Goal: Task Accomplishment & Management: Manage account settings

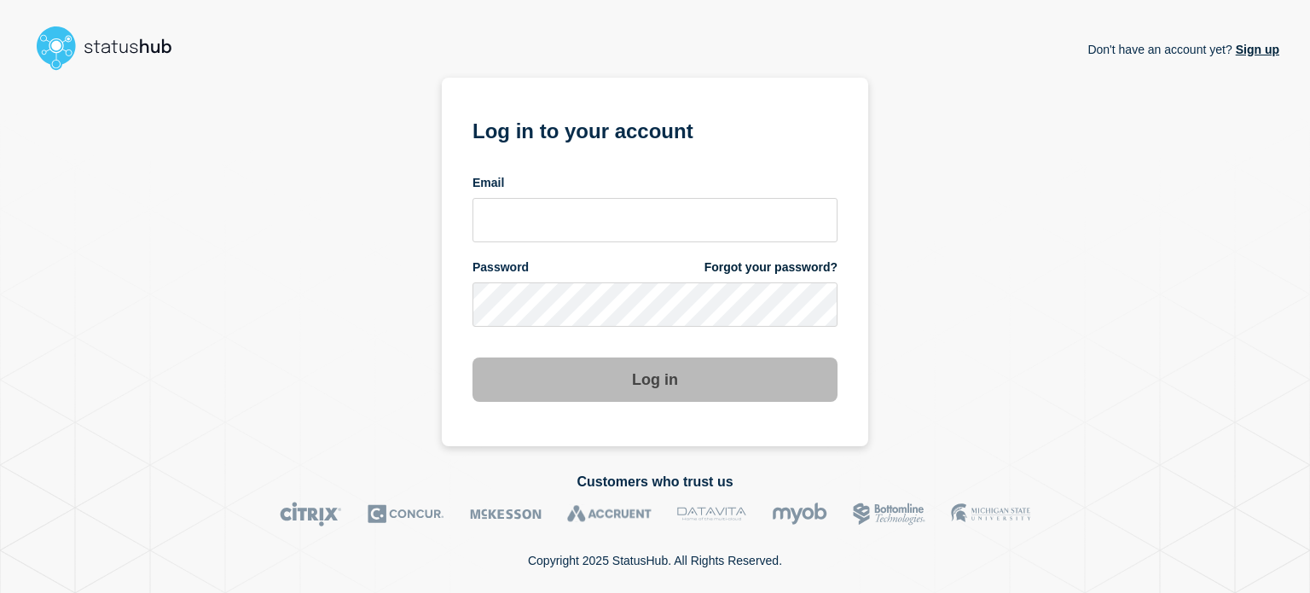
type input "[PERSON_NAME][EMAIL_ADDRESS][PERSON_NAME][DOMAIN_NAME]"
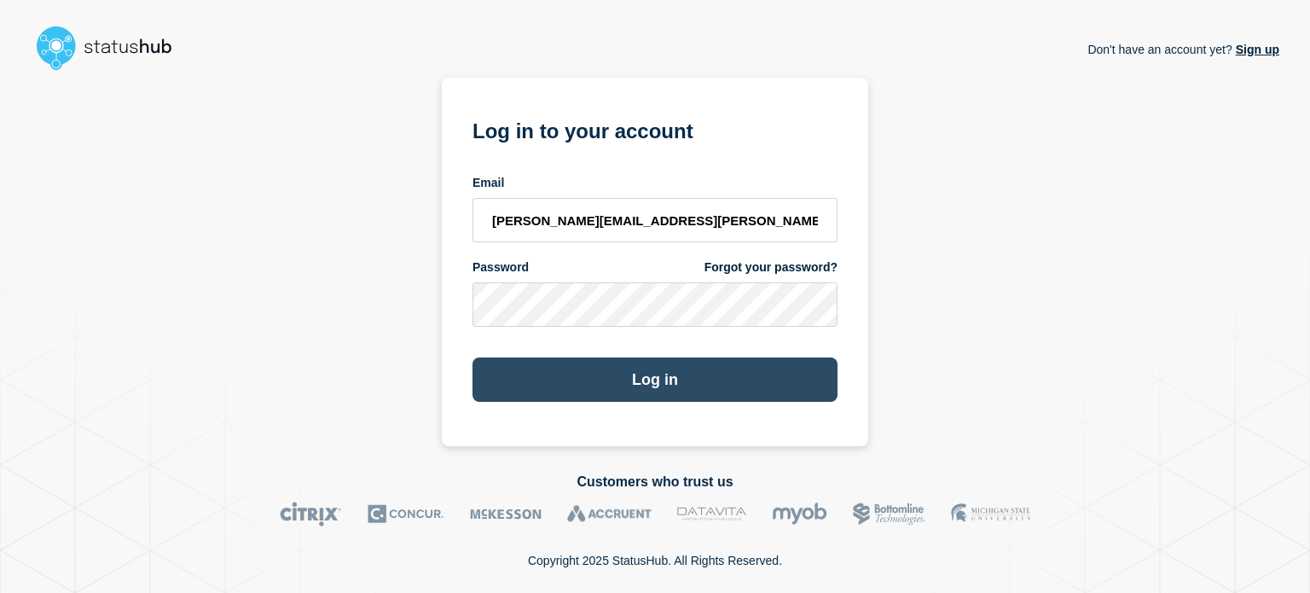
click at [590, 374] on button "Log in" at bounding box center [655, 379] width 365 height 44
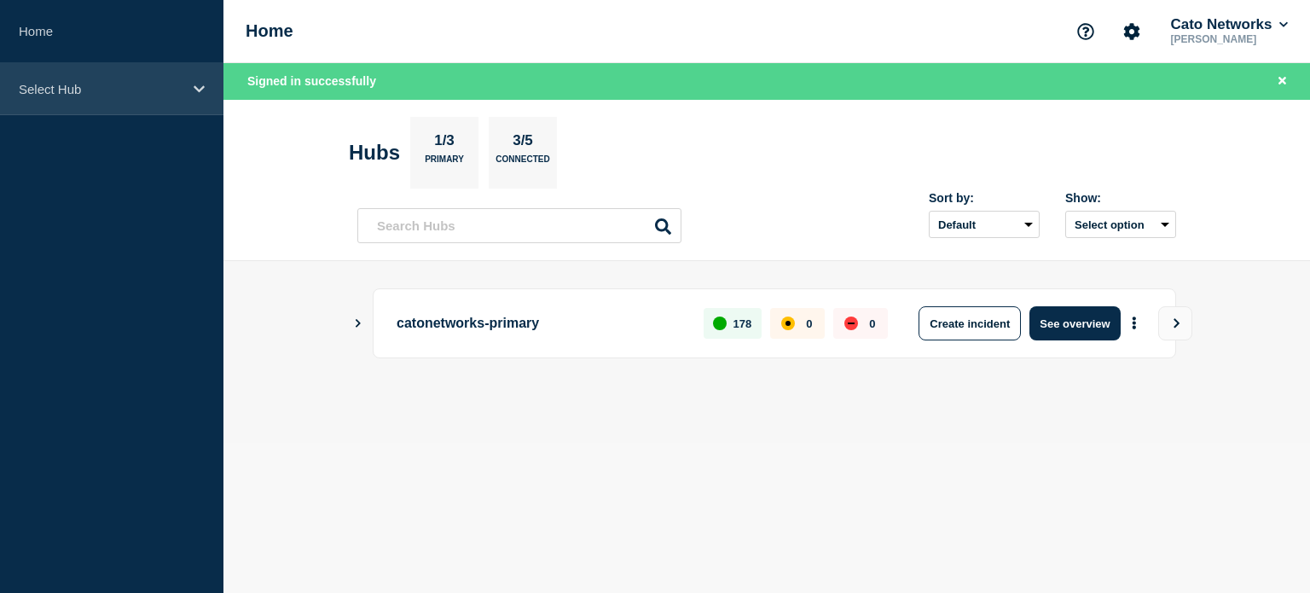
click at [8, 95] on div "Select Hub" at bounding box center [112, 89] width 224 height 52
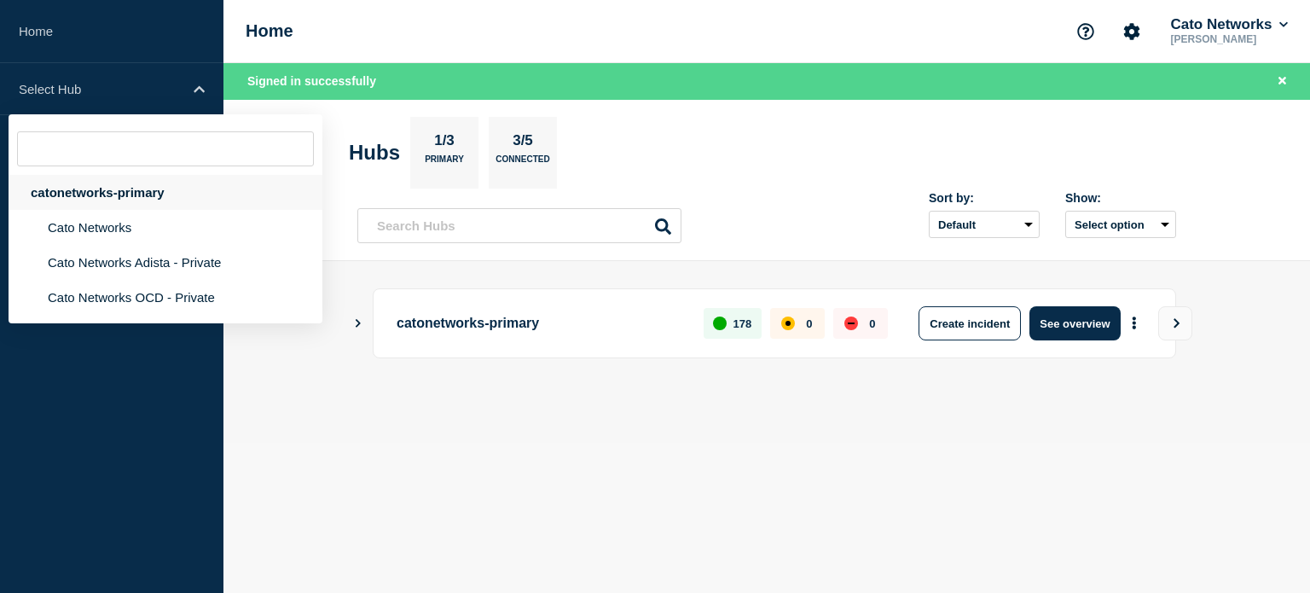
click at [83, 192] on div "catonetworks-primary" at bounding box center [166, 192] width 314 height 35
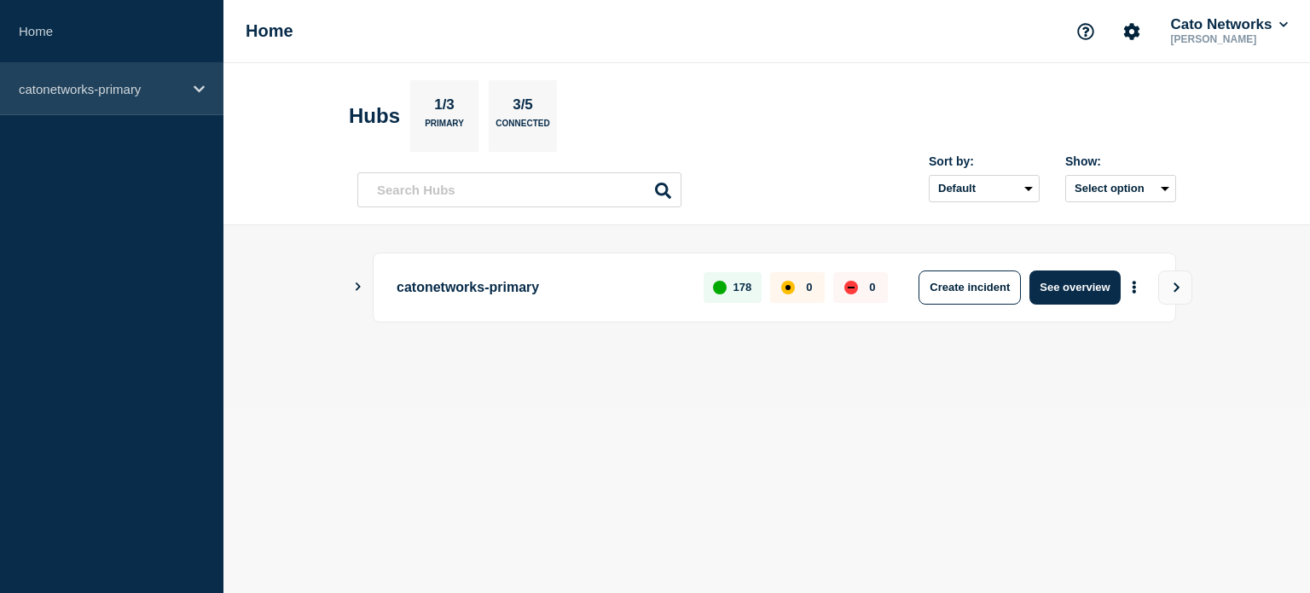
click at [116, 91] on p "catonetworks-primary" at bounding box center [101, 89] width 164 height 15
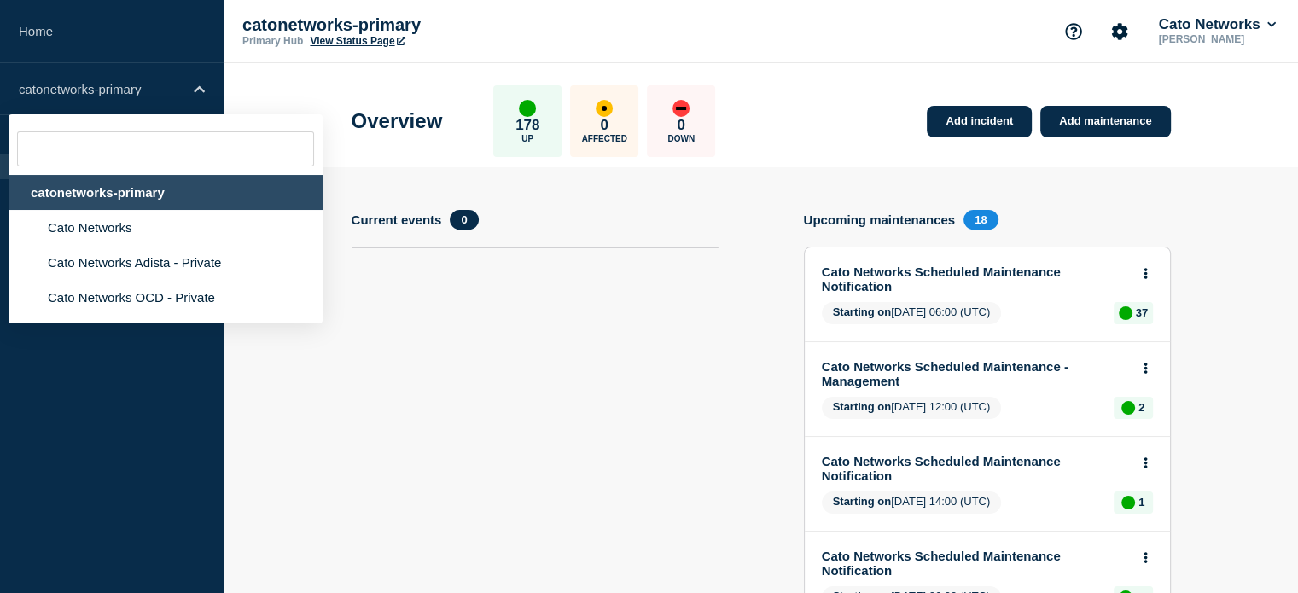
click at [91, 199] on div "catonetworks-primary" at bounding box center [166, 192] width 314 height 35
click at [116, 366] on aside "Home catonetworks-primary catonetworks-primary Cato Networks Cato Networks Adis…" at bounding box center [112, 296] width 224 height 593
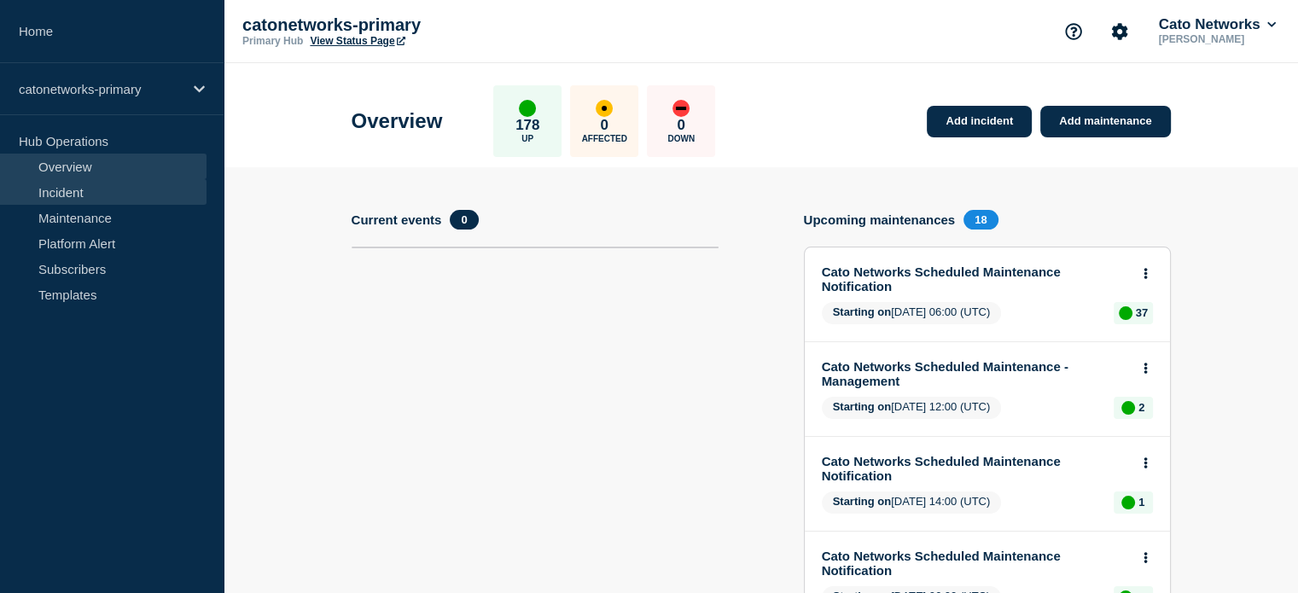
click at [97, 197] on link "Incident" at bounding box center [103, 192] width 206 height 26
click at [59, 185] on link "Incident" at bounding box center [103, 192] width 206 height 26
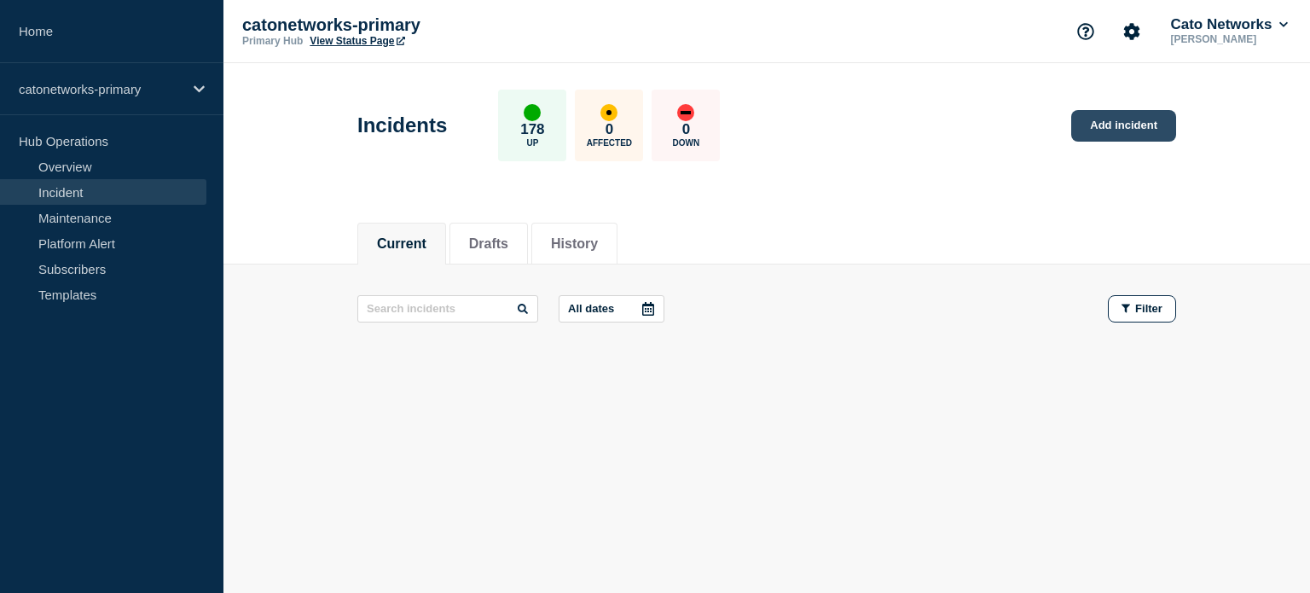
click at [1096, 126] on link "Add incident" at bounding box center [1124, 126] width 105 height 32
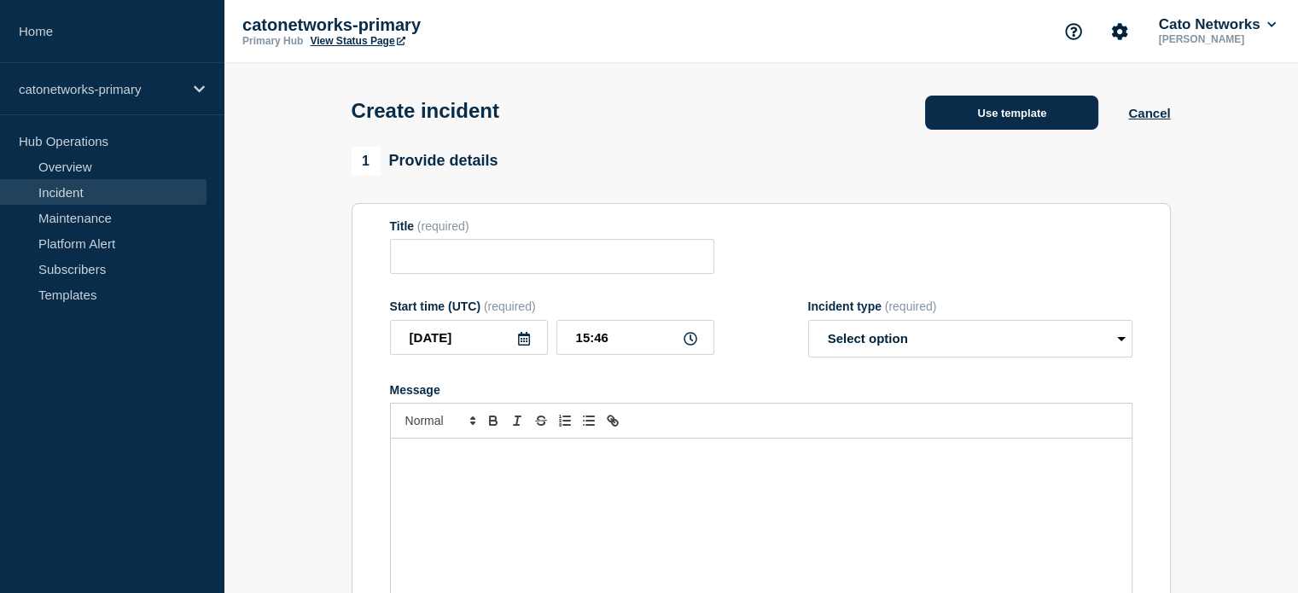
click at [967, 115] on button "Use template" at bounding box center [1011, 113] width 173 height 34
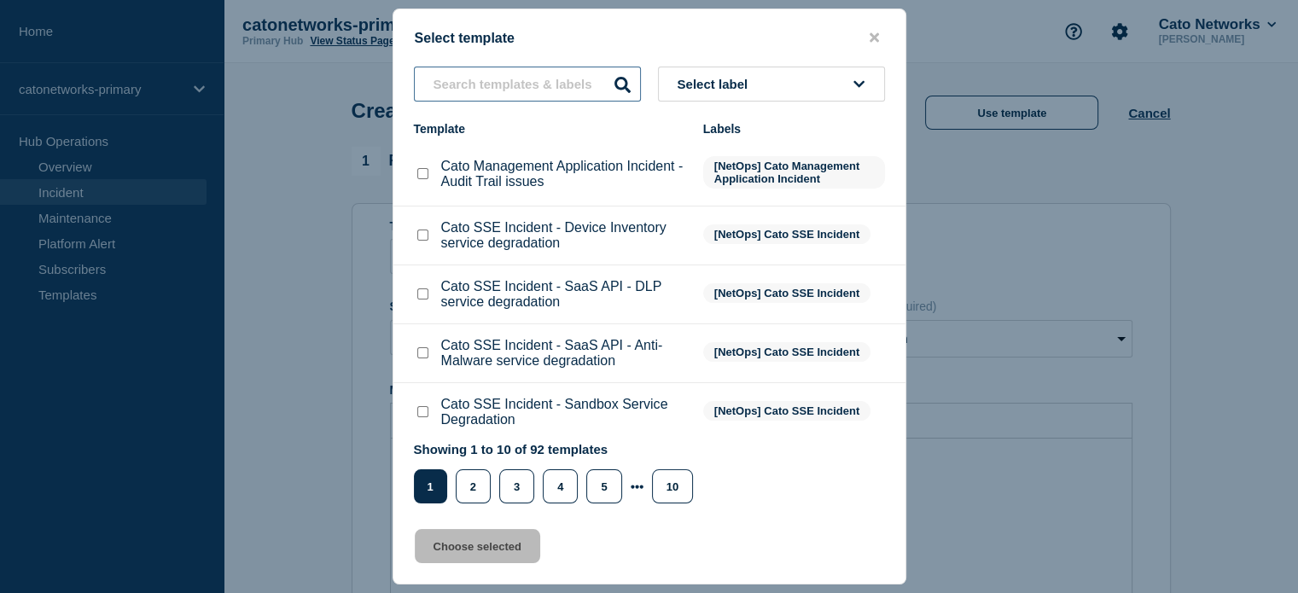
click at [547, 84] on input "text" at bounding box center [527, 84] width 227 height 35
click at [664, 84] on button "Select label" at bounding box center [771, 84] width 227 height 35
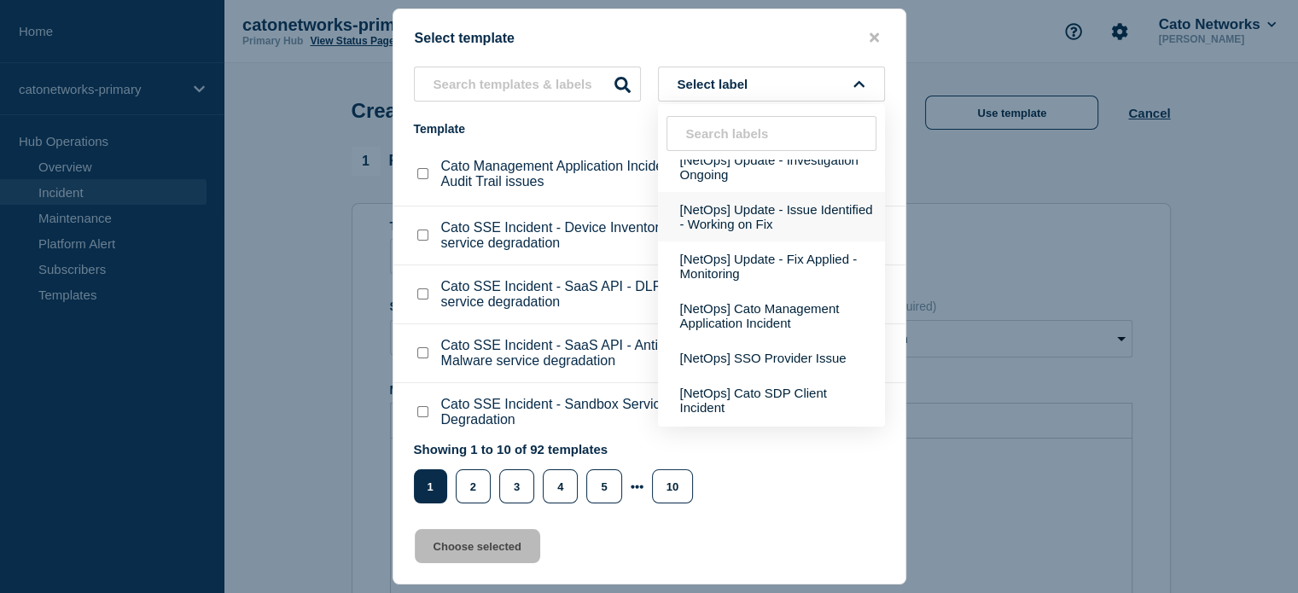
scroll to position [341, 0]
click at [754, 334] on button "[NetOps] Cato Management Application Incident" at bounding box center [771, 314] width 227 height 49
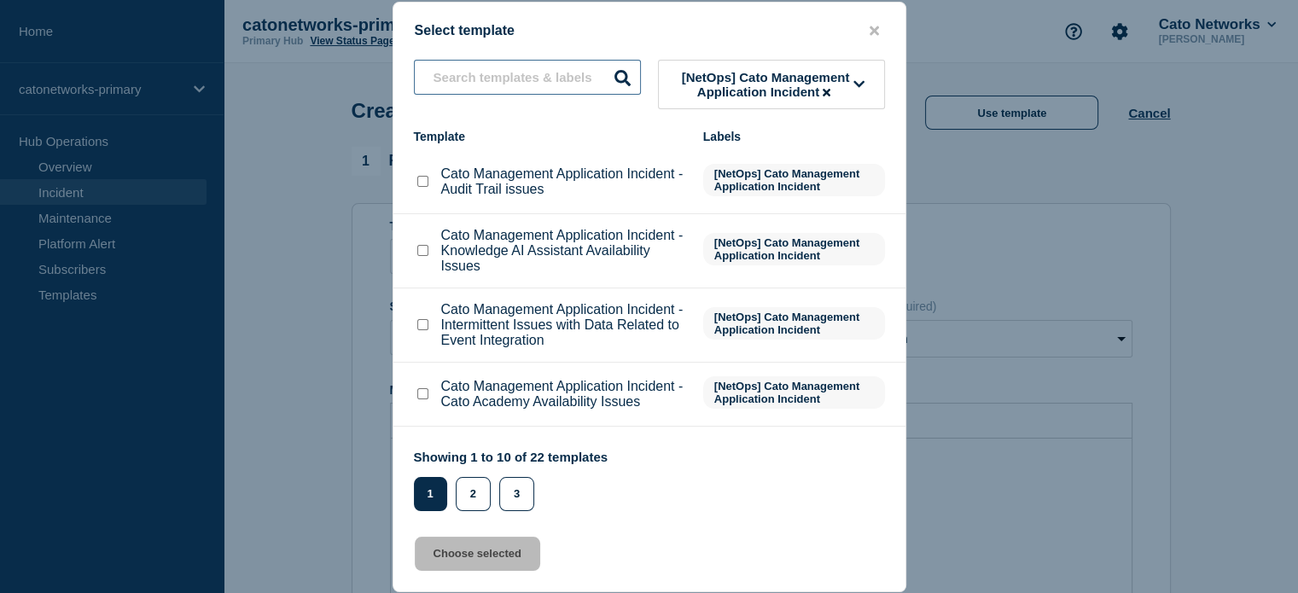
click at [531, 74] on input "text" at bounding box center [527, 77] width 227 height 35
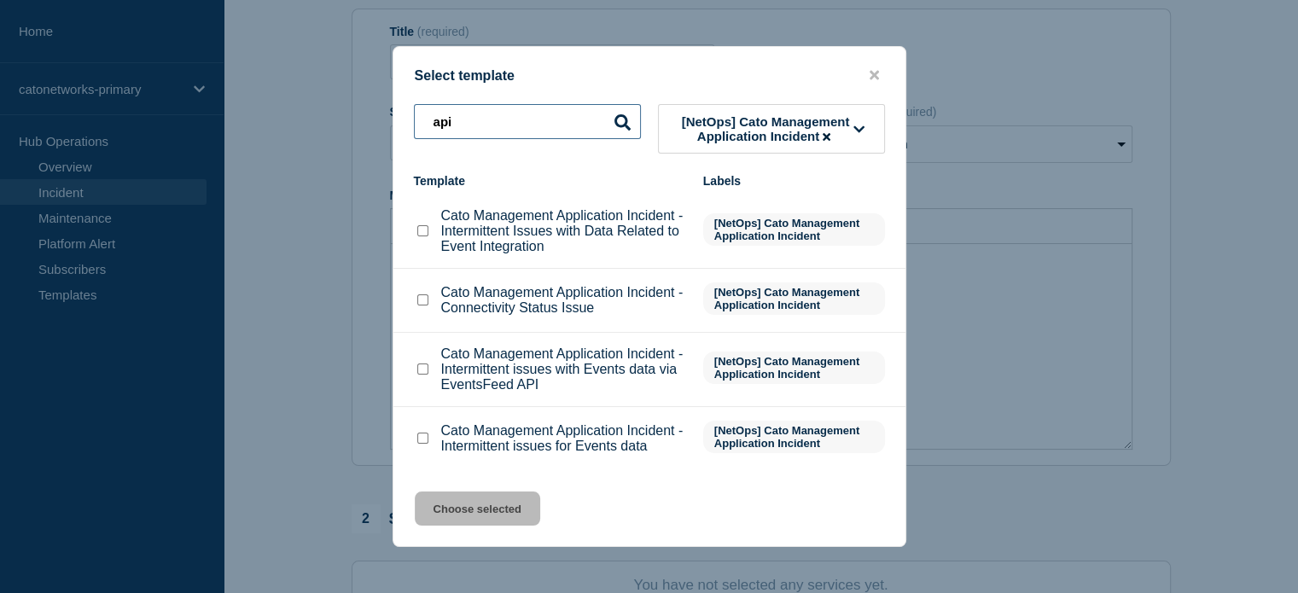
scroll to position [171, 0]
type input "api"
click at [414, 375] on div at bounding box center [422, 369] width 17 height 17
click at [424, 371] on input "Cato Management Application Incident - Intermittent issues with Events data via…" at bounding box center [422, 368] width 11 height 11
checkbox input "true"
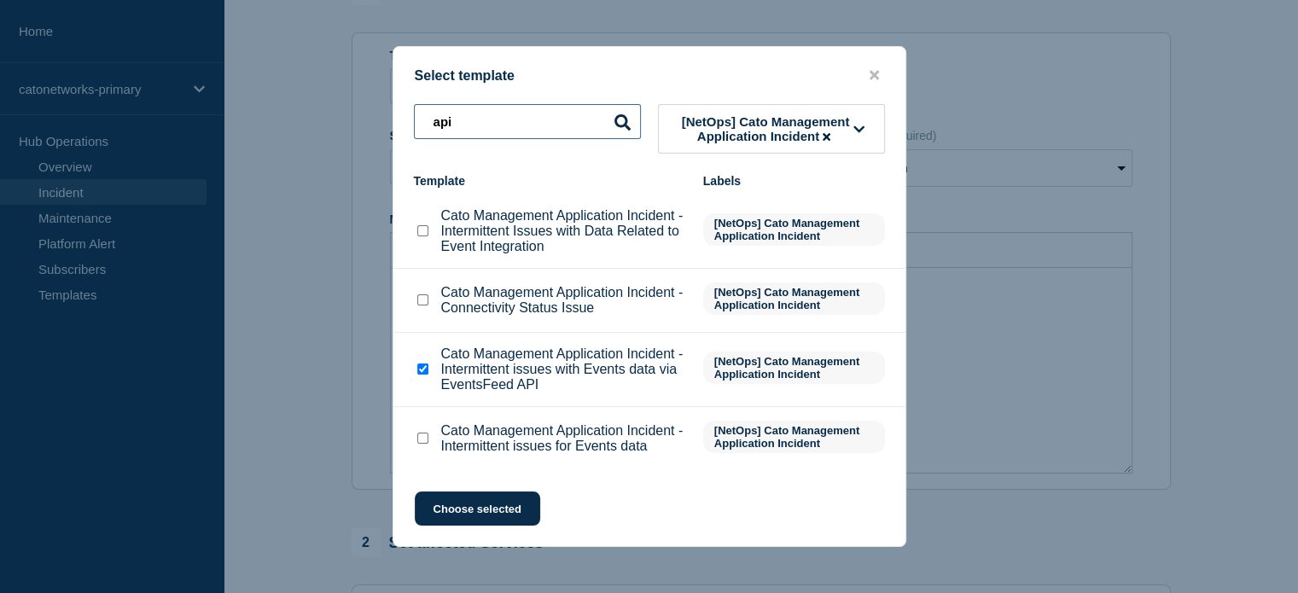
click at [468, 119] on input "api" at bounding box center [527, 121] width 227 height 35
drag, startPoint x: 468, startPoint y: 119, endPoint x: 370, endPoint y: 128, distance: 97.7
click at [370, 128] on div "Select template api [NetOps] Cato Management Application Incident Template Labe…" at bounding box center [649, 296] width 1298 height 593
click at [370, 128] on div at bounding box center [649, 296] width 1298 height 593
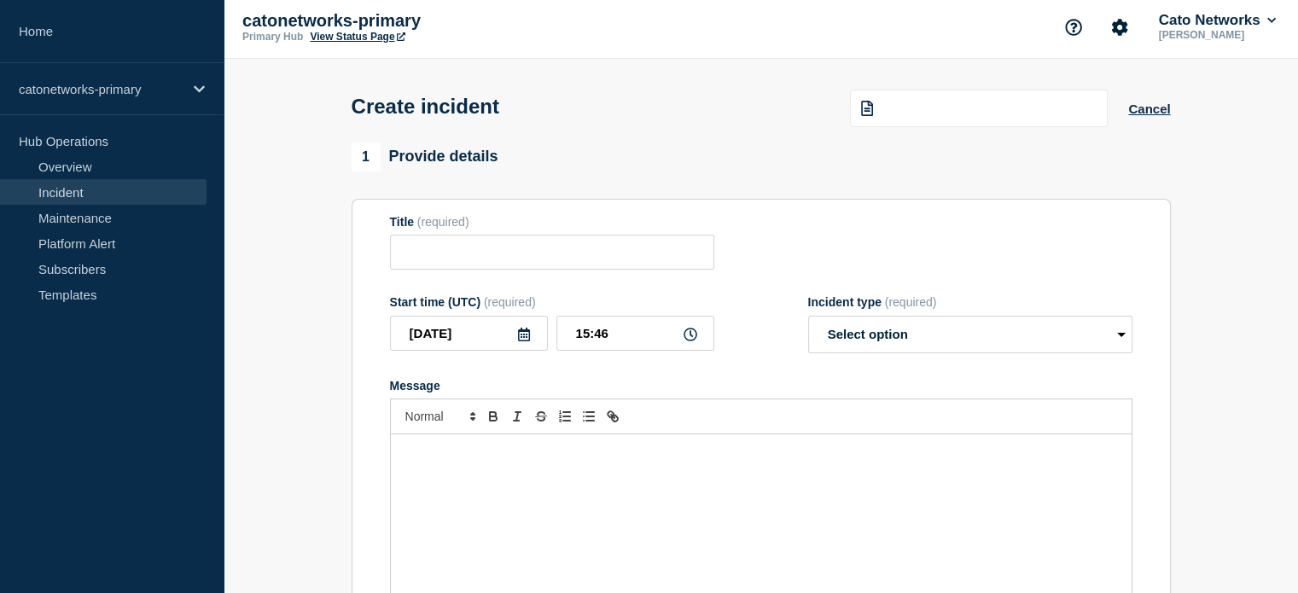
scroll to position [0, 0]
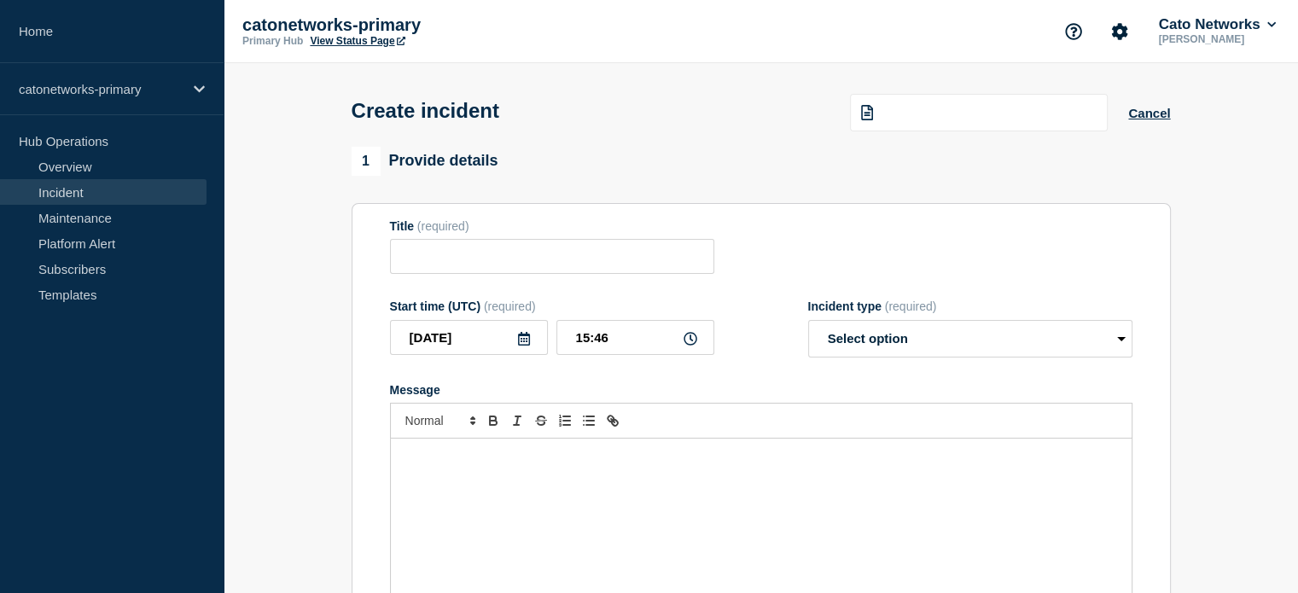
click at [934, 122] on div at bounding box center [979, 113] width 258 height 38
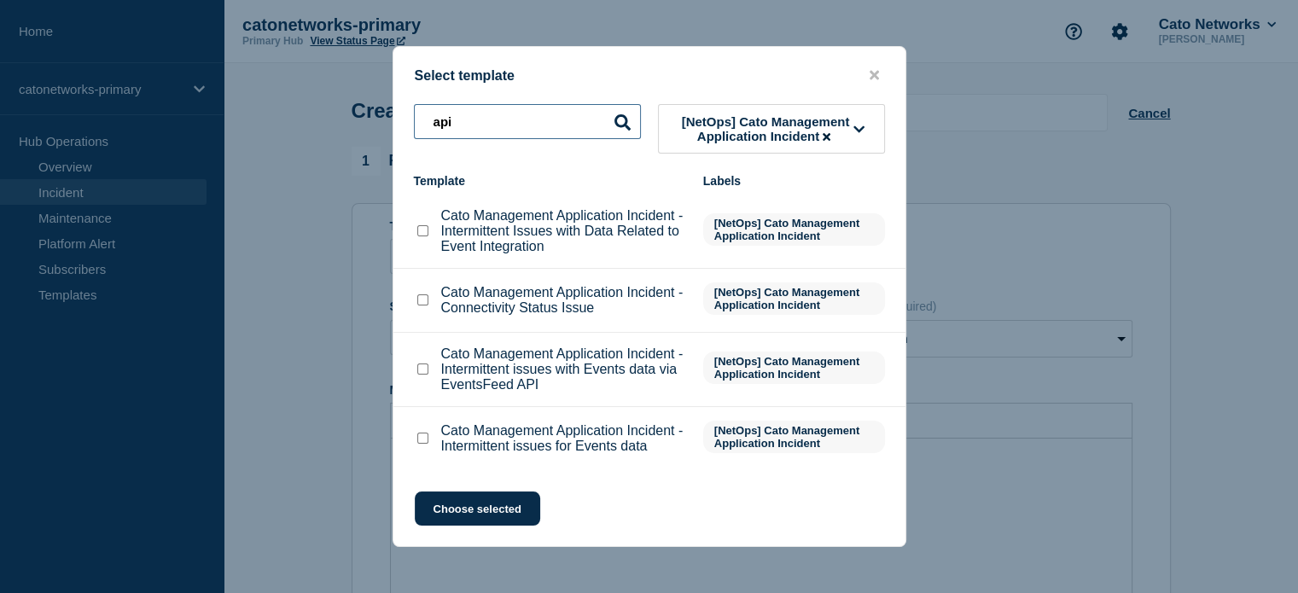
click at [462, 119] on input "api" at bounding box center [527, 121] width 227 height 35
type input "a"
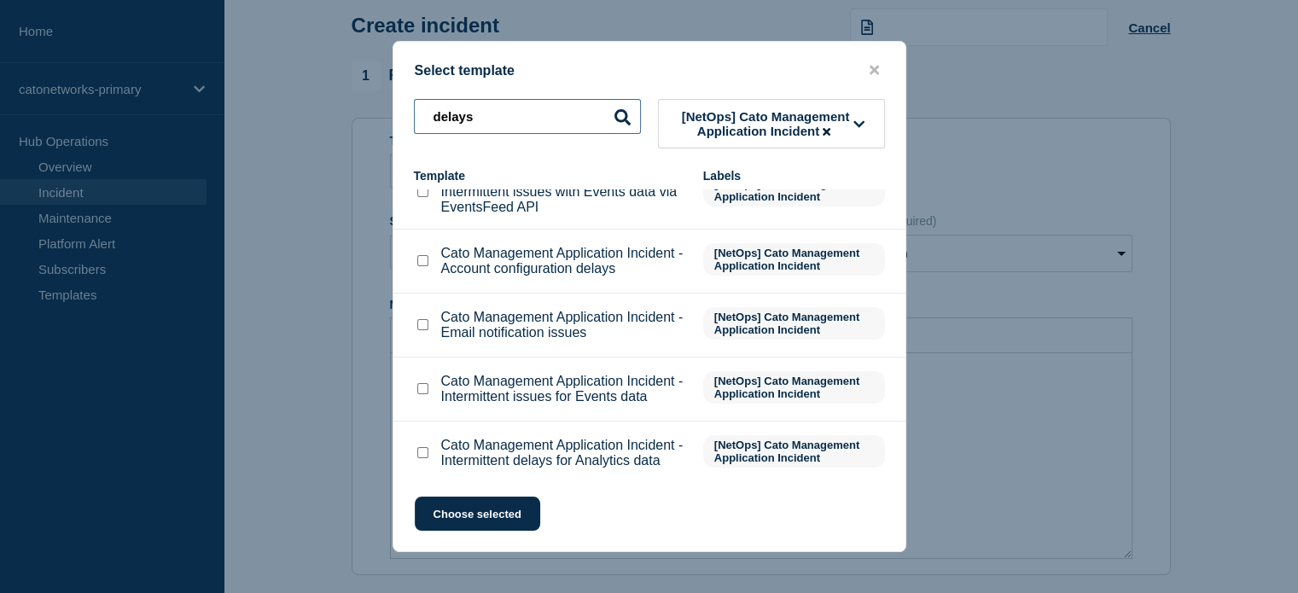
scroll to position [119, 0]
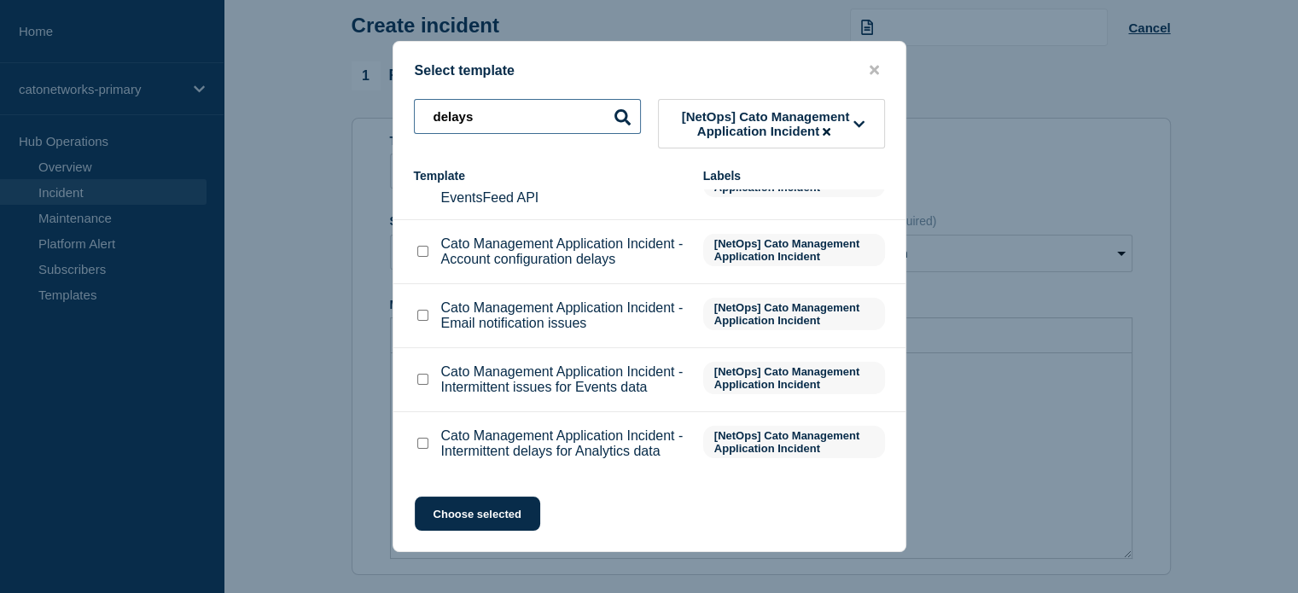
type input "delays"
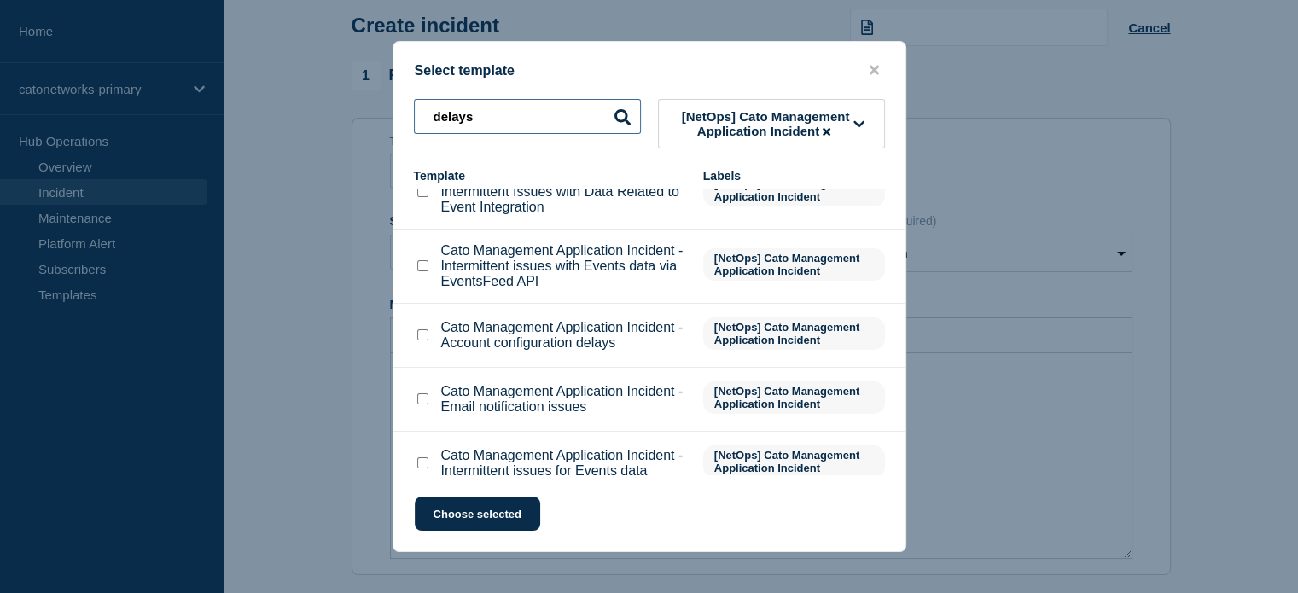
scroll to position [0, 0]
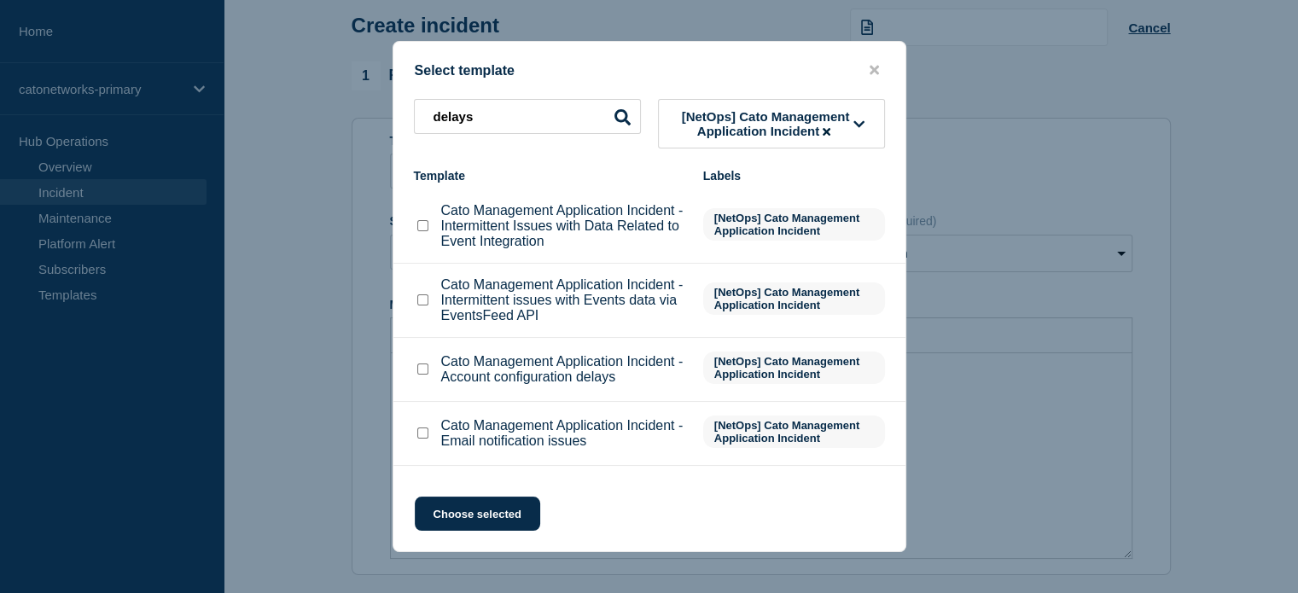
click at [421, 305] on input "Cato Management Application Incident - Intermittent issues with Events data via…" at bounding box center [422, 299] width 11 height 11
checkbox input "true"
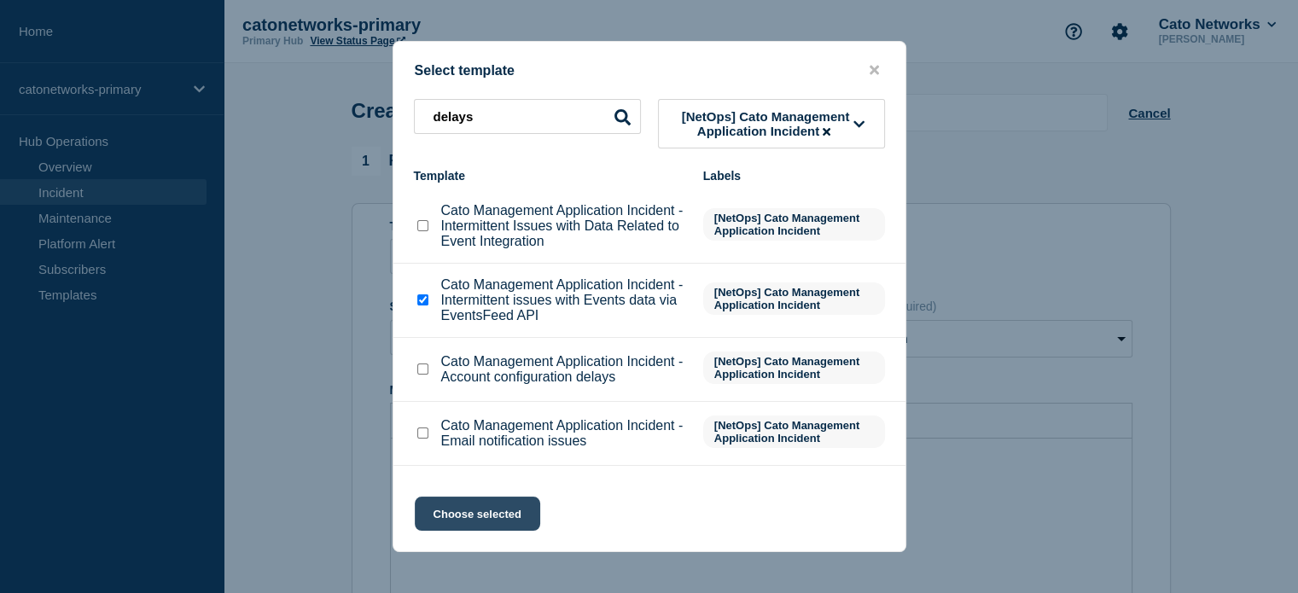
click at [481, 511] on button "Choose selected" at bounding box center [477, 514] width 125 height 34
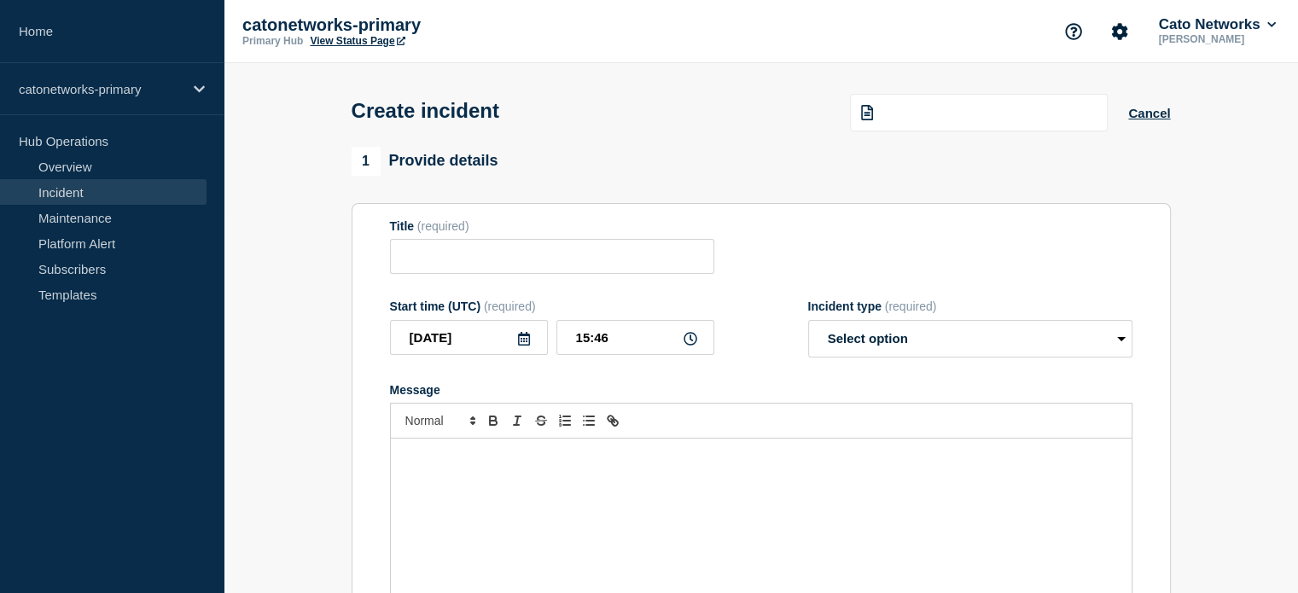
type input "Cato Management Application Incident - Intermittent issues with Events data via…"
select select "investigating"
radio input "false"
radio input "true"
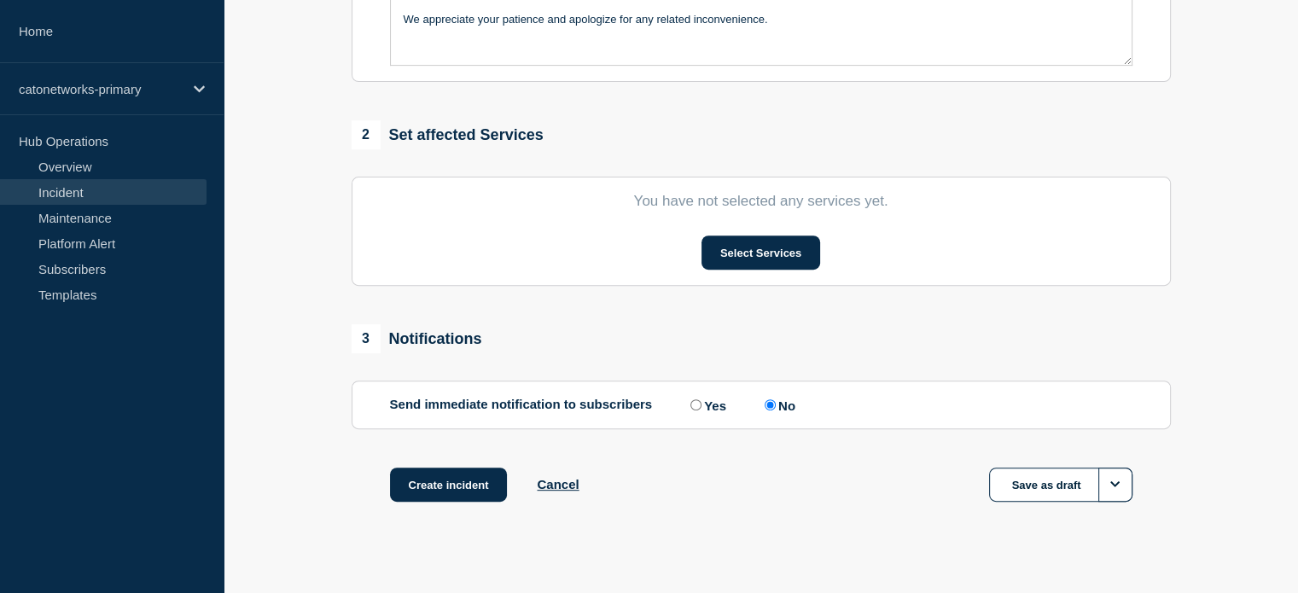
scroll to position [597, 0]
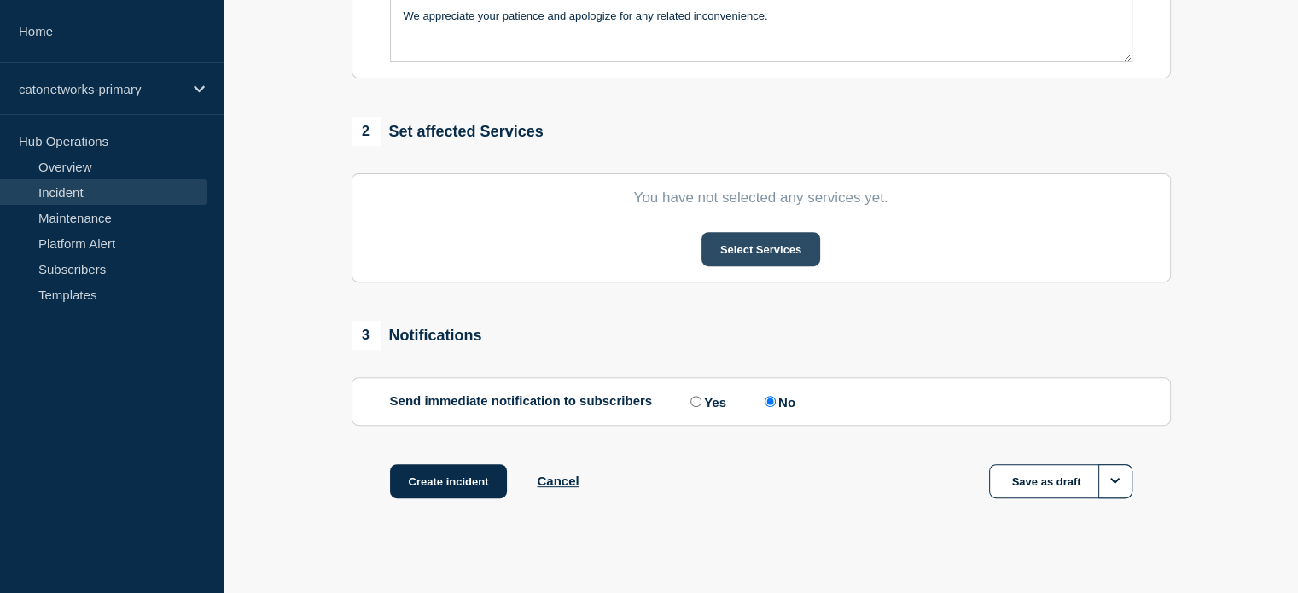
click at [791, 248] on button "Select Services" at bounding box center [760, 249] width 119 height 34
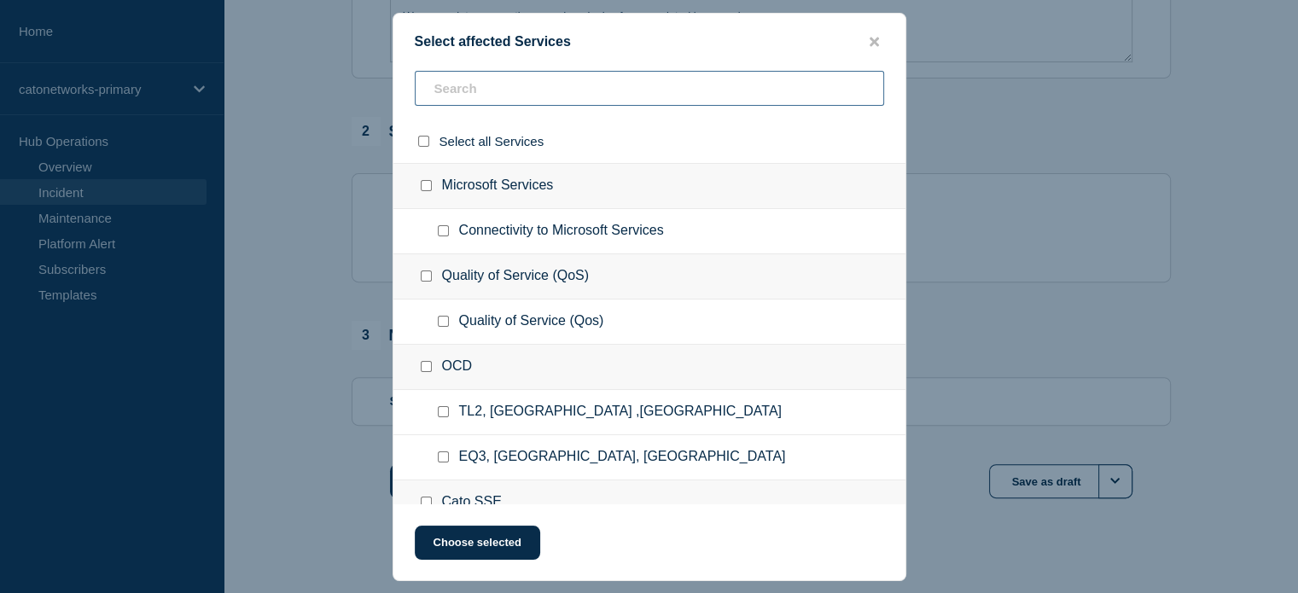
click at [560, 84] on input "text" at bounding box center [649, 88] width 469 height 35
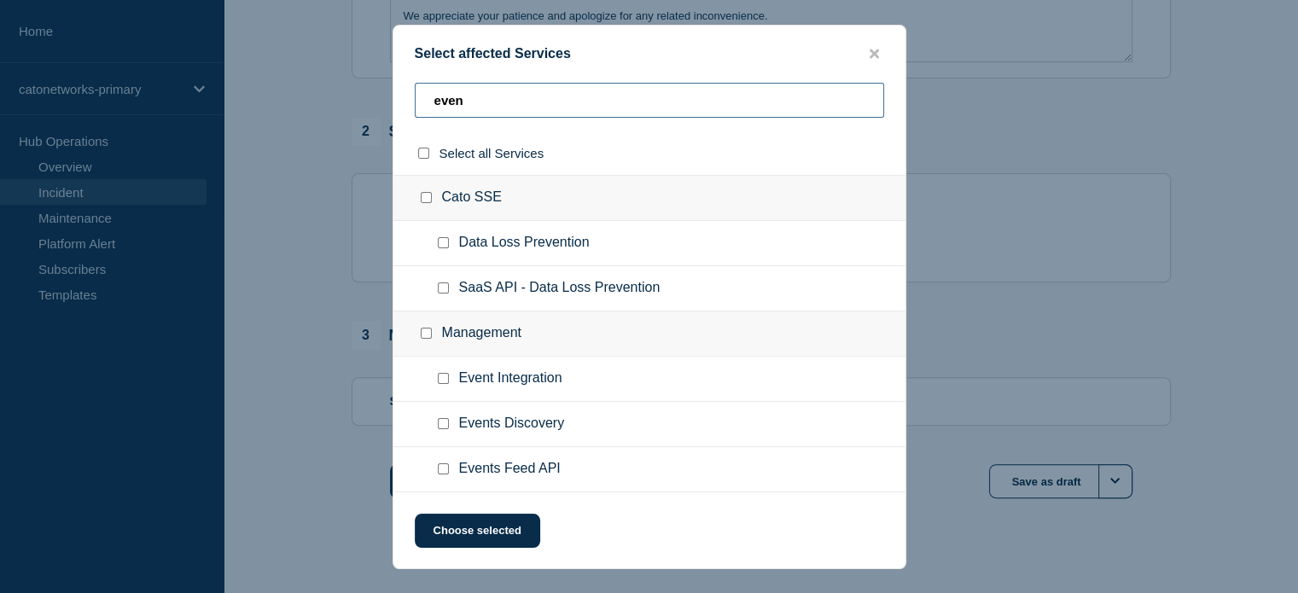
scroll to position [616, 0]
type input "even"
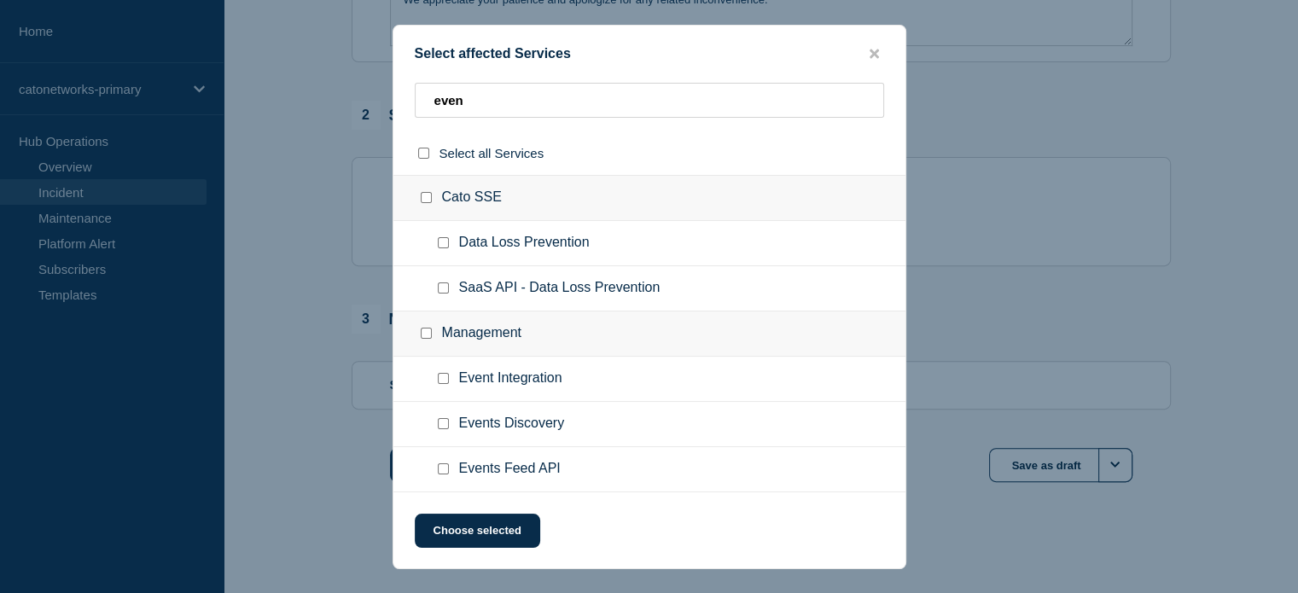
click at [439, 465] on input "Events Feed API checkbox" at bounding box center [443, 468] width 11 height 11
checkbox input "true"
click at [444, 425] on input "Events Discovery checkbox" at bounding box center [443, 423] width 11 height 11
checkbox input "true"
click at [480, 527] on button "Choose selected" at bounding box center [477, 531] width 125 height 34
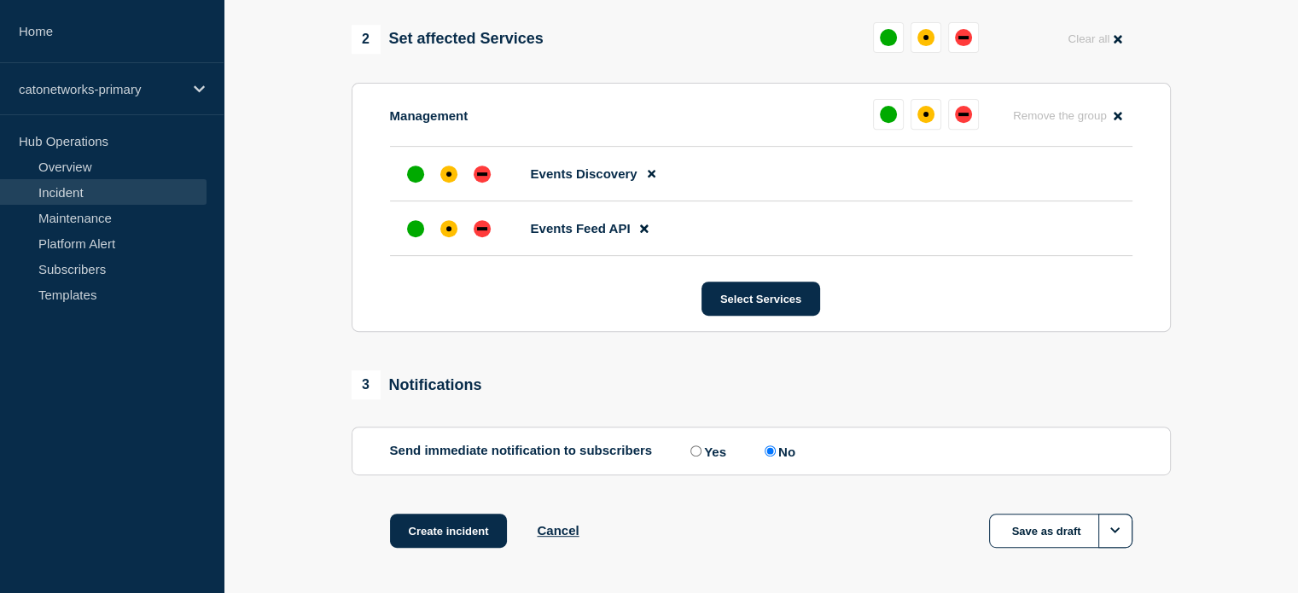
scroll to position [764, 0]
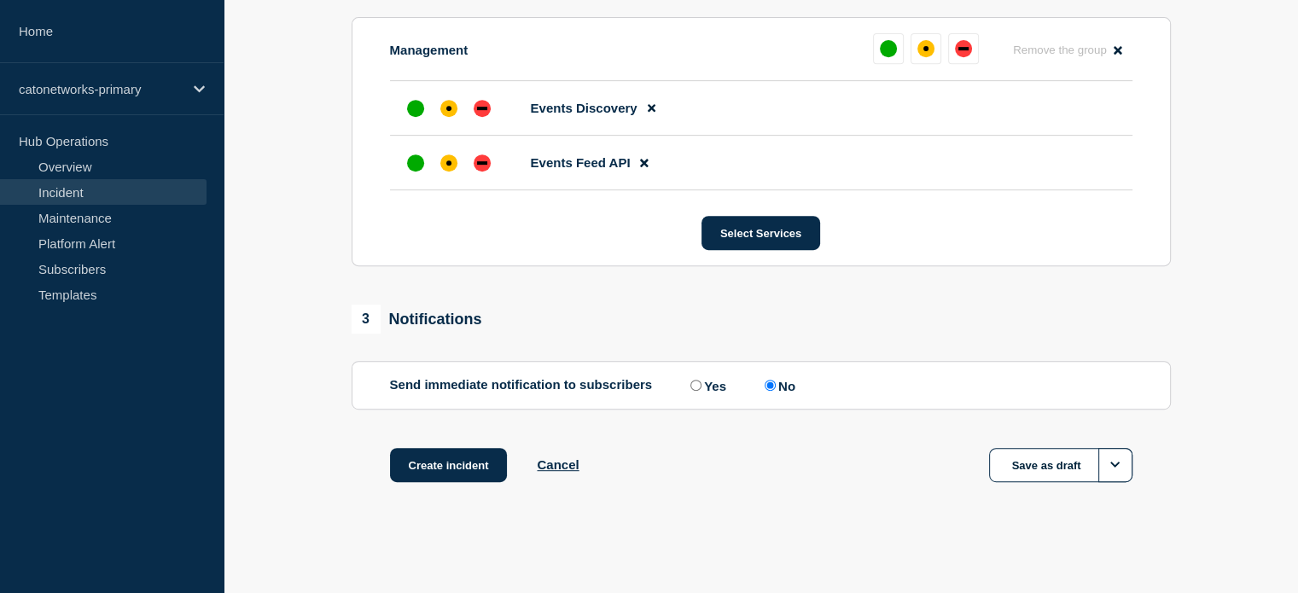
click at [695, 383] on input "Yes" at bounding box center [695, 385] width 11 height 11
radio input "true"
radio input "false"
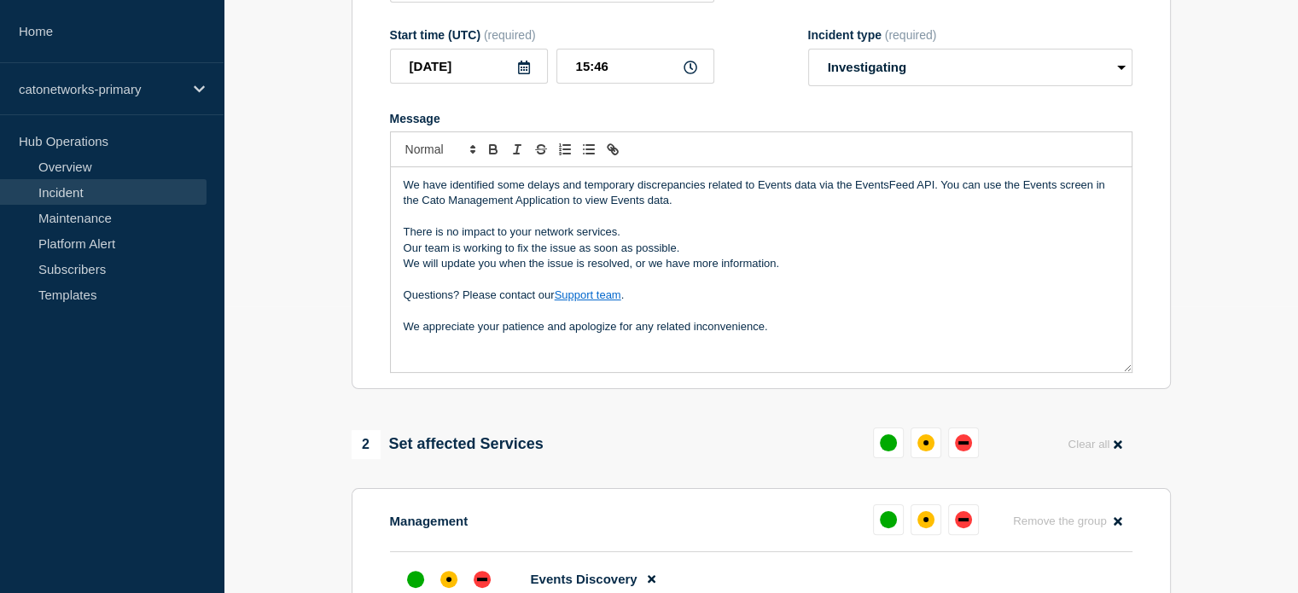
scroll to position [422, 0]
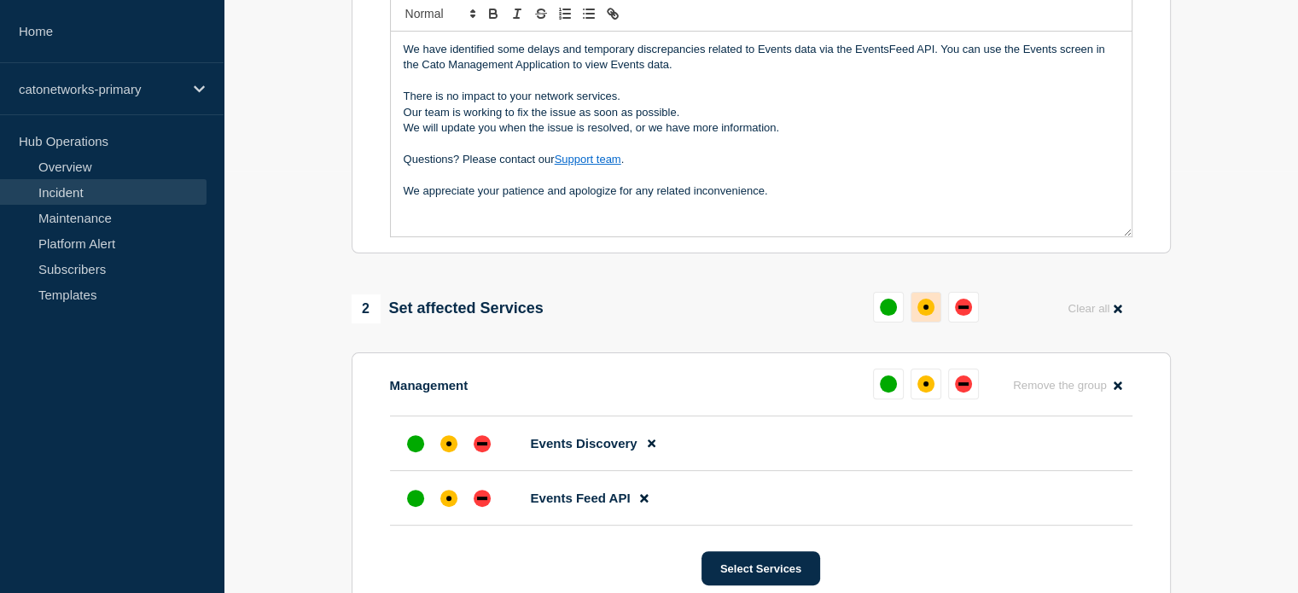
click at [924, 313] on div "affected" at bounding box center [925, 307] width 17 height 17
click at [921, 385] on div "affected" at bounding box center [918, 383] width 17 height 17
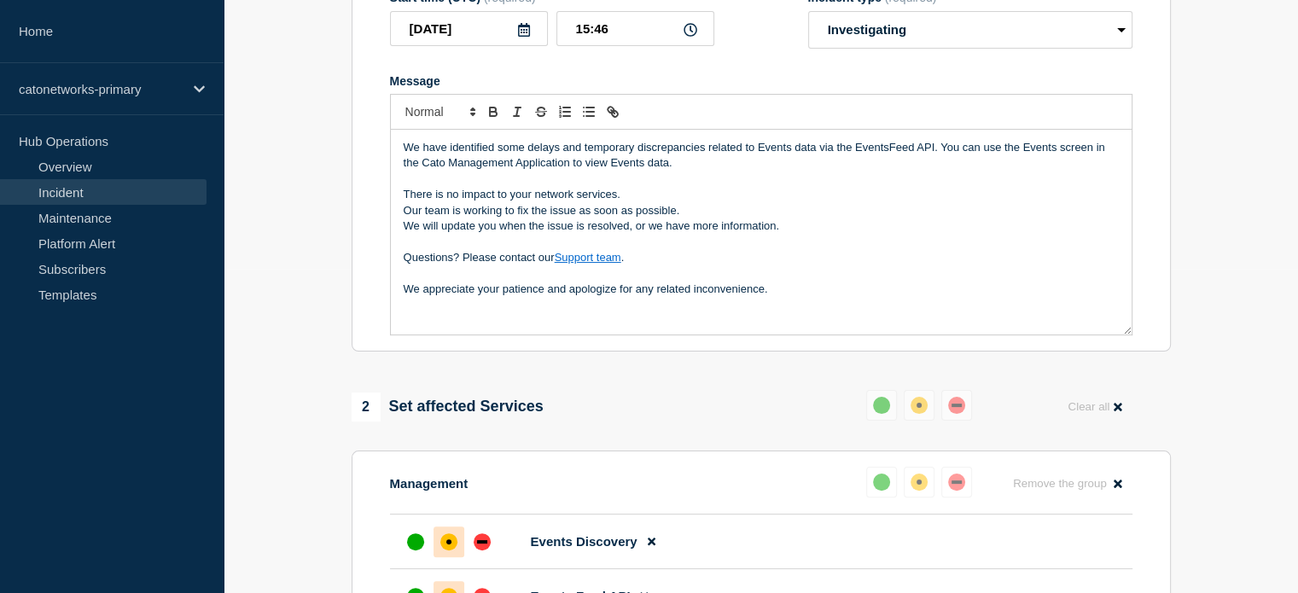
scroll to position [252, 0]
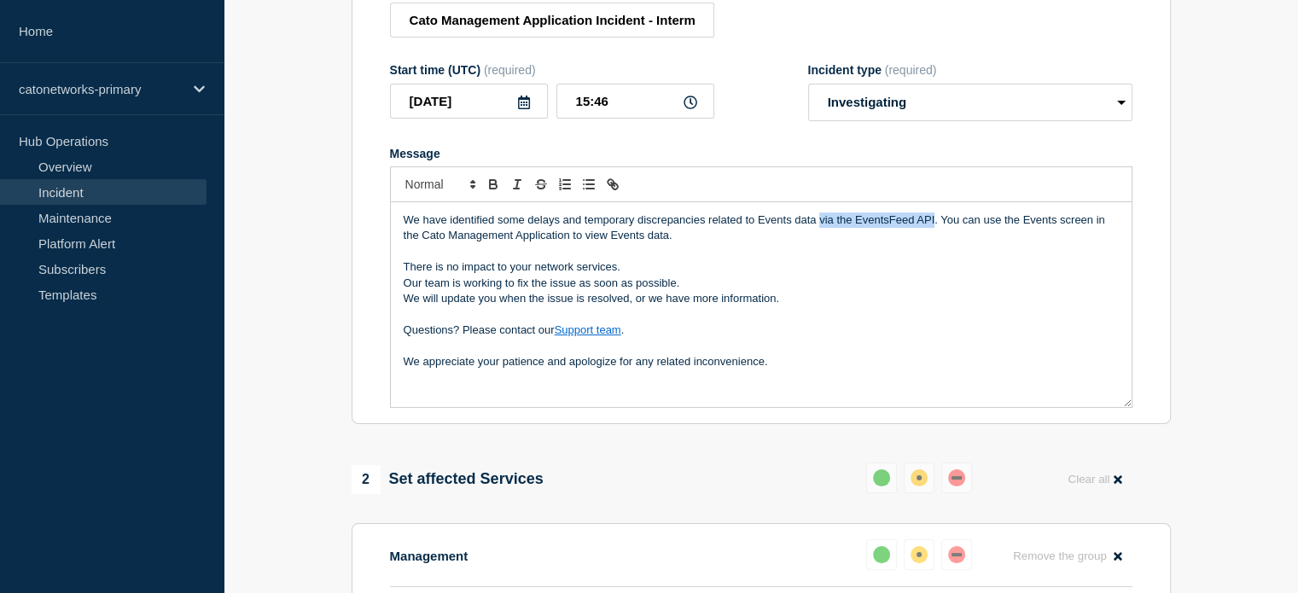
drag, startPoint x: 818, startPoint y: 221, endPoint x: 933, endPoint y: 224, distance: 115.2
click at [933, 224] on p "We have identified some delays and temporary discrepancies related to Events da…" at bounding box center [761, 228] width 715 height 32
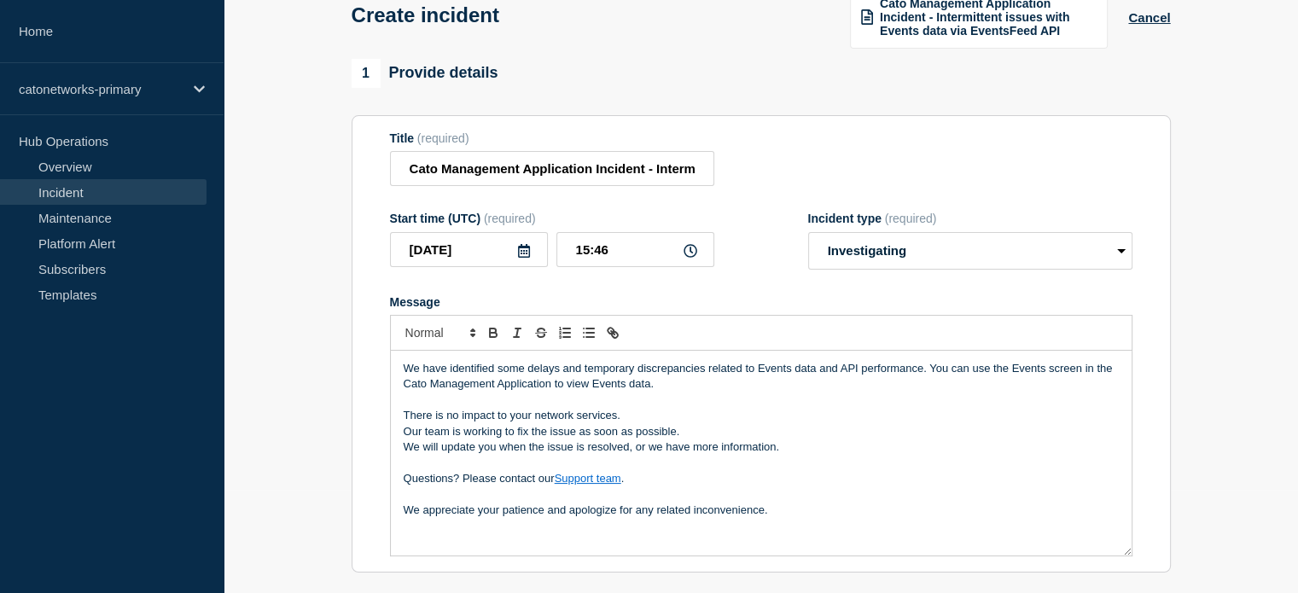
scroll to position [81, 0]
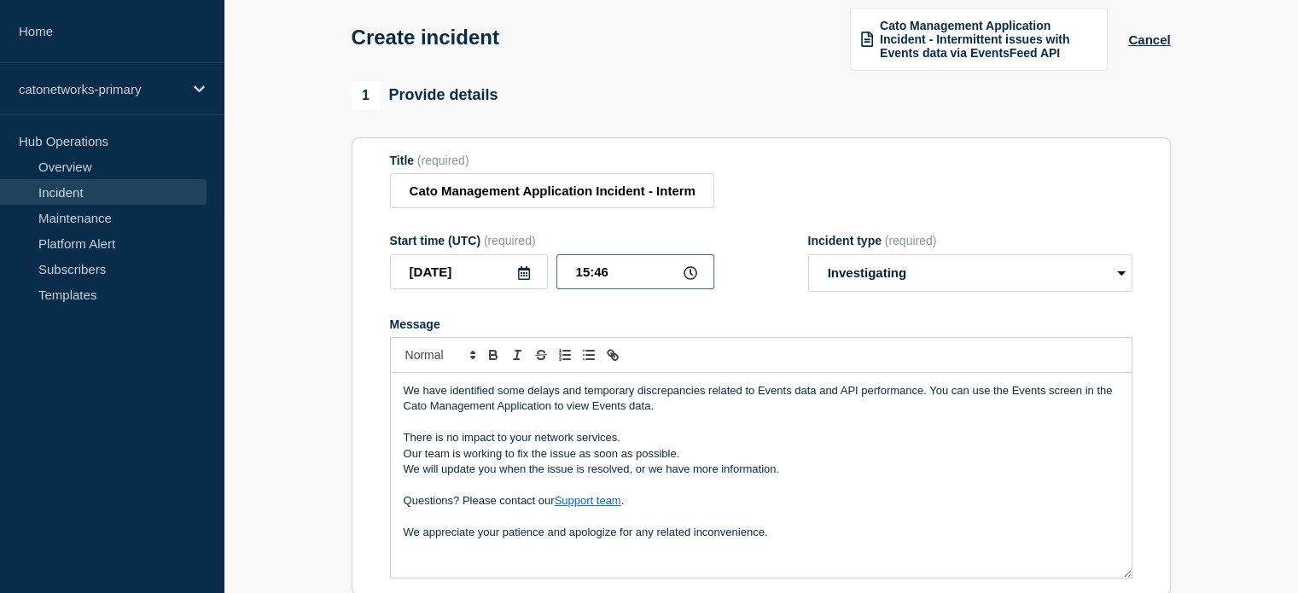
click at [606, 272] on input "15:46" at bounding box center [635, 271] width 158 height 35
click at [613, 273] on input "15:46" at bounding box center [635, 271] width 158 height 35
drag, startPoint x: 618, startPoint y: 273, endPoint x: 594, endPoint y: 270, distance: 24.0
click at [594, 270] on input "15:46" at bounding box center [635, 271] width 158 height 35
type input "15:09"
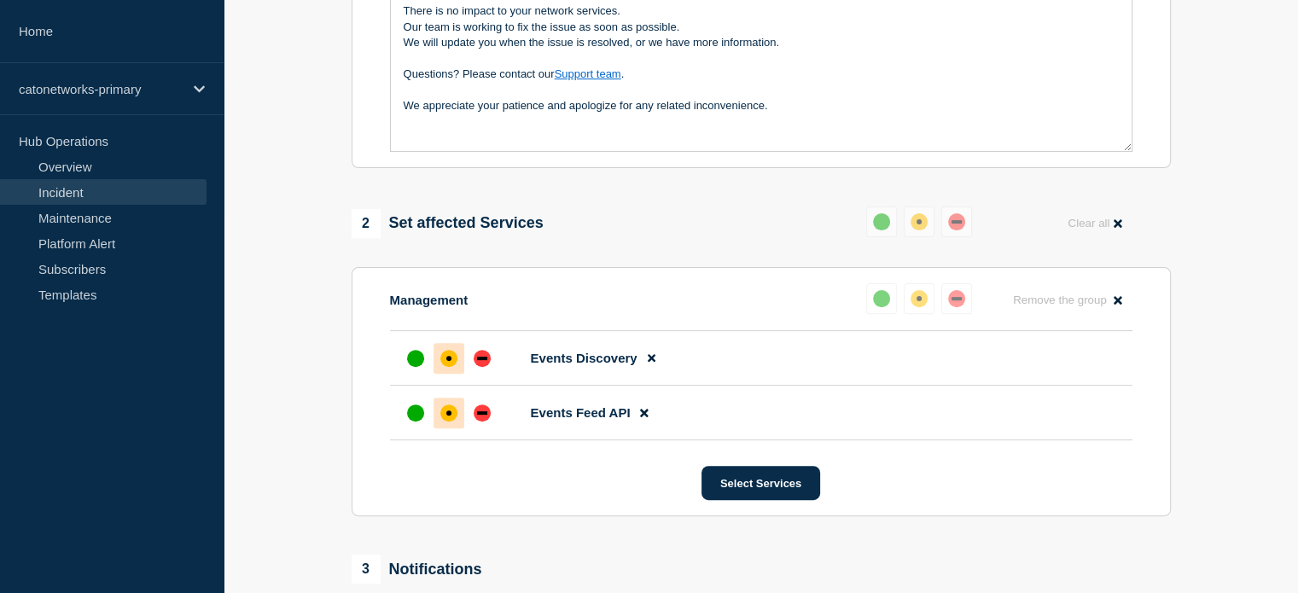
scroll to position [764, 0]
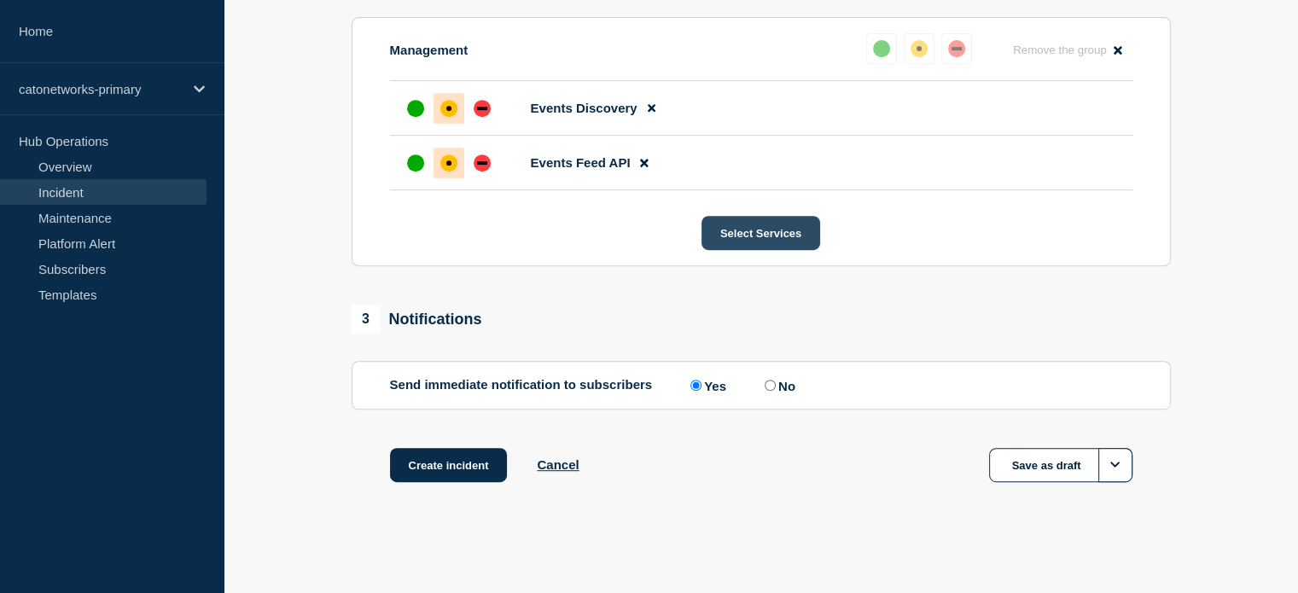
click at [759, 236] on button "Select Services" at bounding box center [760, 233] width 119 height 34
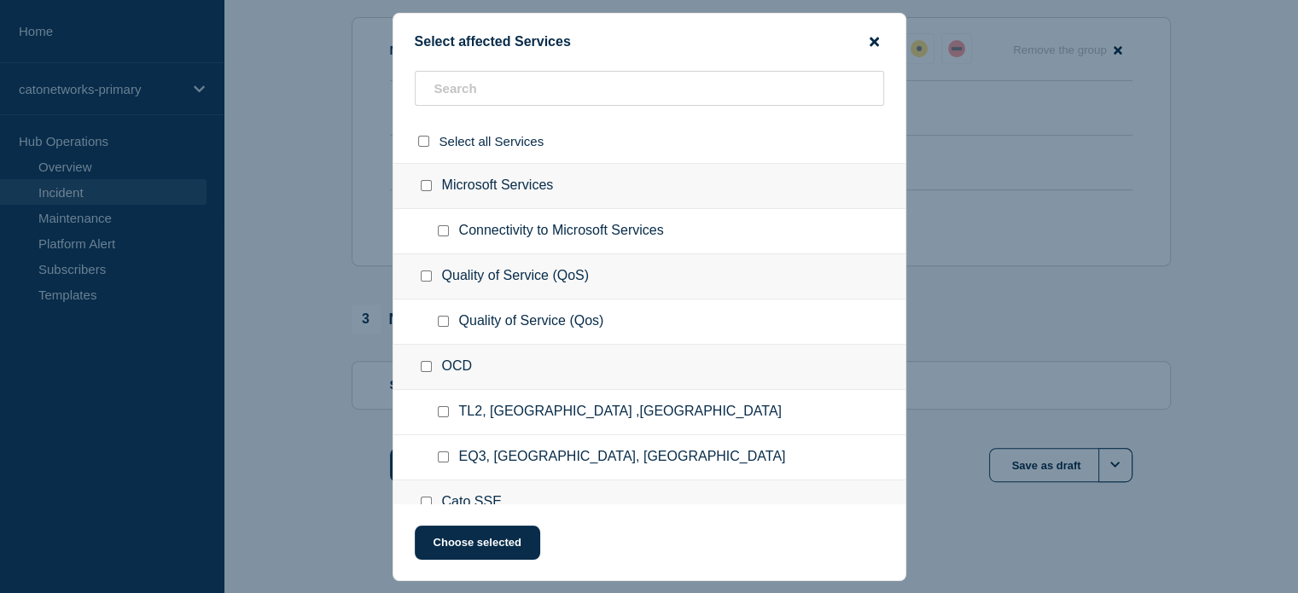
click at [869, 41] on icon "close button" at bounding box center [873, 42] width 9 height 14
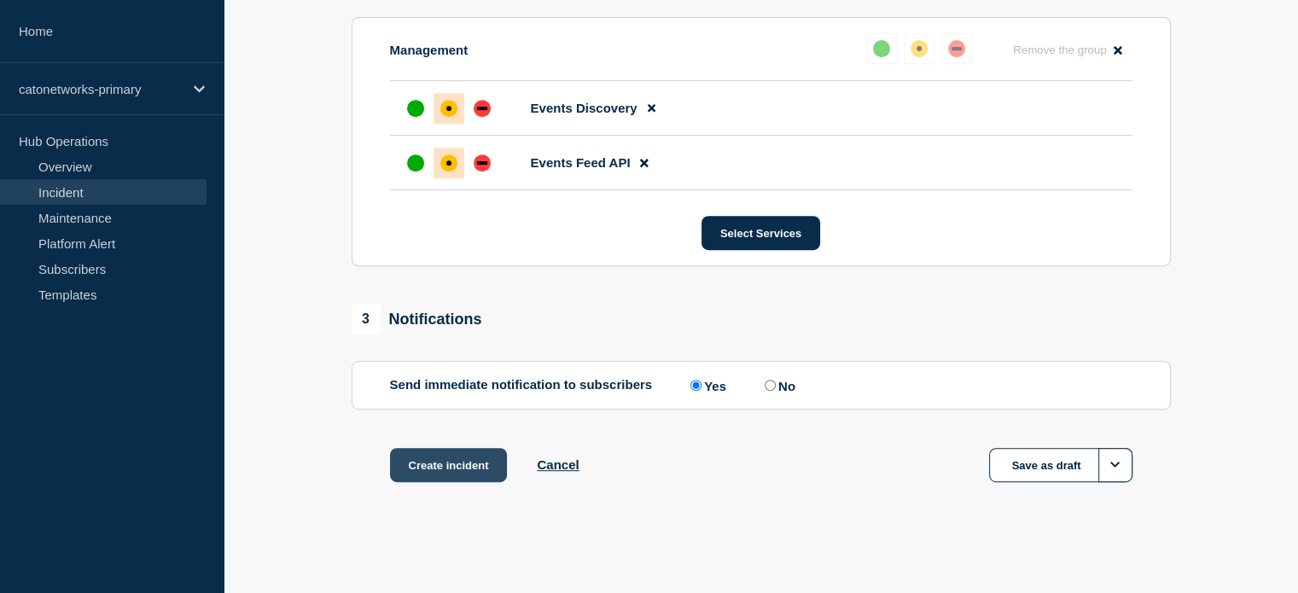
click at [447, 456] on button "Create incident" at bounding box center [449, 465] width 118 height 34
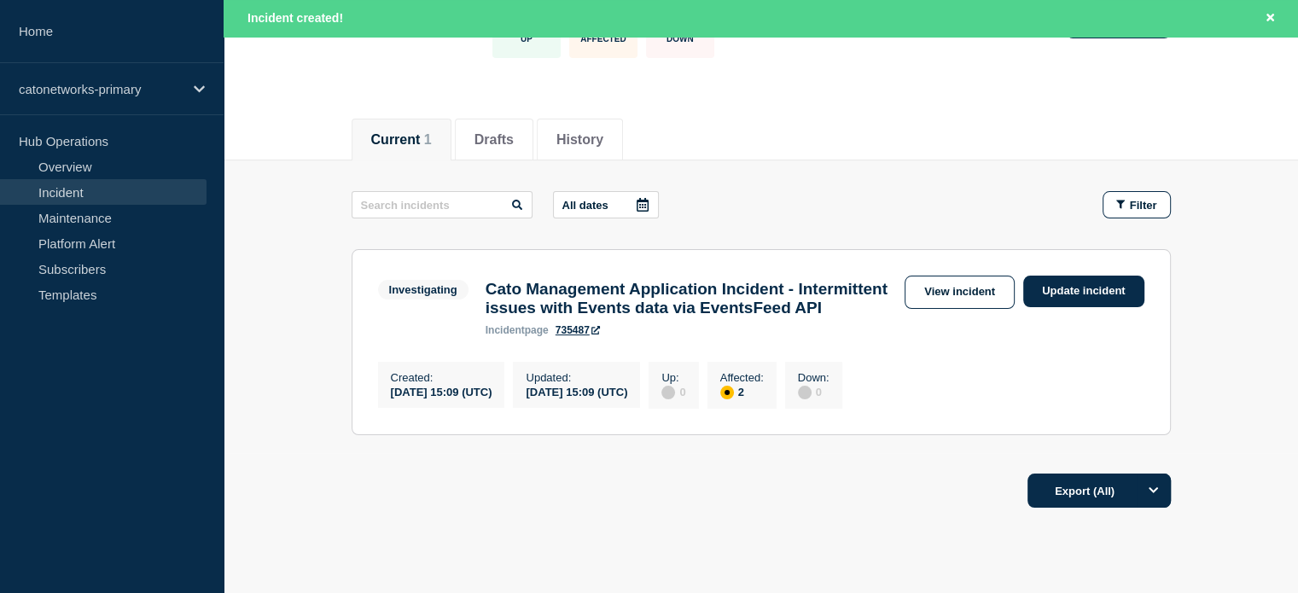
scroll to position [171, 0]
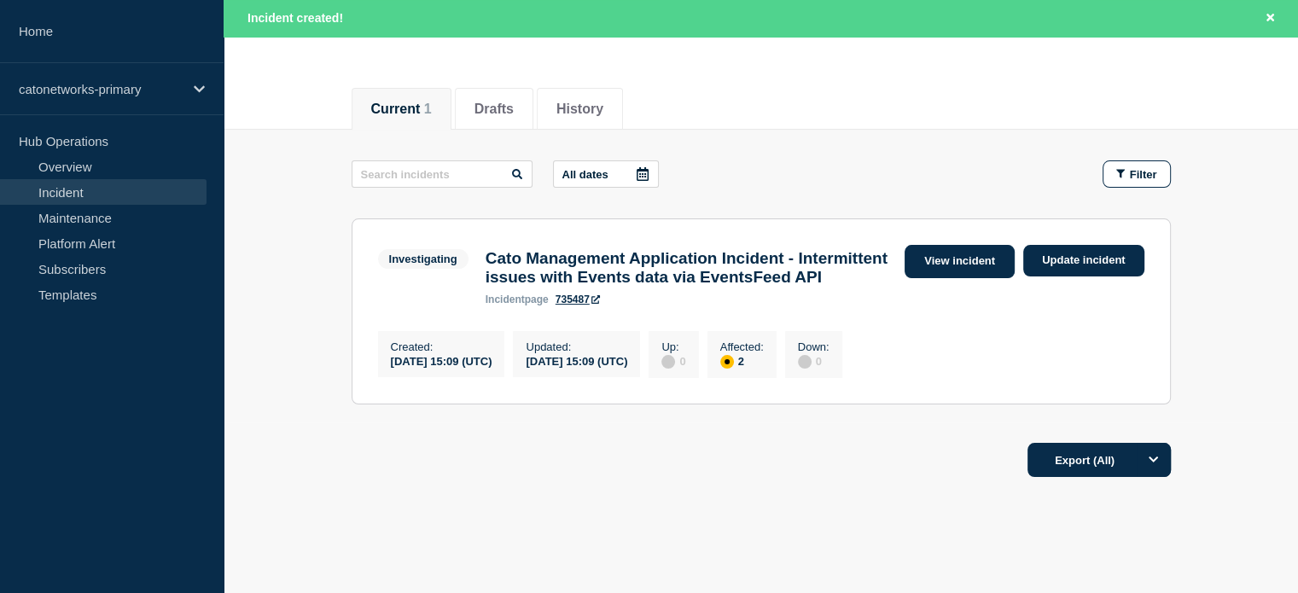
click at [933, 252] on link "View incident" at bounding box center [959, 261] width 110 height 33
click at [928, 264] on link "View incident" at bounding box center [959, 261] width 110 height 33
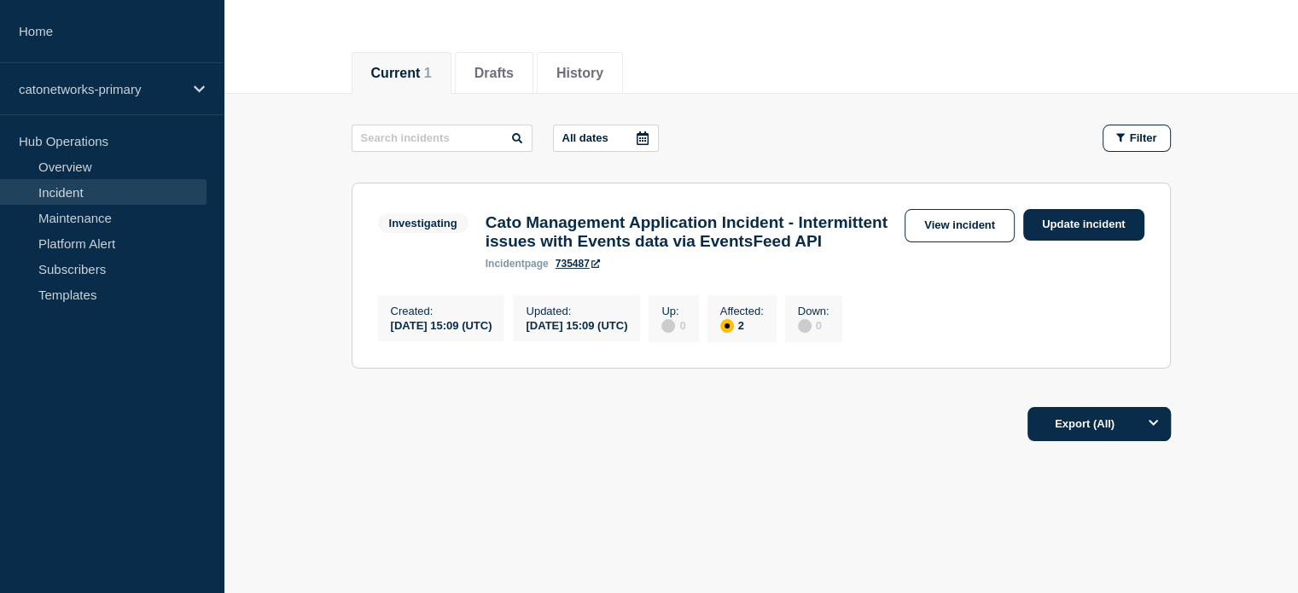
scroll to position [134, 0]
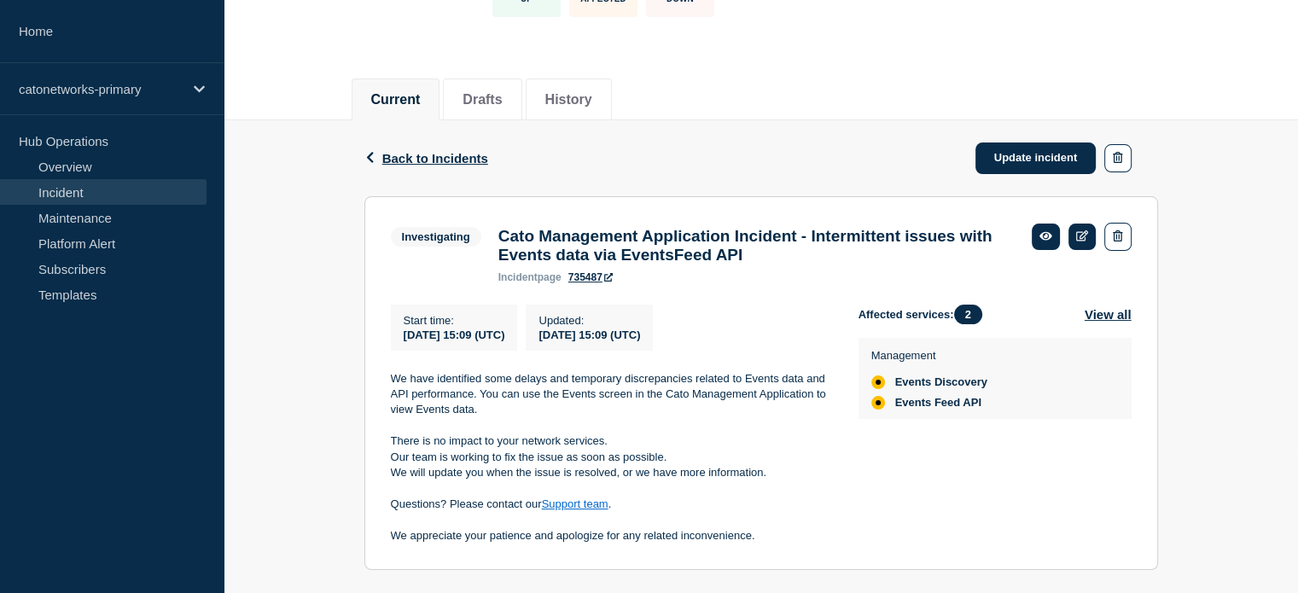
scroll to position [171, 0]
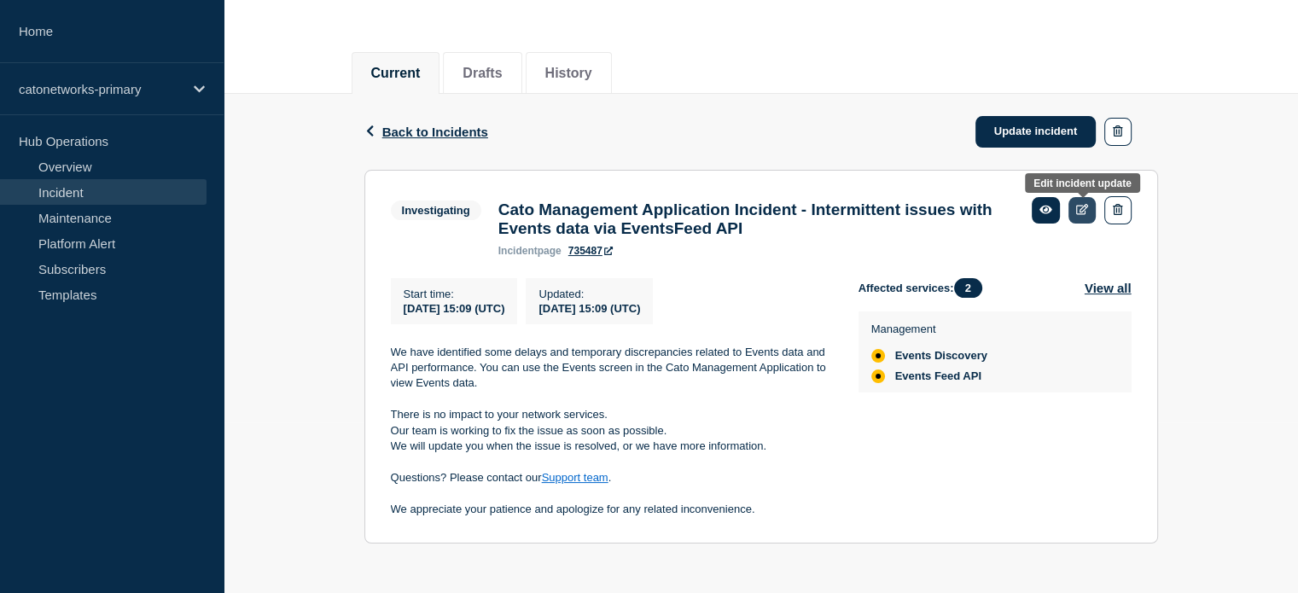
click at [1078, 214] on icon at bounding box center [1082, 209] width 13 height 11
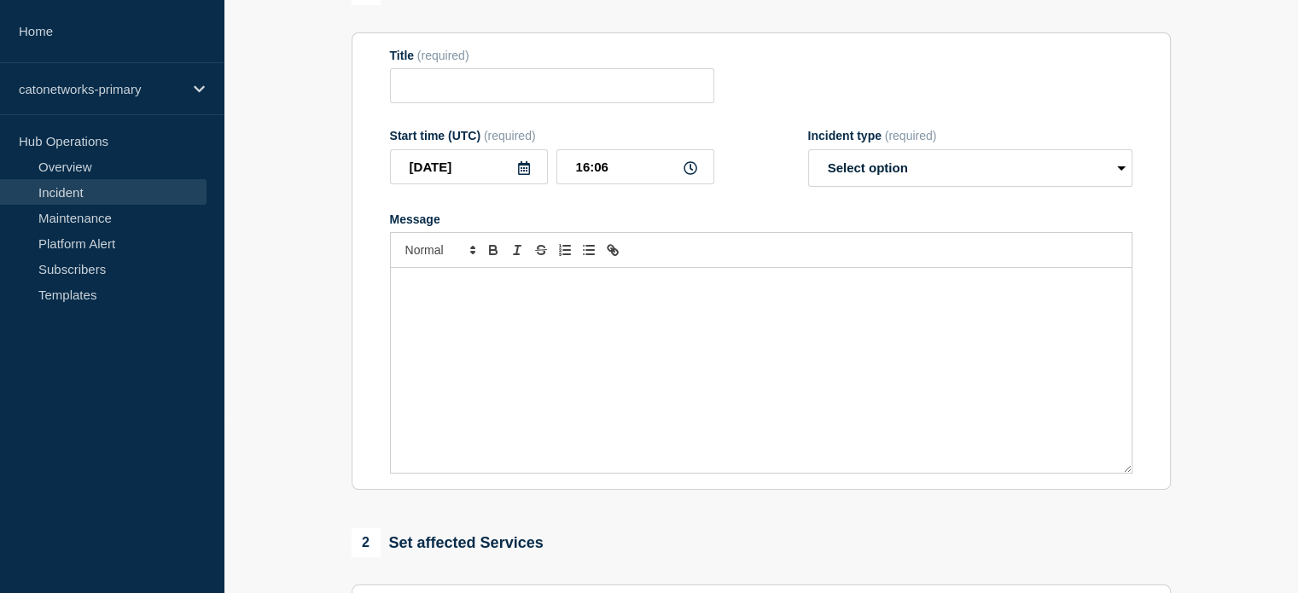
type input "Cato Management Application Incident - Intermittent issues with Events data via…"
type input "15:09"
select select "investigating"
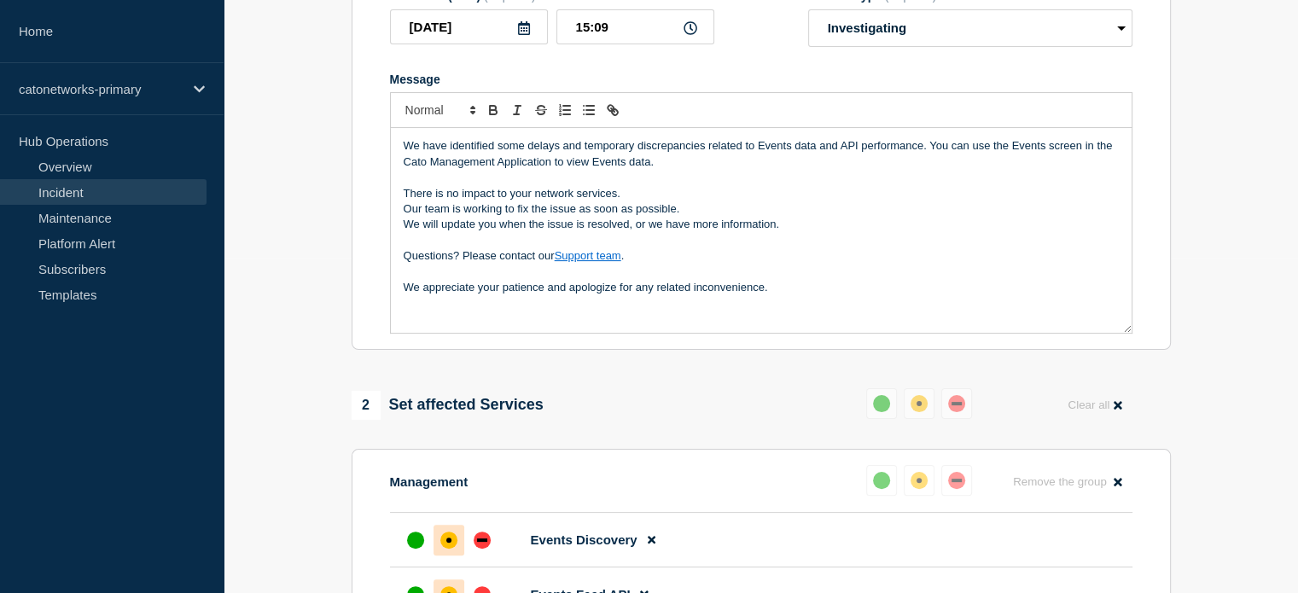
scroll to position [341, 0]
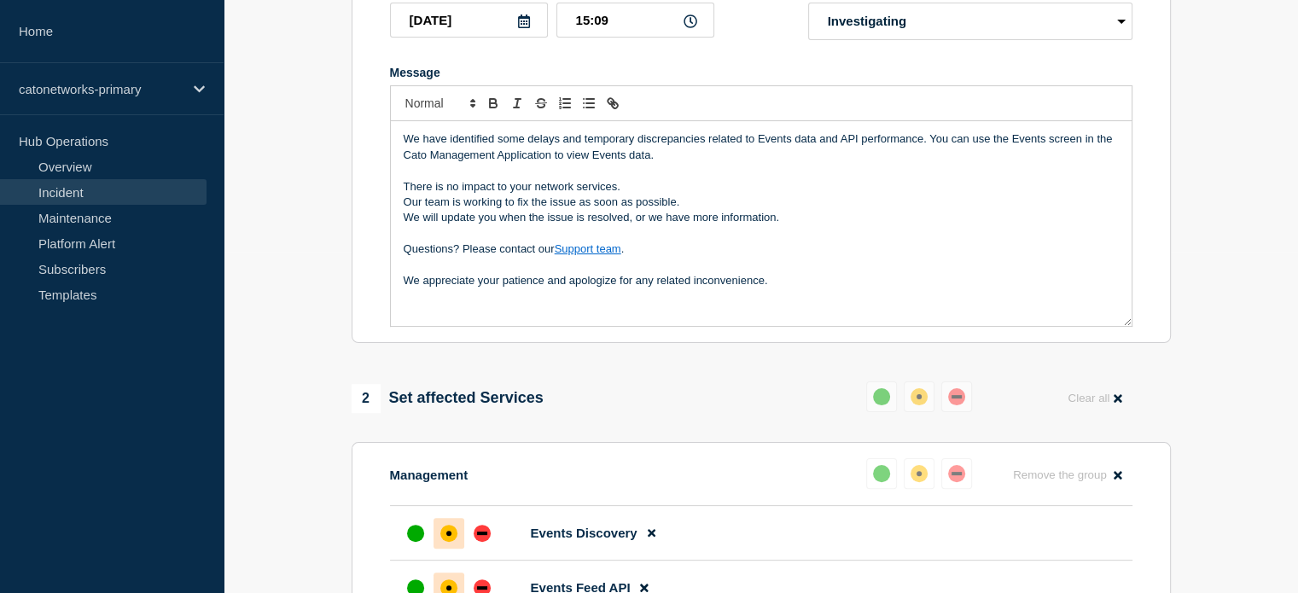
click at [801, 288] on p "We appreciate your patience and apologize for any related inconvenience." at bounding box center [761, 280] width 715 height 15
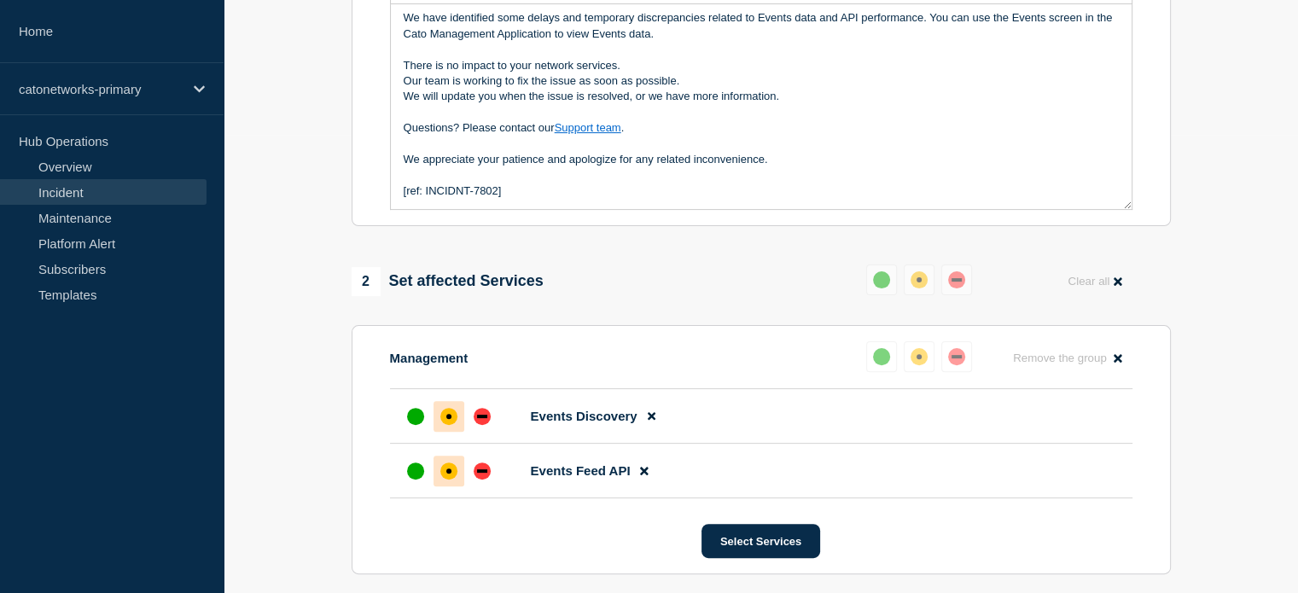
scroll to position [683, 0]
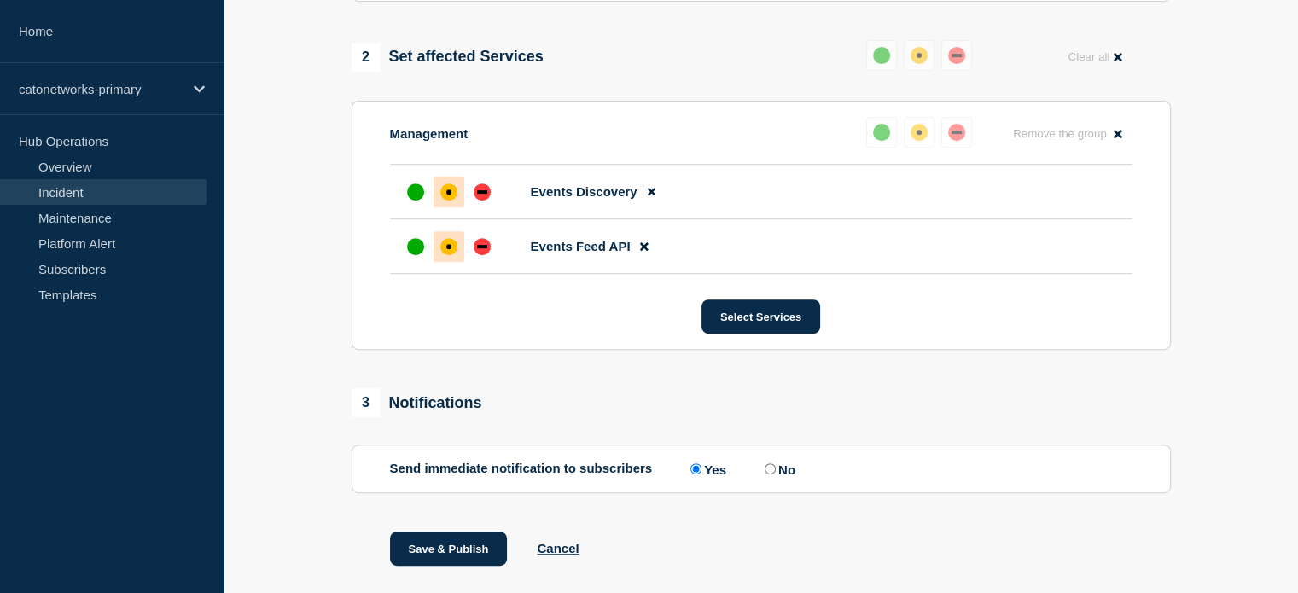
click at [776, 474] on input "No" at bounding box center [769, 468] width 11 height 11
radio input "true"
radio input "false"
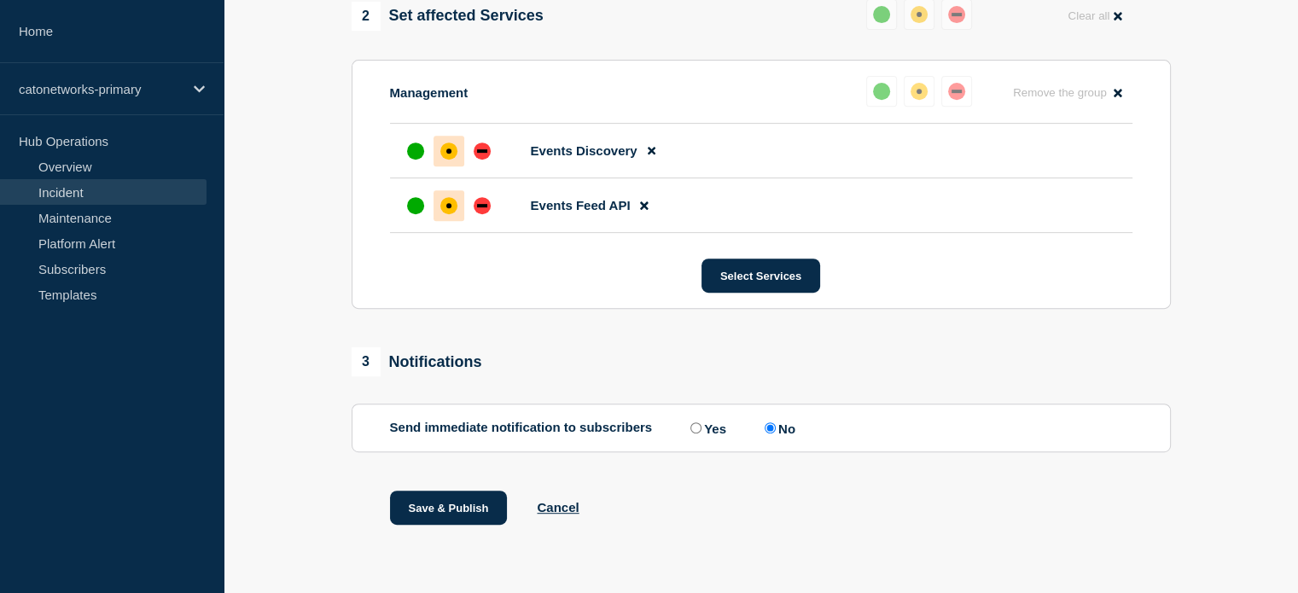
scroll to position [737, 0]
click at [450, 504] on button "Save & Publish" at bounding box center [449, 508] width 118 height 34
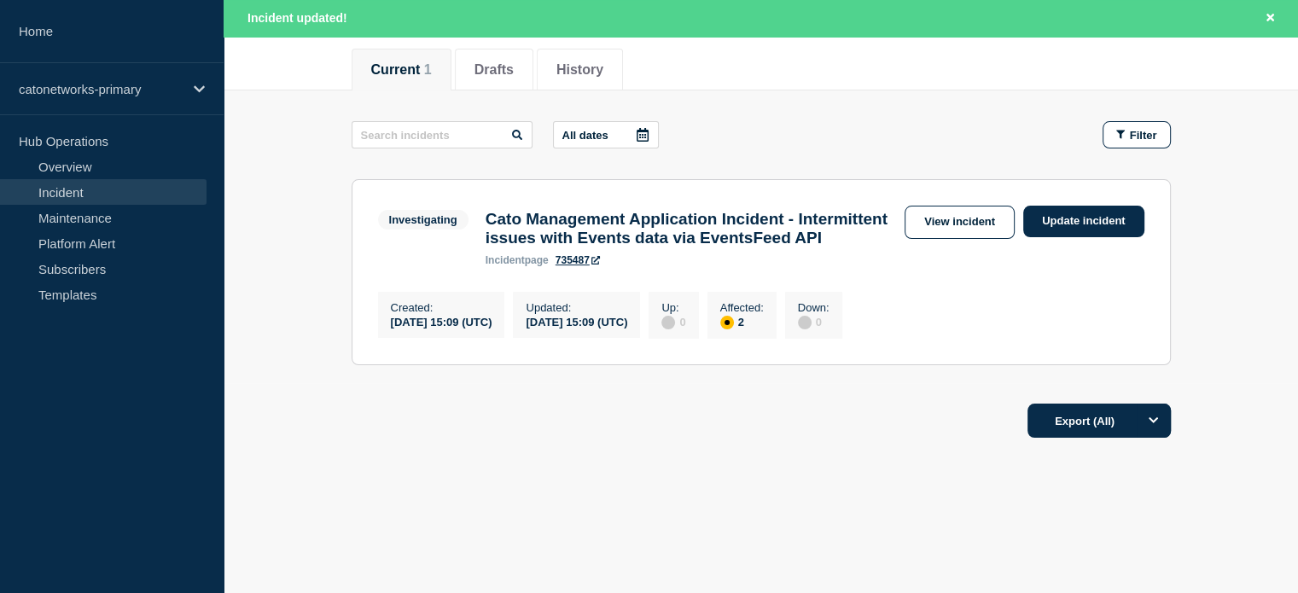
scroll to position [241, 0]
click at [1069, 206] on link "Update incident" at bounding box center [1083, 222] width 121 height 32
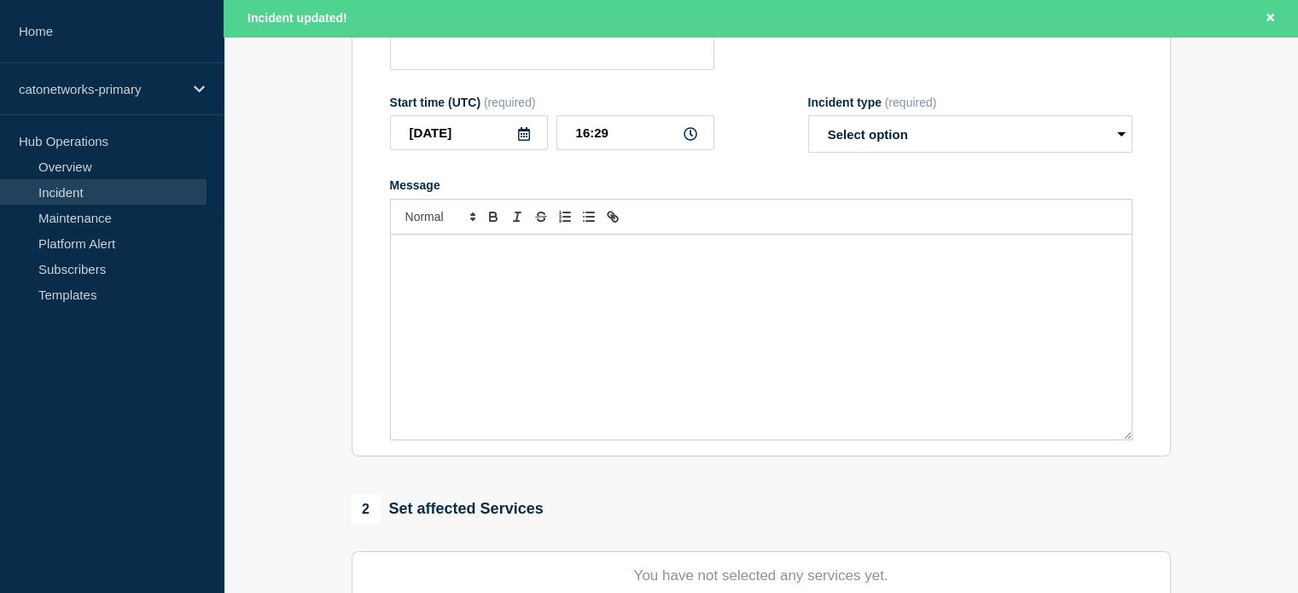
type input "Cato Management Application Incident - Intermittent issues with Events data via…"
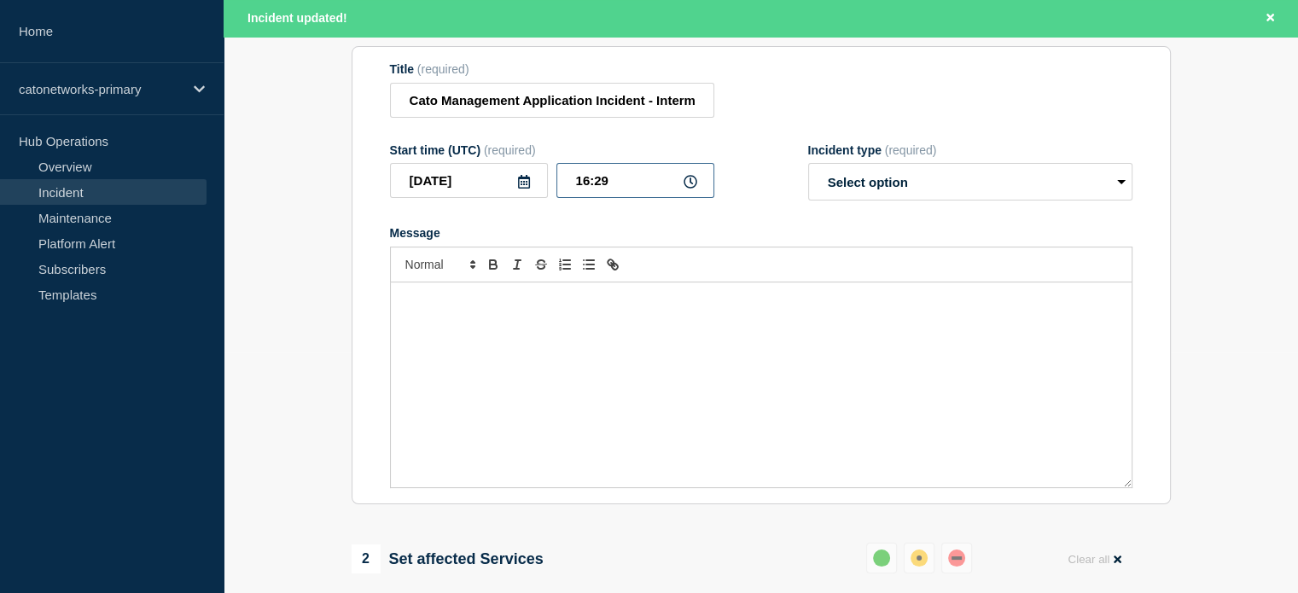
click at [605, 197] on input "16:29" at bounding box center [635, 180] width 158 height 35
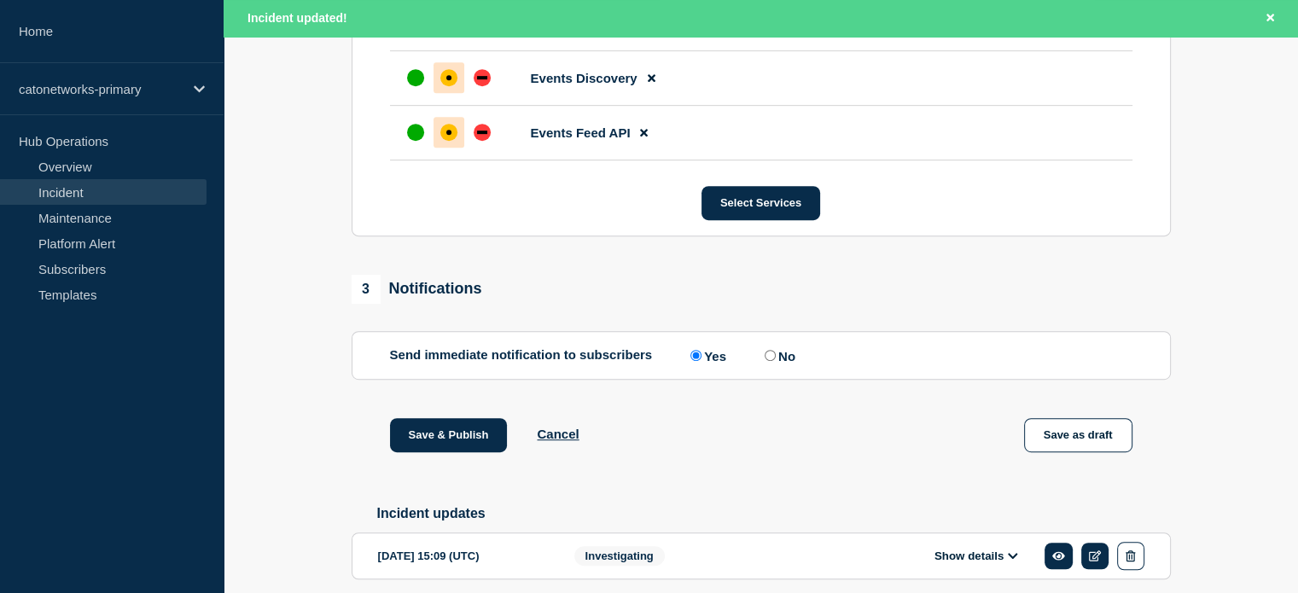
scroll to position [944, 0]
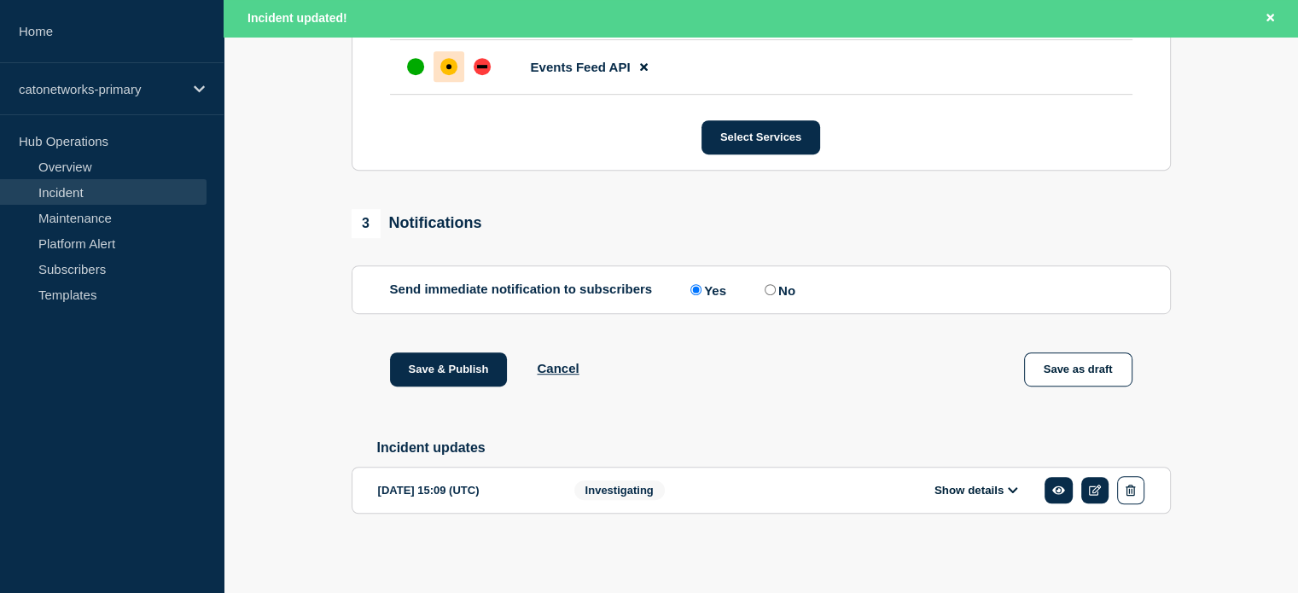
click at [764, 455] on h2 "Incident updates" at bounding box center [773, 447] width 793 height 15
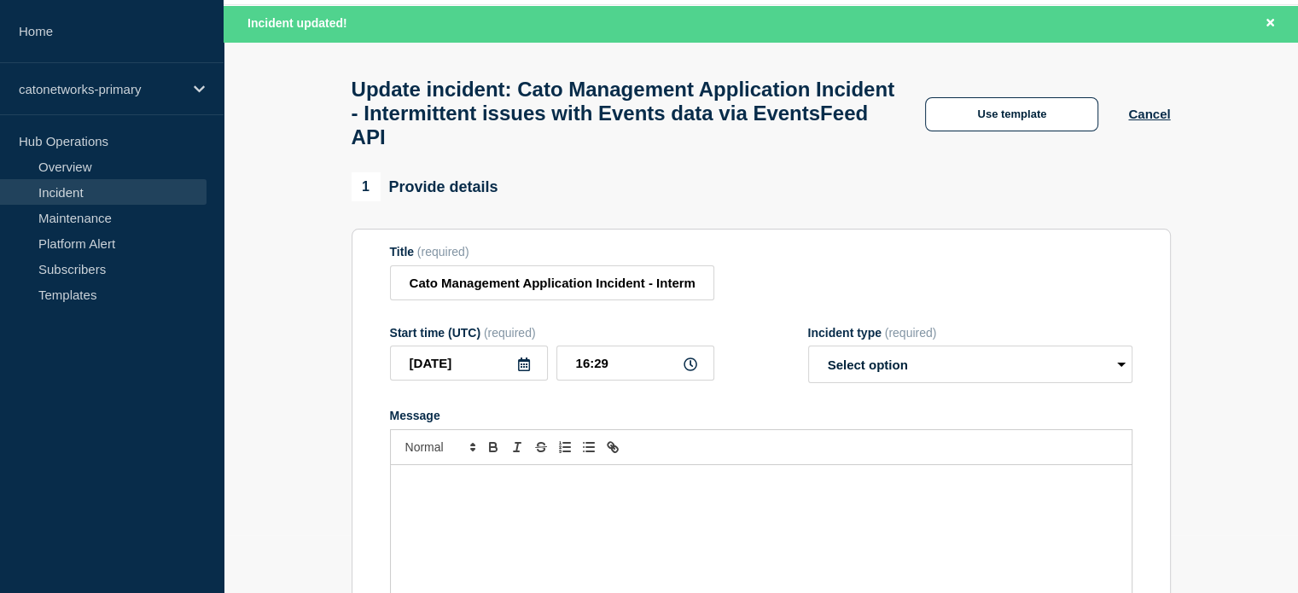
scroll to position [171, 0]
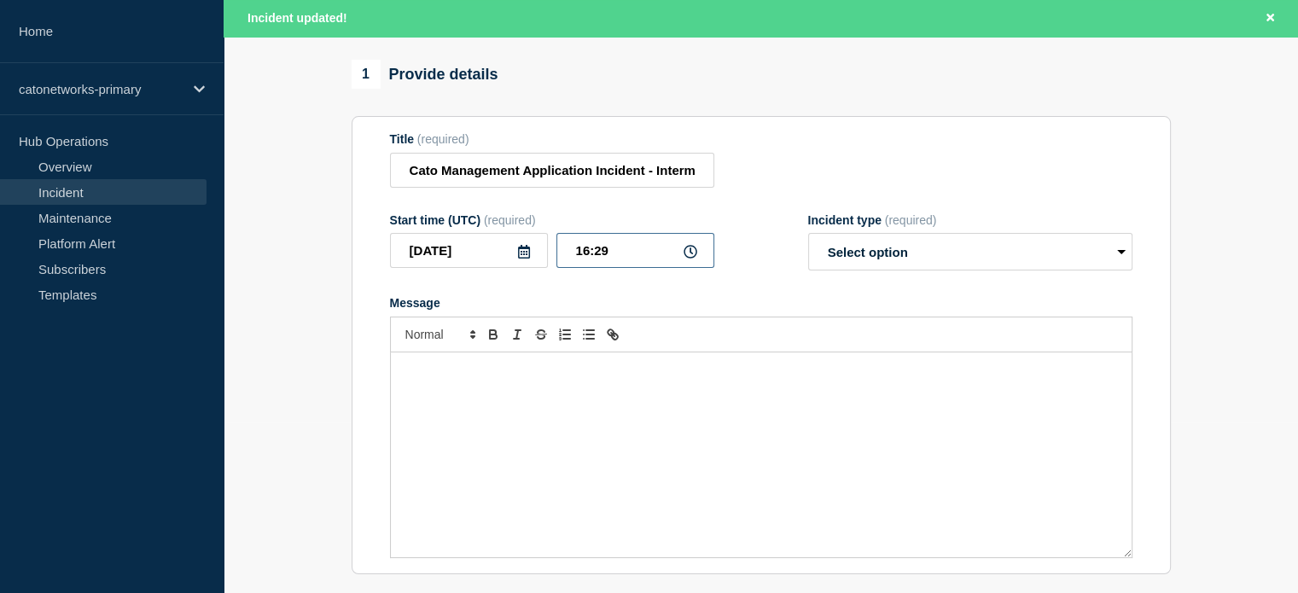
drag, startPoint x: 601, startPoint y: 266, endPoint x: 590, endPoint y: 265, distance: 10.3
click at [590, 265] on input "16:29" at bounding box center [635, 250] width 158 height 35
click at [590, 264] on input "16:29" at bounding box center [635, 250] width 158 height 35
type input "16:09"
click at [874, 266] on select "Select option Investigating Identified Monitoring Resolved" at bounding box center [970, 252] width 324 height 38
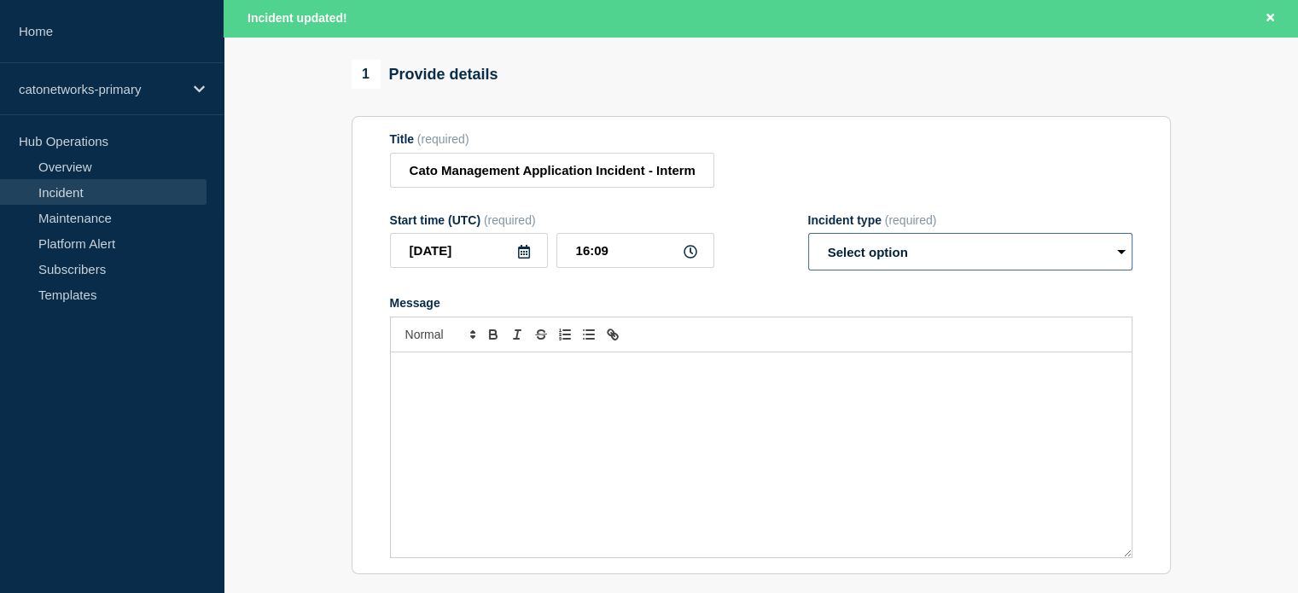
select select "identified"
click at [808, 248] on select "Select option Investigating Identified Monitoring Resolved" at bounding box center [970, 252] width 324 height 38
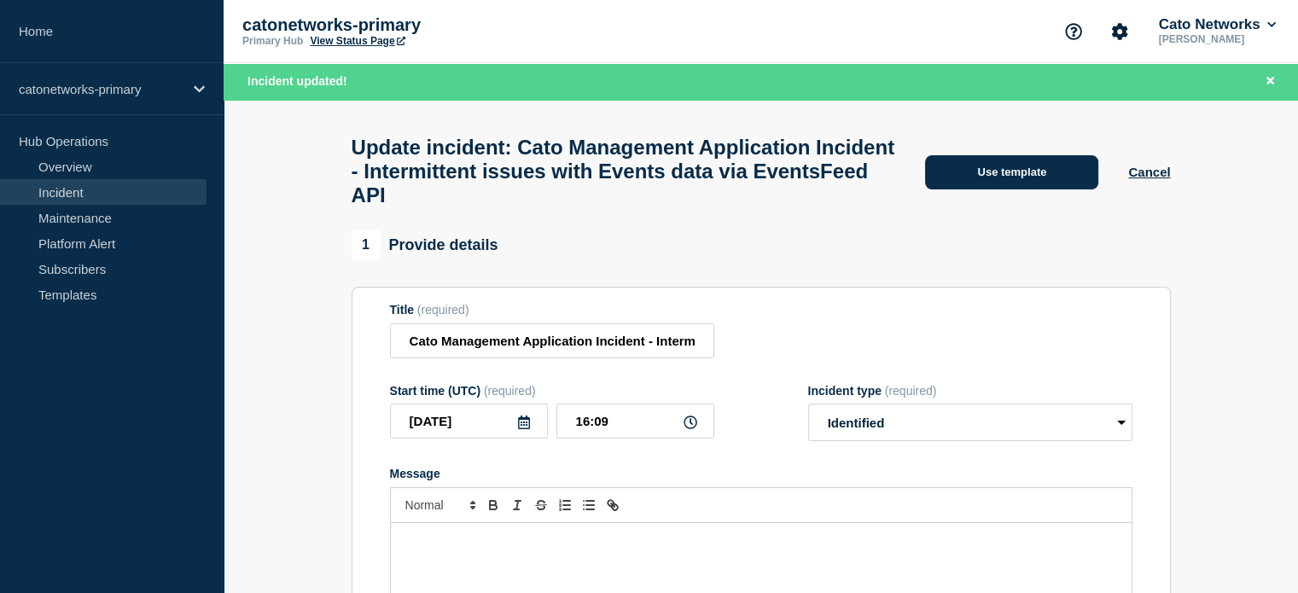
click at [976, 187] on button "Use template" at bounding box center [1011, 172] width 173 height 34
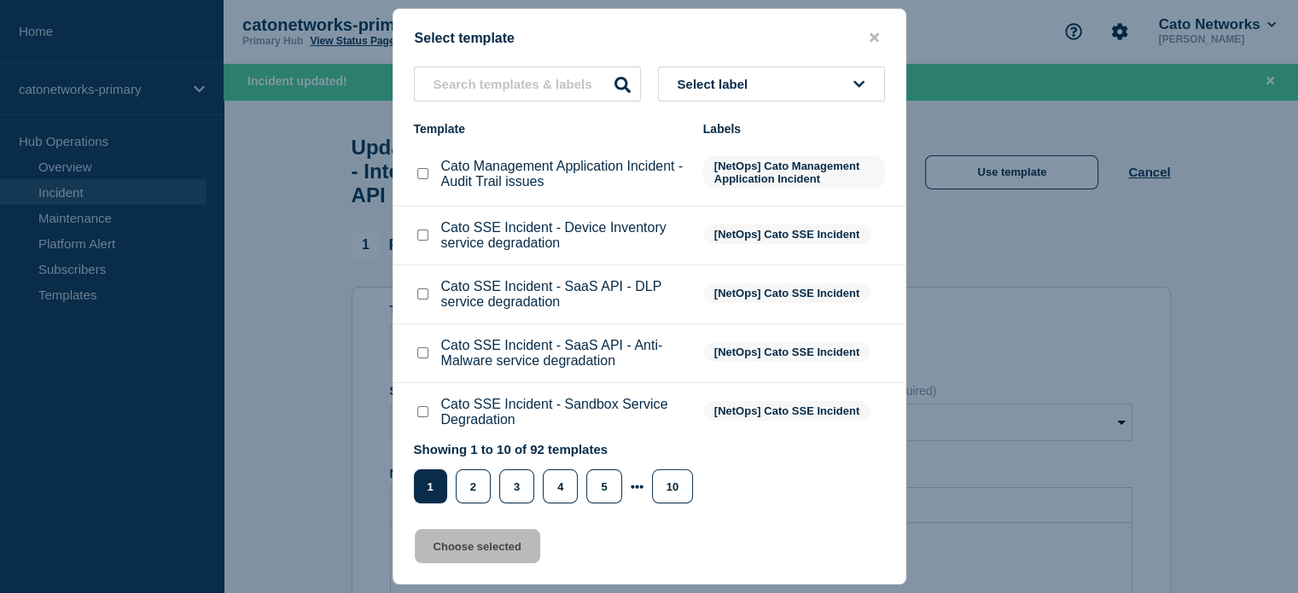
click at [713, 256] on li "Cato SSE Incident - Device Inventory service degradation [NetOps] Cato SSE Inci…" at bounding box center [649, 235] width 512 height 59
click at [713, 82] on span "Select label" at bounding box center [716, 84] width 78 height 15
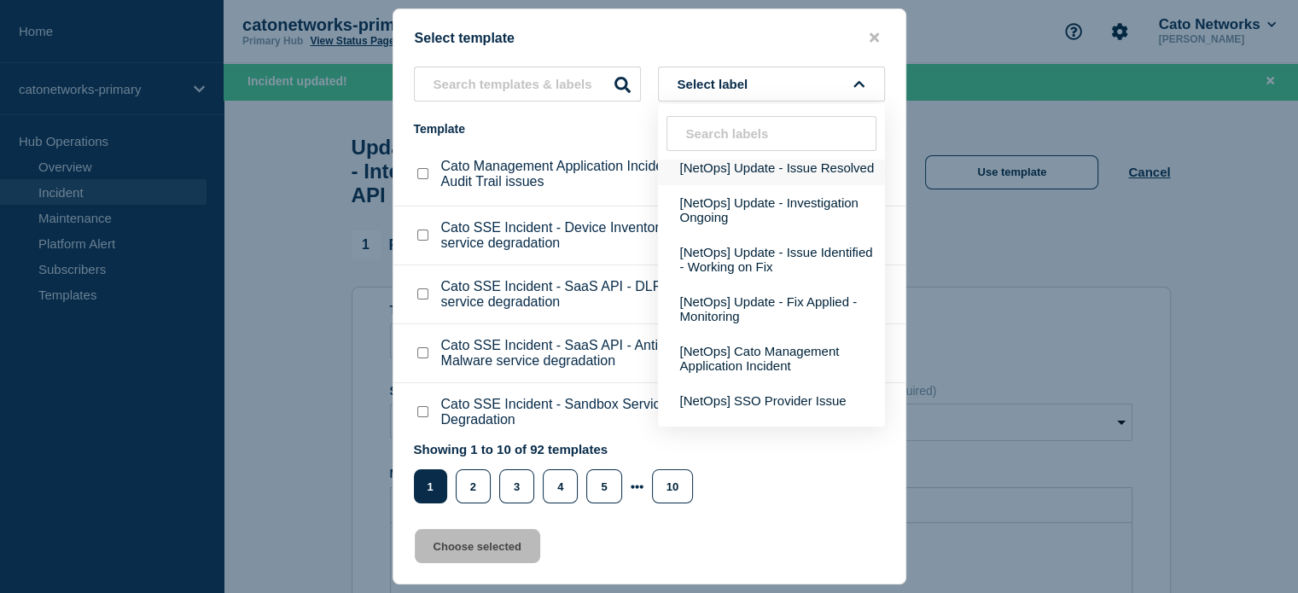
scroll to position [341, 0]
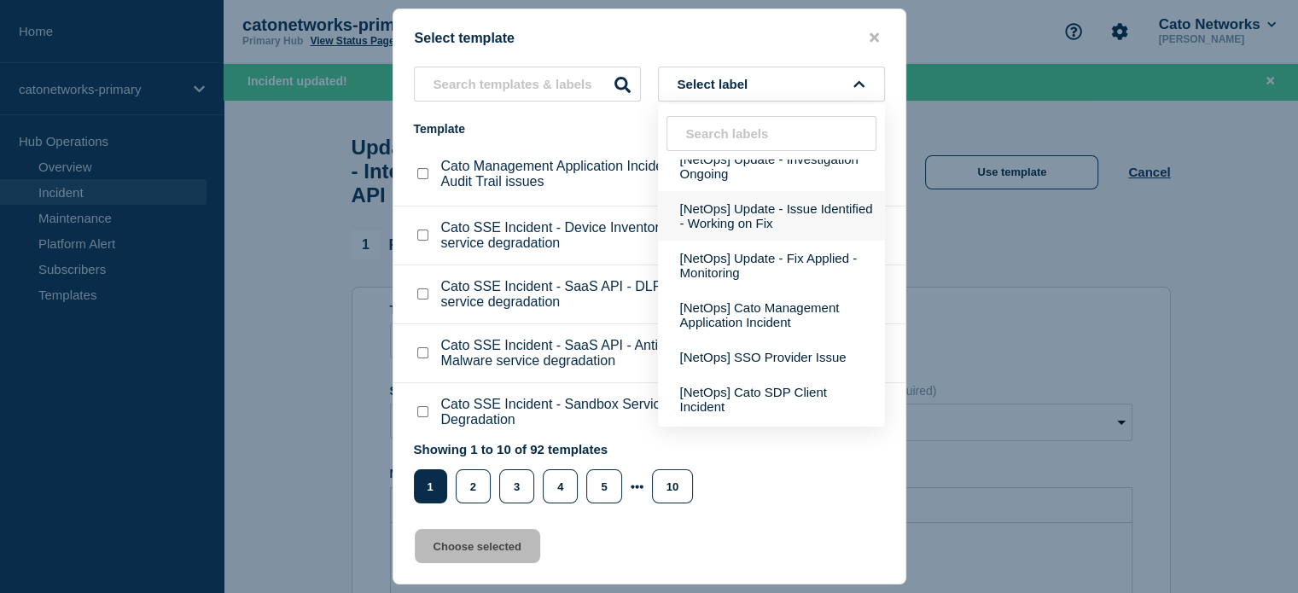
click at [781, 241] on button "[NetOps] Update - Issue Identified - Working on Fix" at bounding box center [771, 215] width 227 height 49
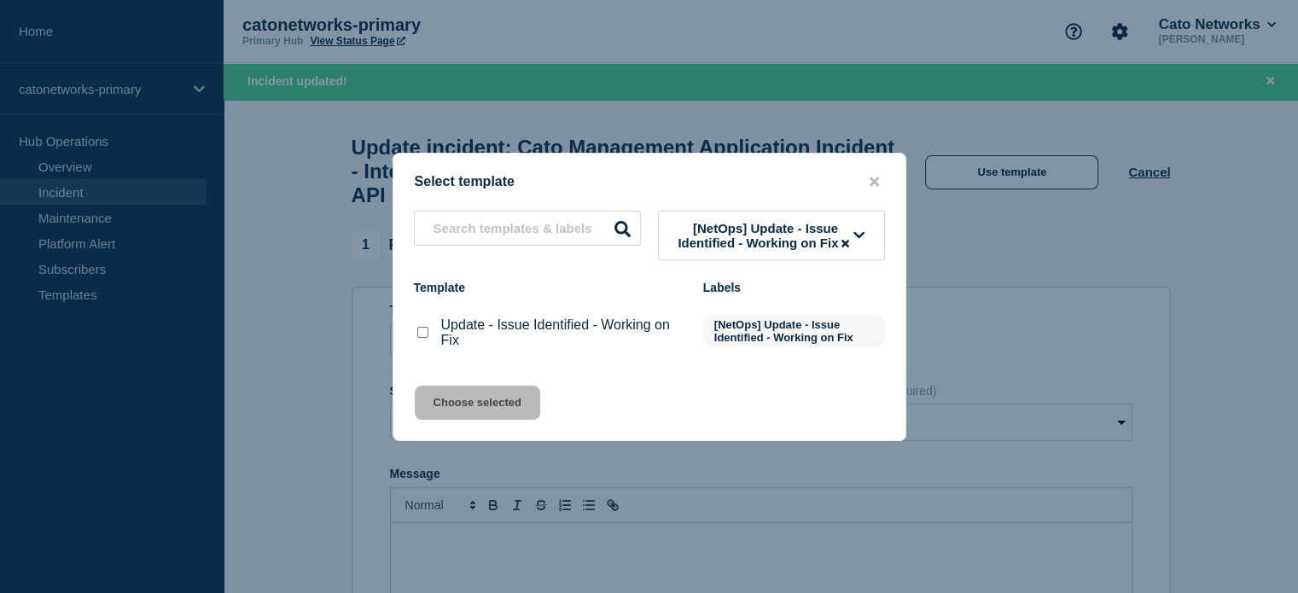
click at [421, 338] on input "Update - Issue Identified - Working on Fix checkbox" at bounding box center [422, 332] width 11 height 11
checkbox input "true"
click at [485, 409] on button "Choose selected" at bounding box center [477, 403] width 125 height 34
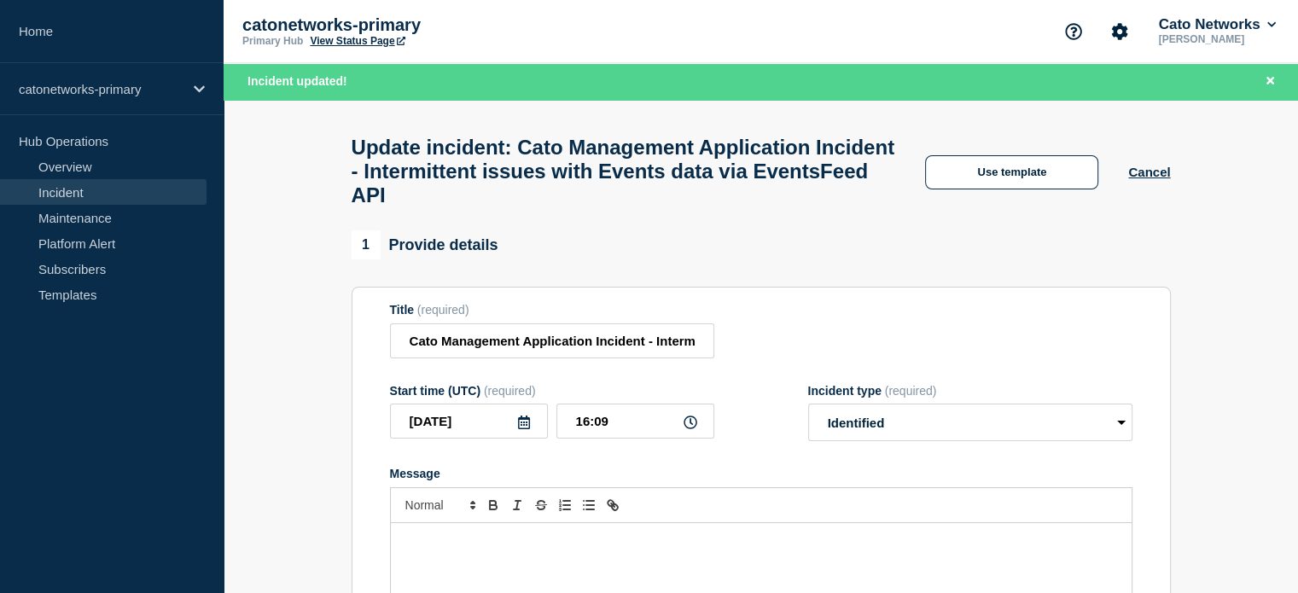
radio input "false"
radio input "true"
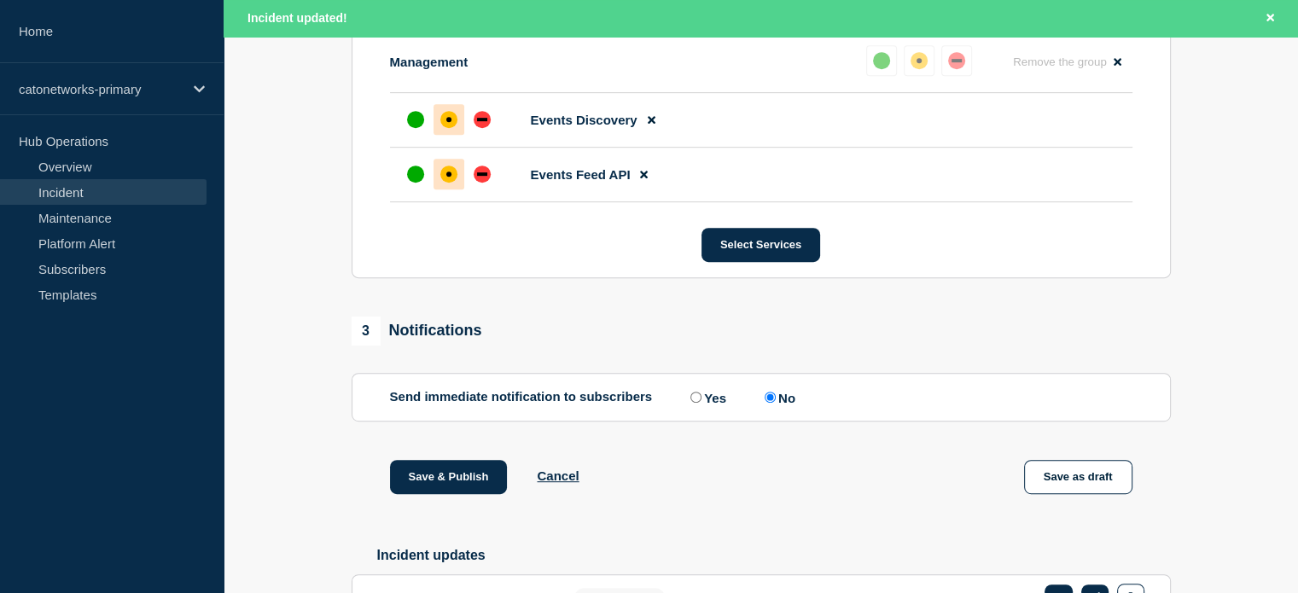
scroll to position [938, 0]
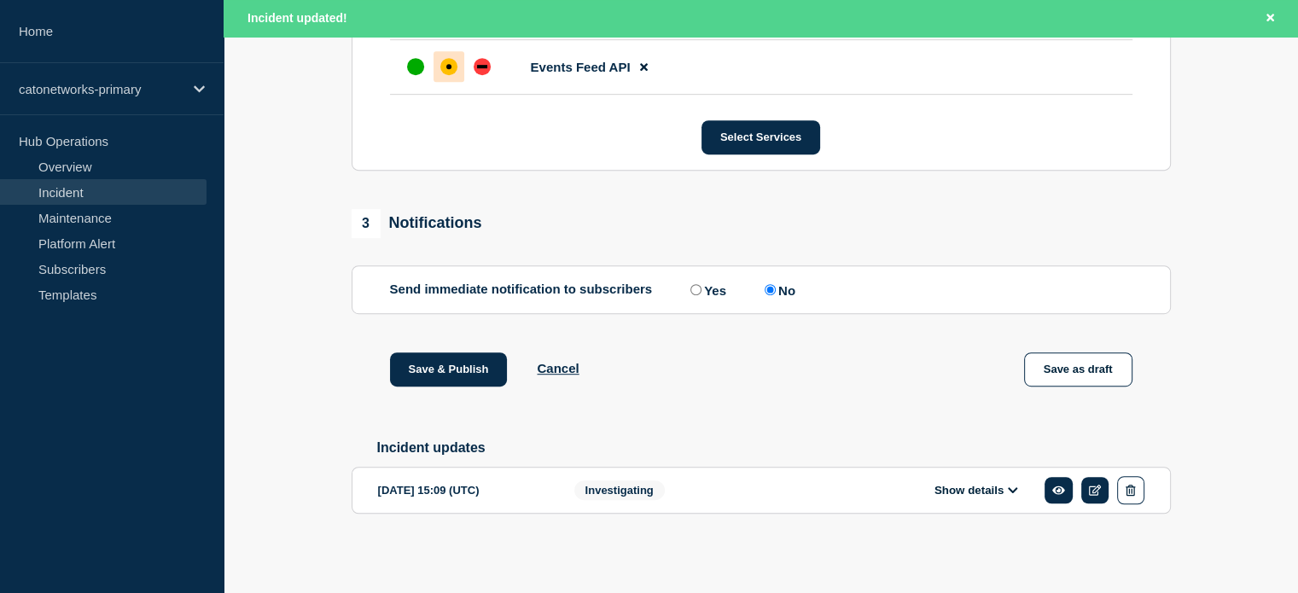
click at [685, 491] on div "Investigating" at bounding box center [683, 490] width 218 height 28
click at [990, 494] on button "Show details" at bounding box center [976, 490] width 94 height 15
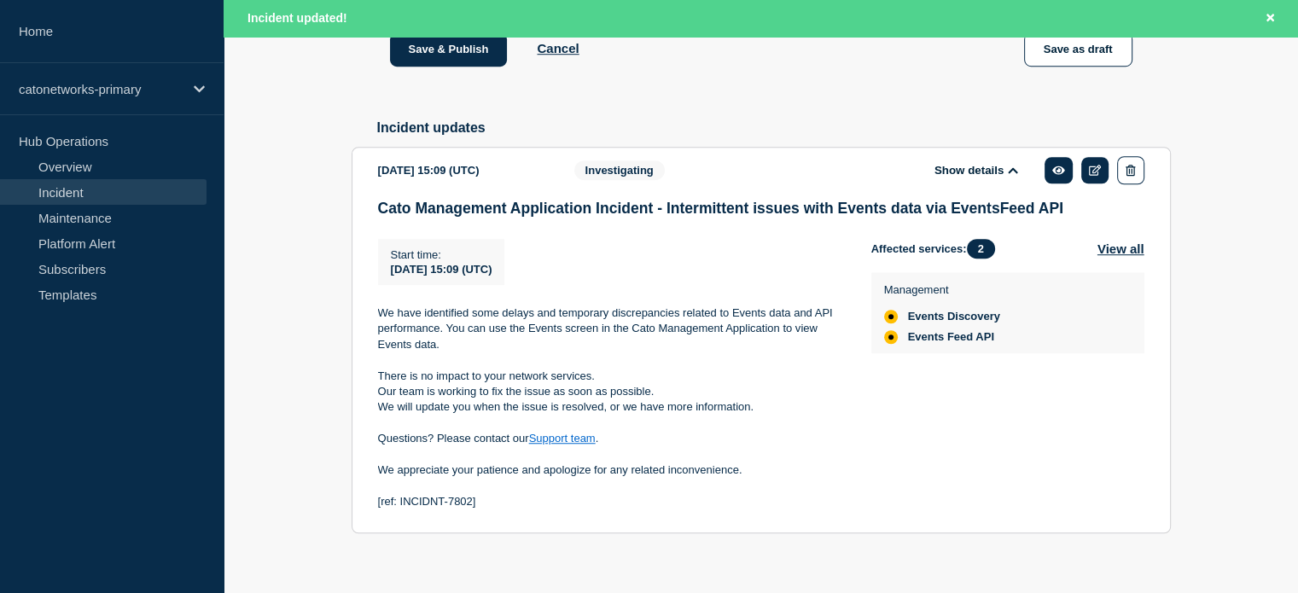
scroll to position [1286, 0]
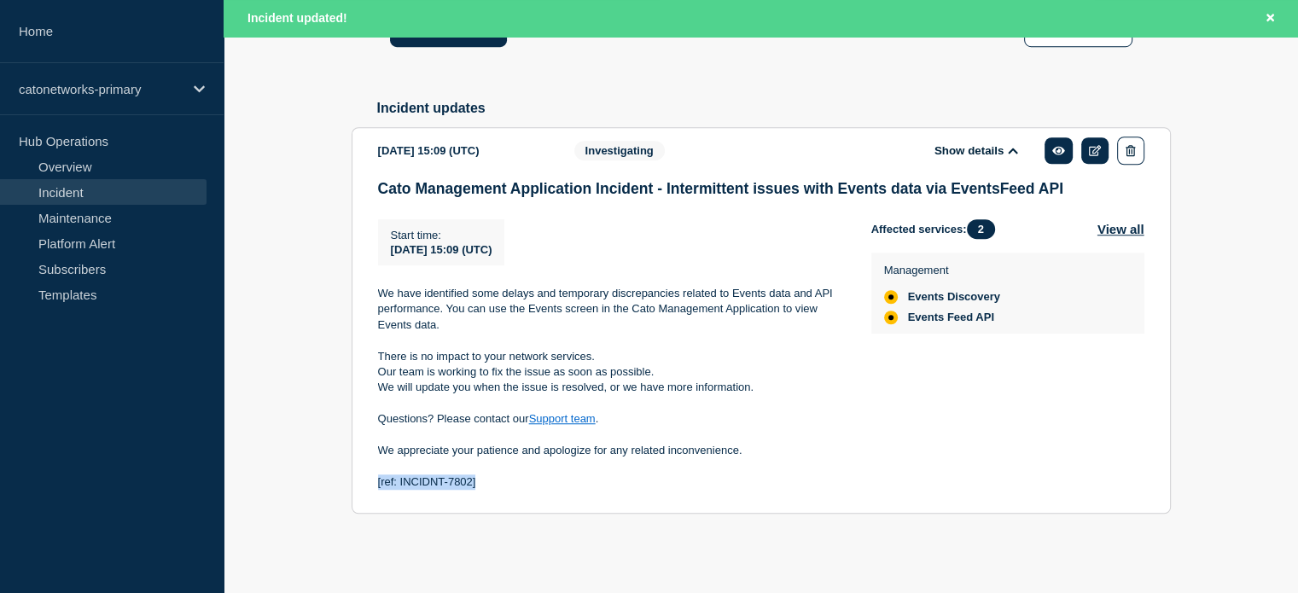
drag, startPoint x: 489, startPoint y: 484, endPoint x: 376, endPoint y: 488, distance: 112.7
click at [378, 488] on p "[ref: INCIDNT-7802]" at bounding box center [611, 481] width 466 height 15
copy p "[ref: INCIDNT-7802]"
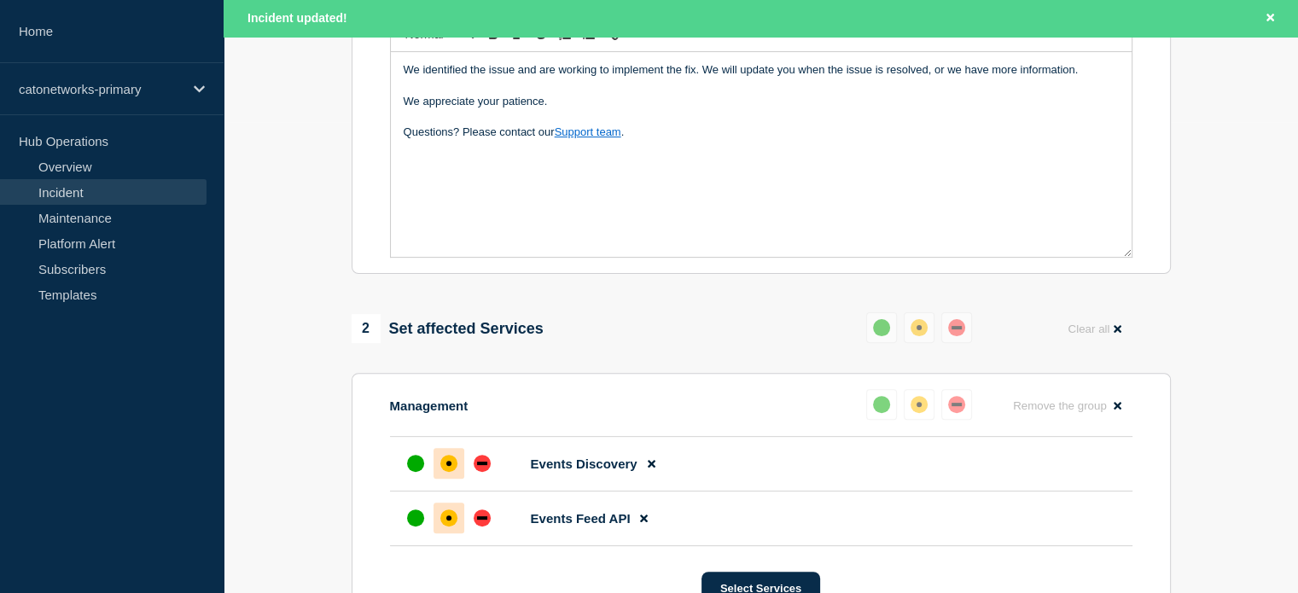
scroll to position [433, 0]
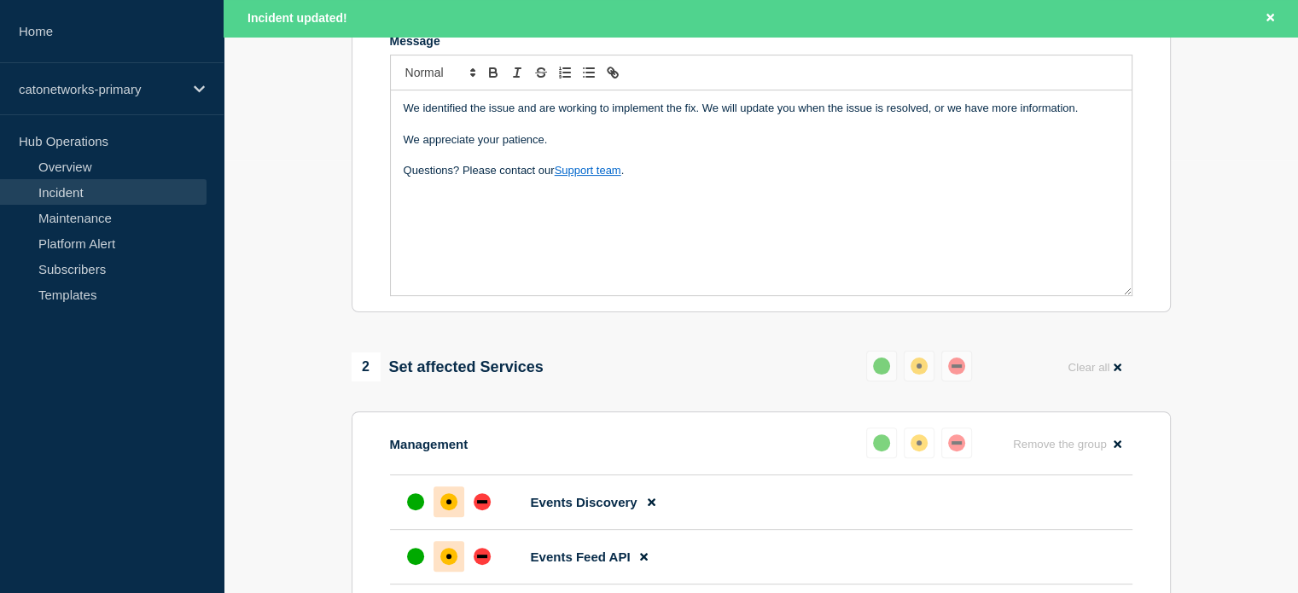
click at [513, 239] on div "We identified the issue and are working to implement the fix. We will update yo…" at bounding box center [761, 192] width 741 height 205
click at [703, 212] on div "We identified the issue and are working to implement the fix. We will update yo…" at bounding box center [761, 192] width 741 height 205
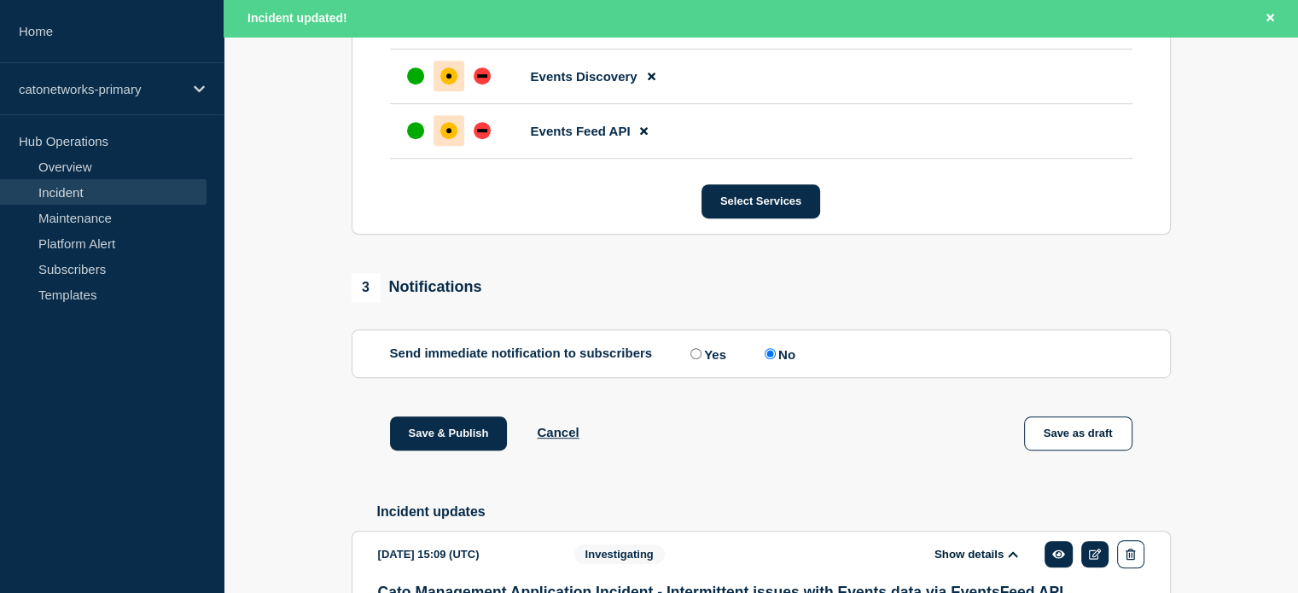
scroll to position [859, 0]
click at [690, 358] on input "Yes" at bounding box center [695, 352] width 11 height 11
radio input "true"
radio input "false"
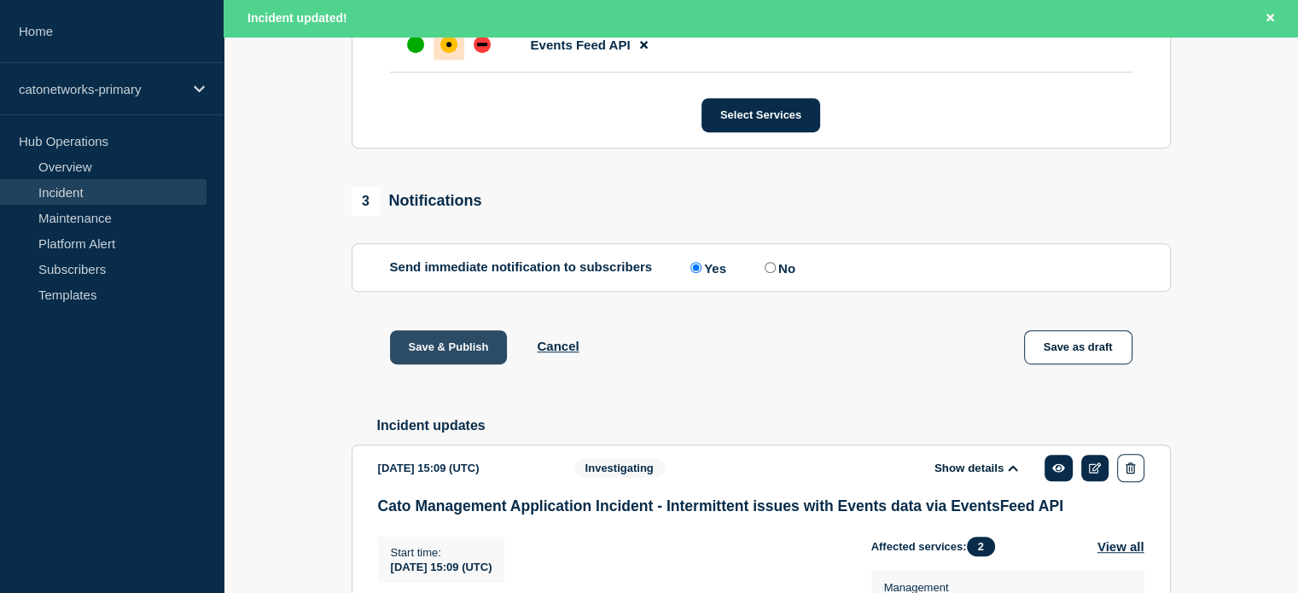
click at [457, 364] on button "Save & Publish" at bounding box center [449, 347] width 118 height 34
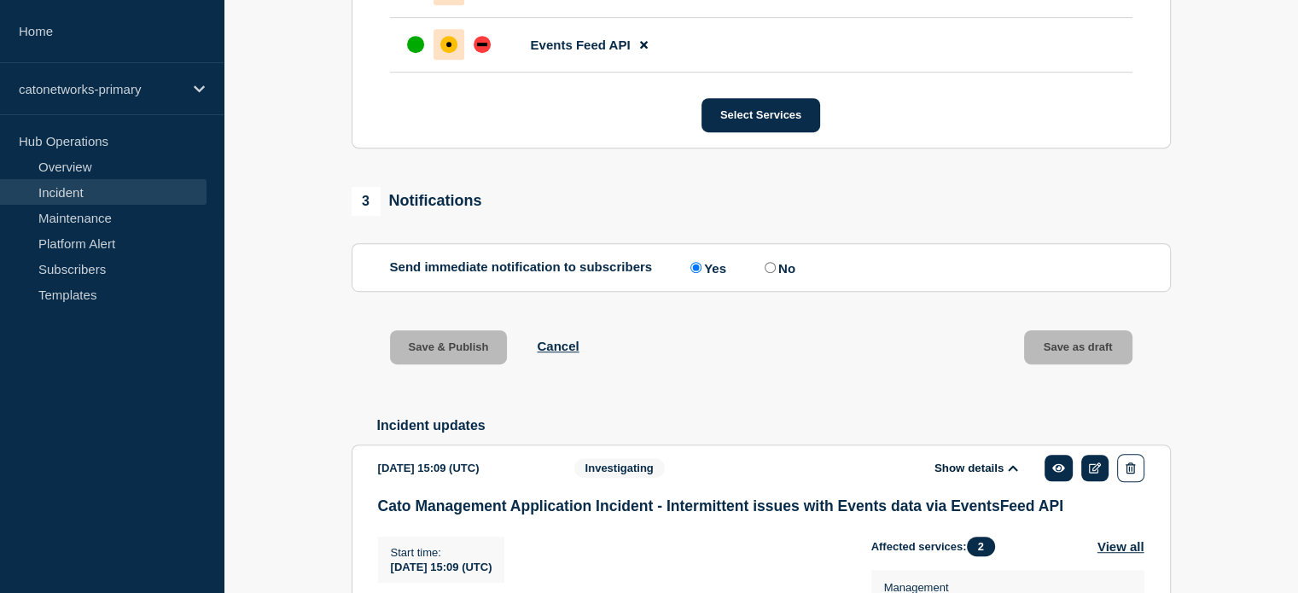
scroll to position [908, 0]
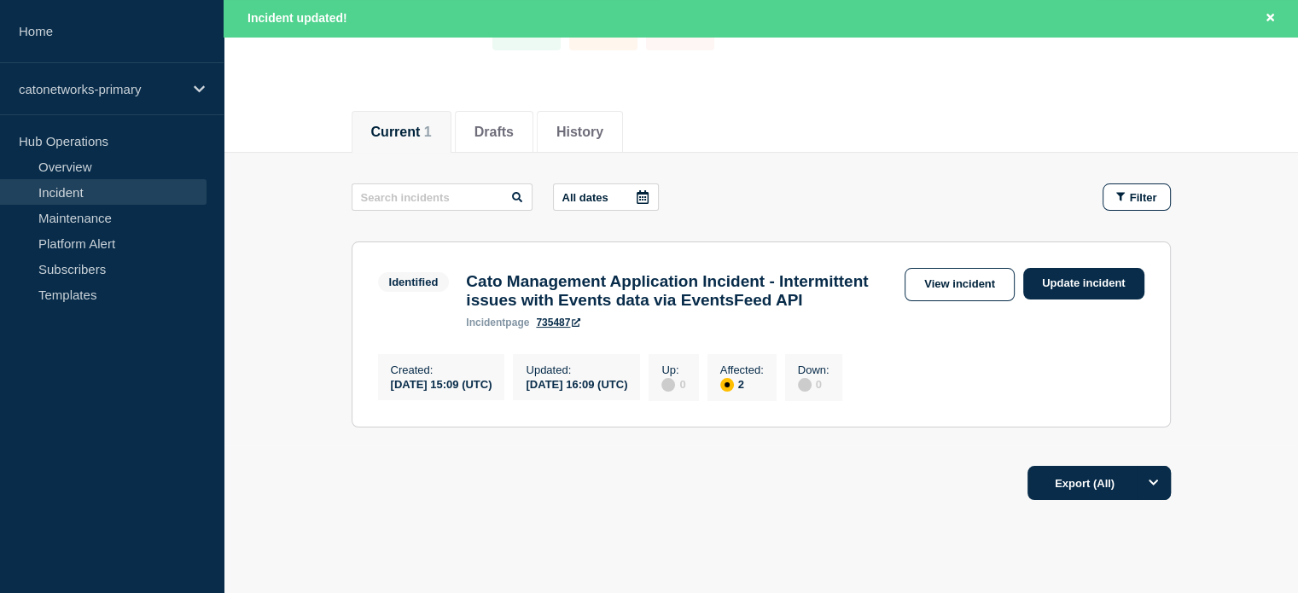
scroll to position [241, 0]
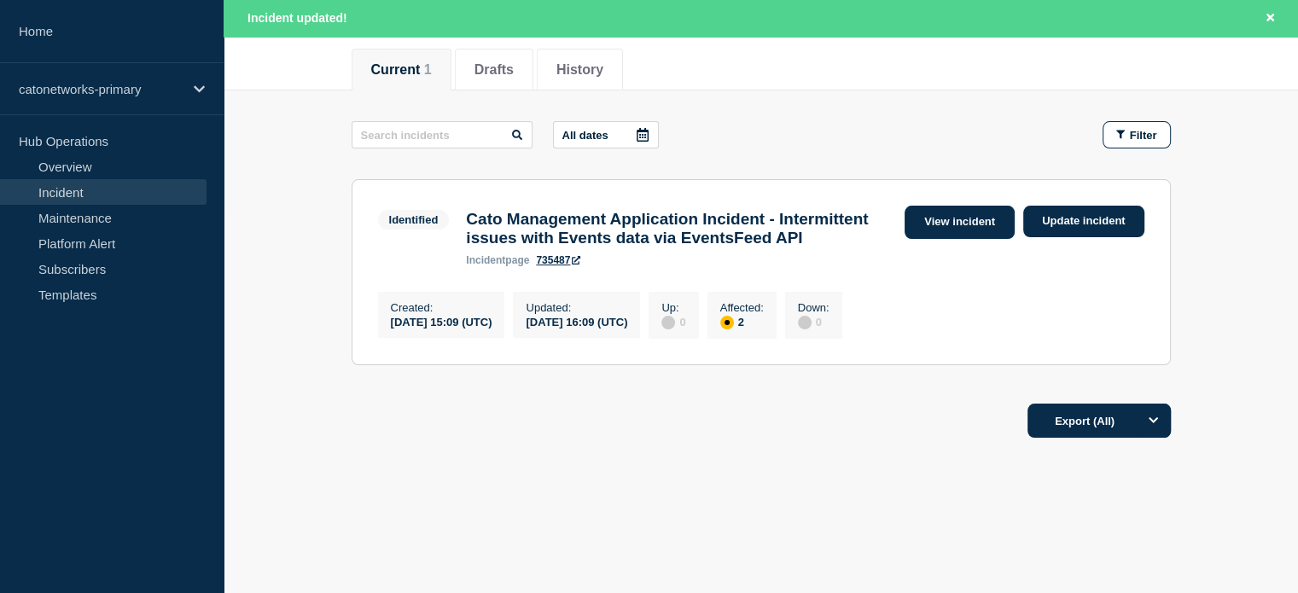
click at [956, 206] on link "View incident" at bounding box center [959, 222] width 110 height 33
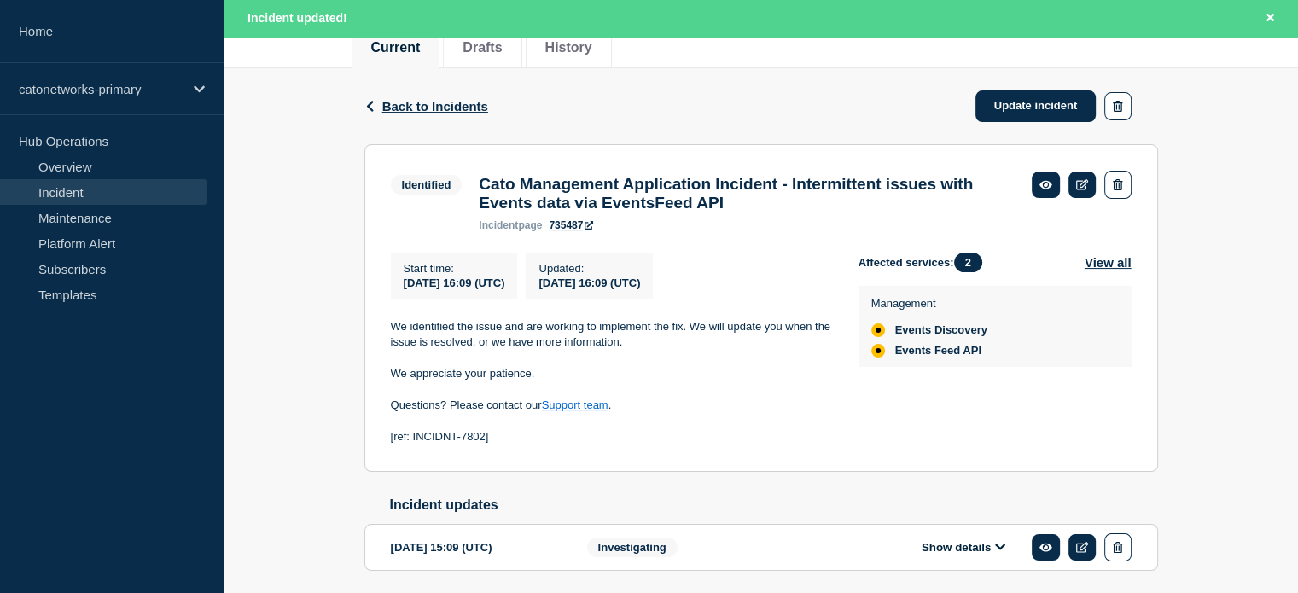
scroll to position [131, 0]
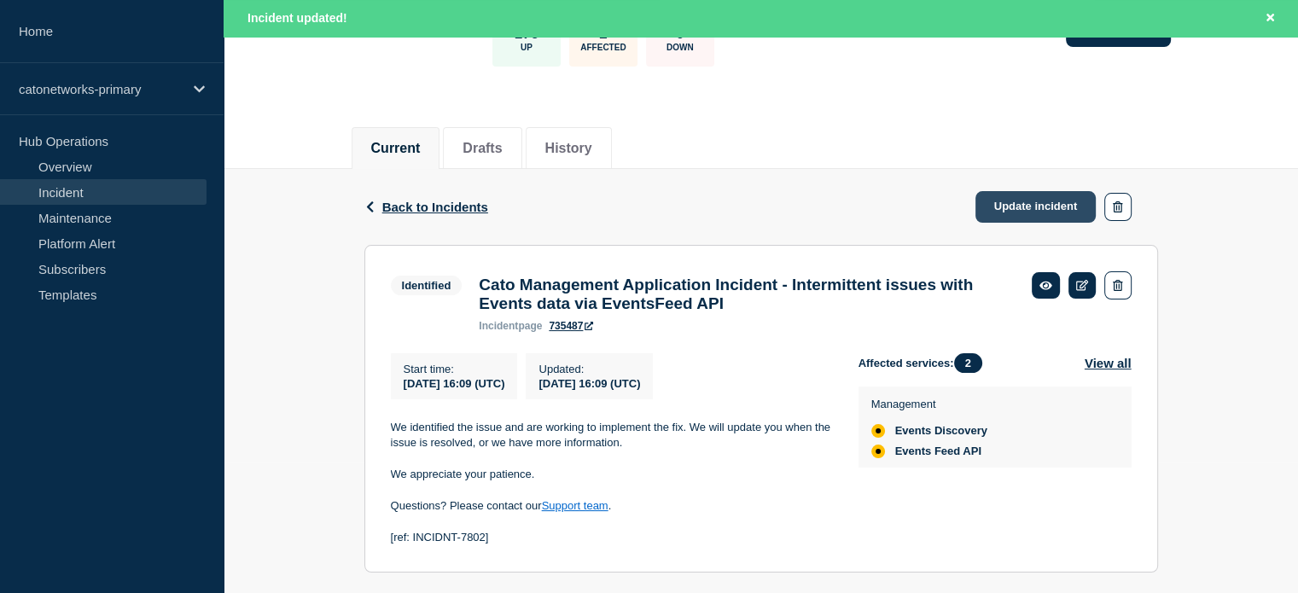
click at [1041, 209] on link "Update incident" at bounding box center [1035, 207] width 121 height 32
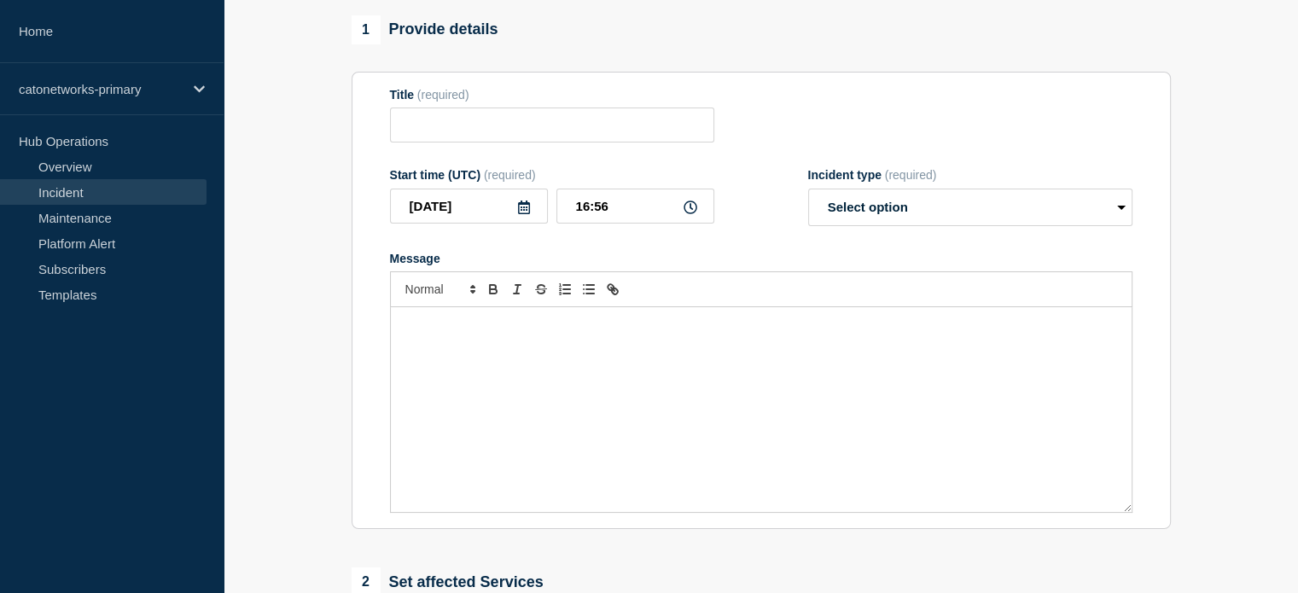
type input "Cato Management Application Incident - Intermittent issues with Events data via…"
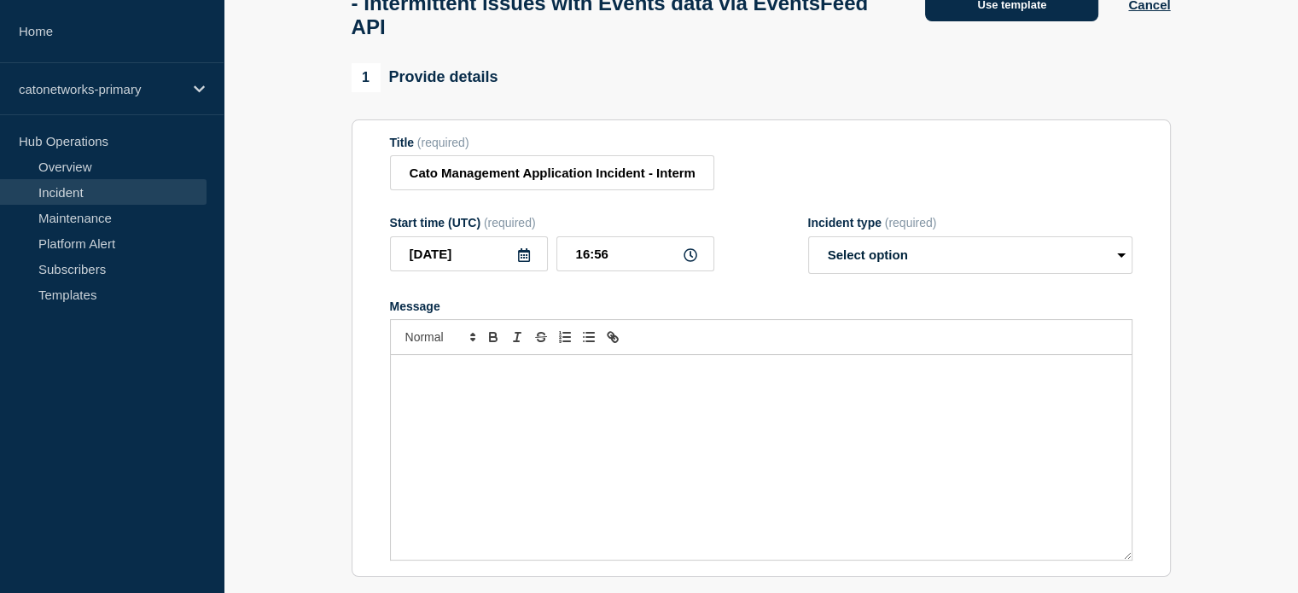
click at [1004, 20] on button "Use template" at bounding box center [1011, 4] width 173 height 34
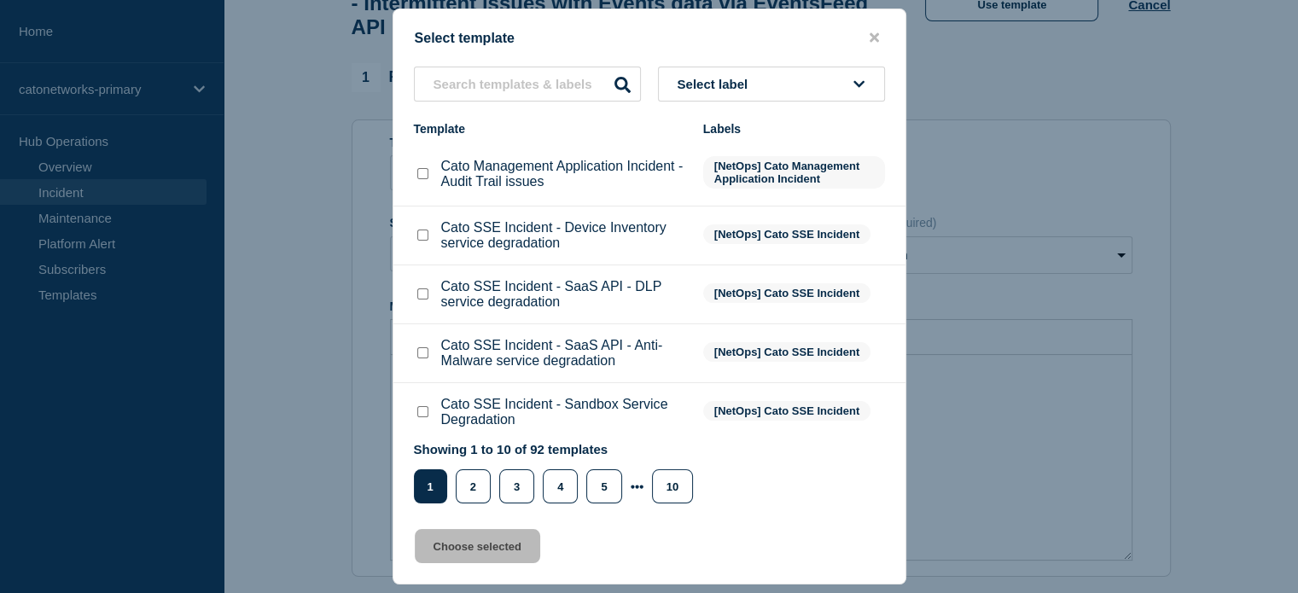
click at [721, 91] on button "Select label" at bounding box center [771, 84] width 227 height 35
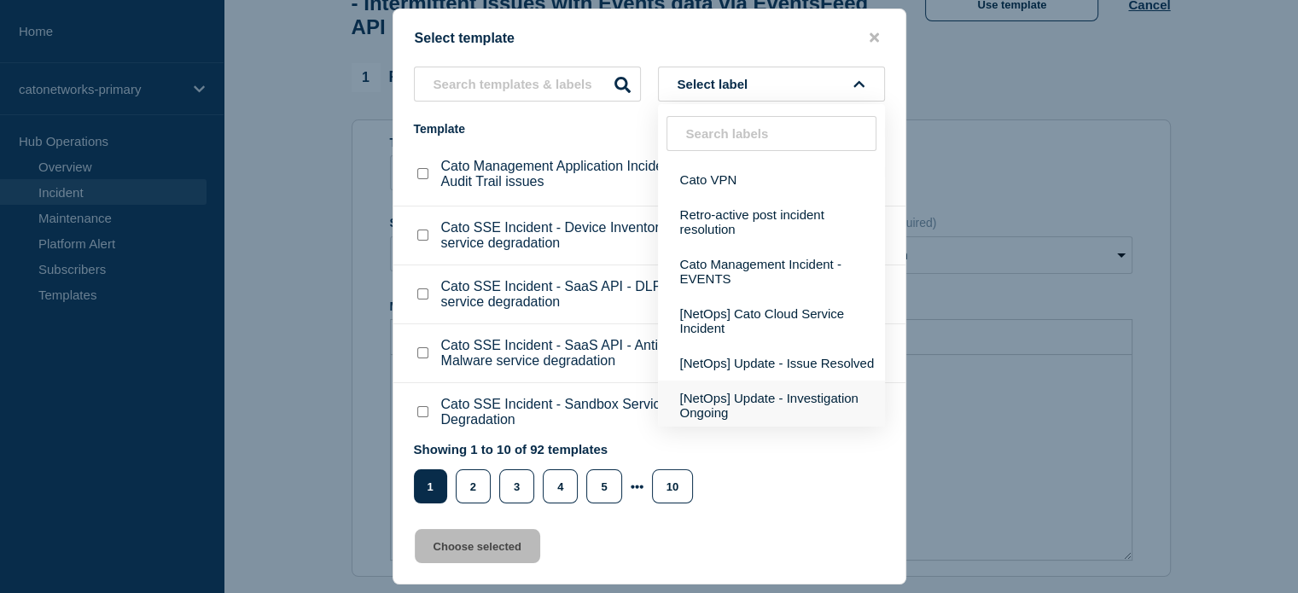
scroll to position [256, 0]
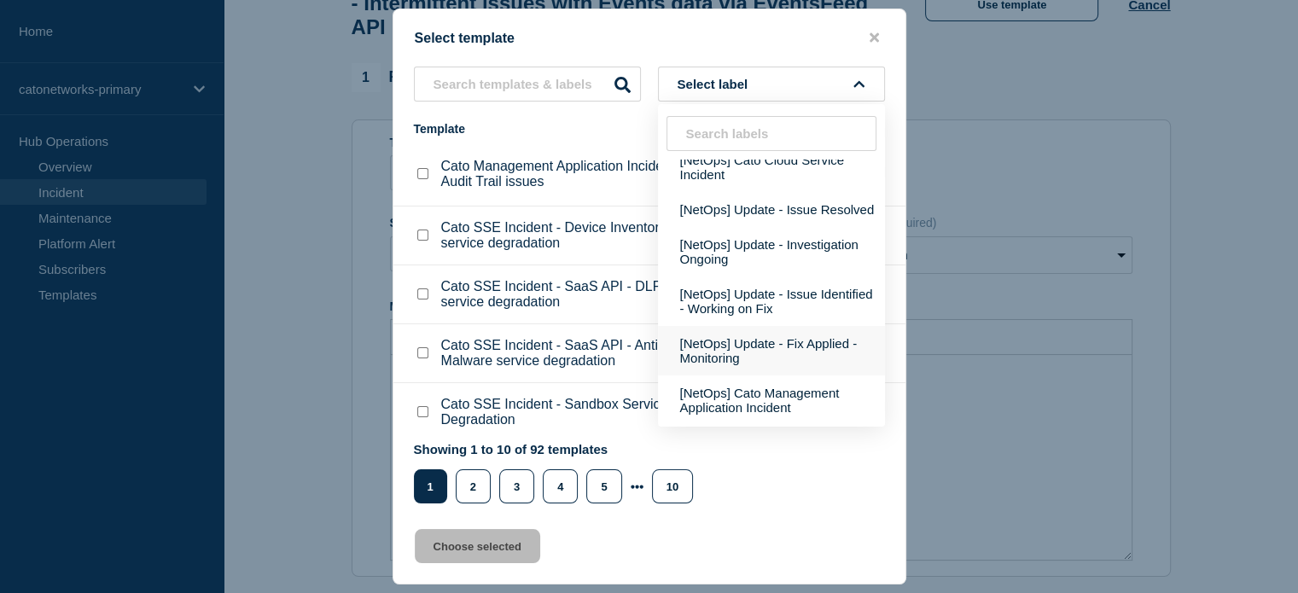
click at [761, 365] on button "[NetOps] Update - Fix Applied - Monitoring" at bounding box center [771, 350] width 227 height 49
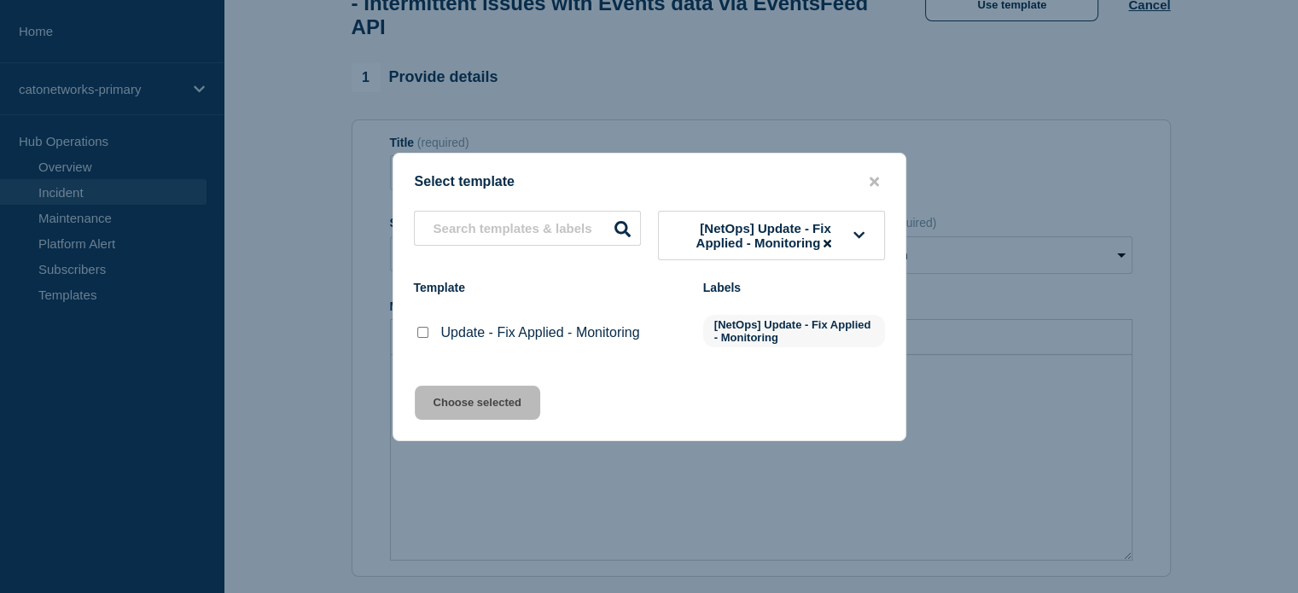
click at [419, 336] on input "Update - Fix Applied - Monitoring checkbox" at bounding box center [422, 332] width 11 height 11
checkbox input "true"
click at [458, 397] on button "Choose selected" at bounding box center [477, 403] width 125 height 34
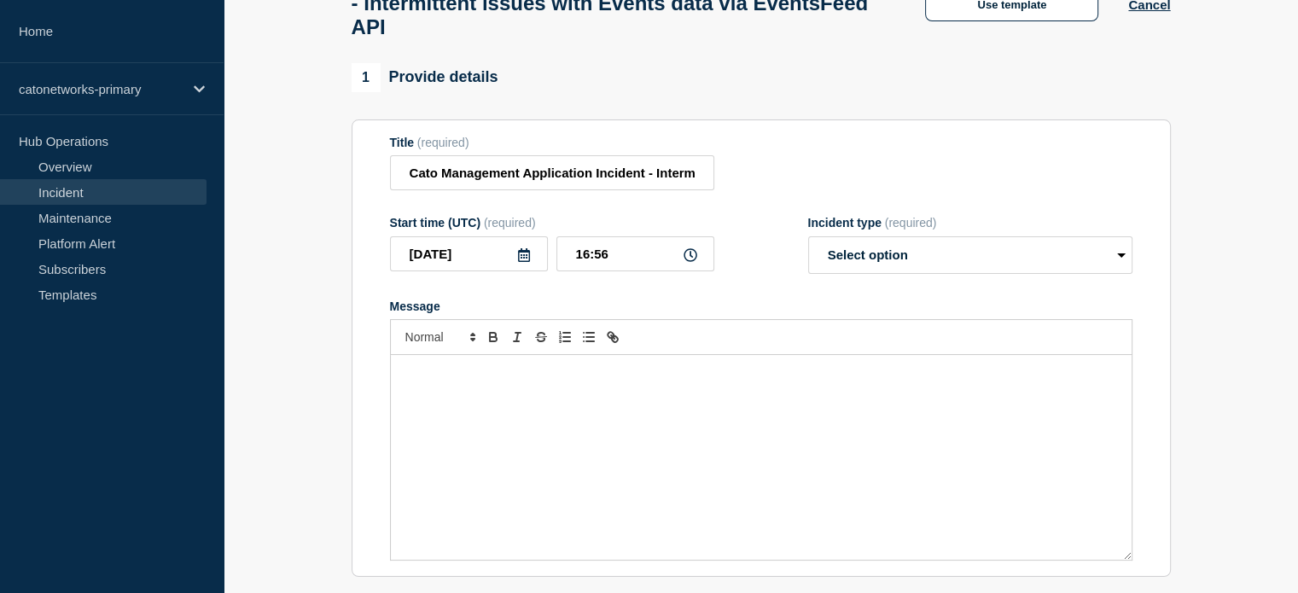
select select "monitoring"
radio input "false"
radio input "true"
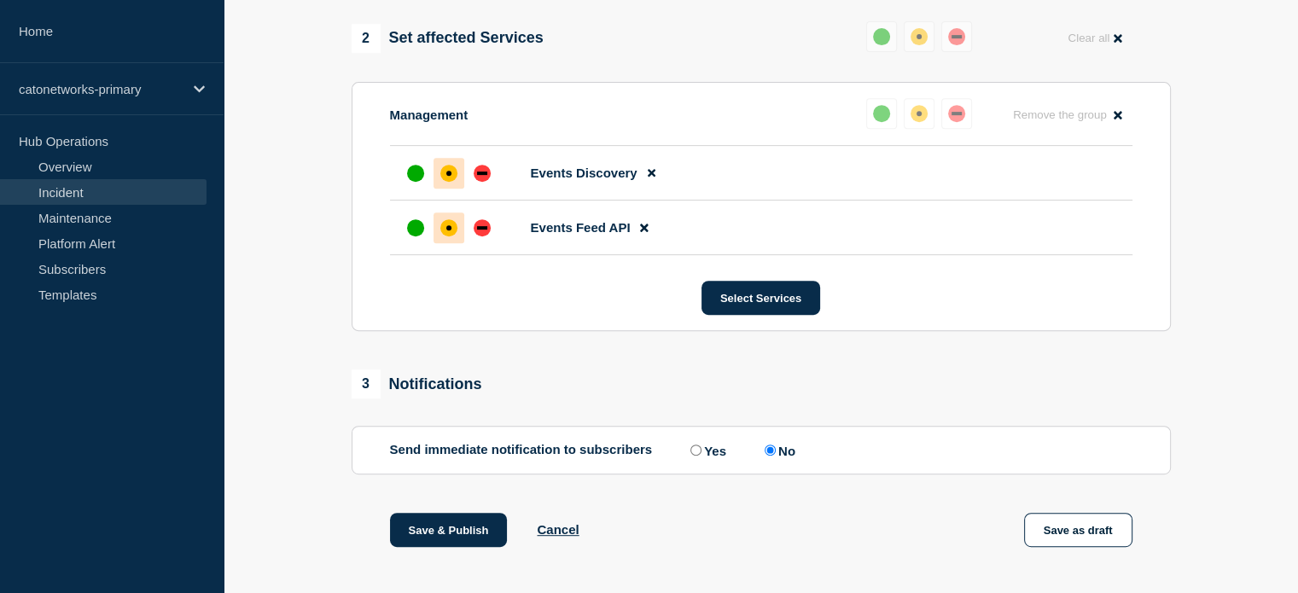
scroll to position [729, 0]
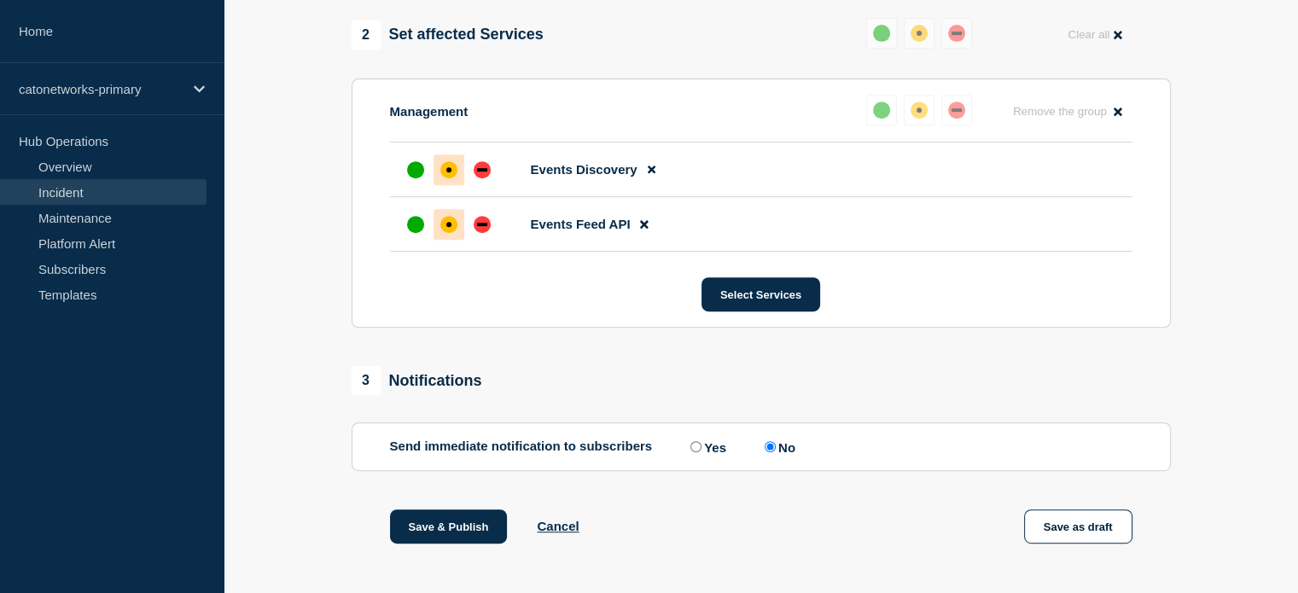
click at [712, 455] on label "Yes" at bounding box center [706, 447] width 40 height 16
click at [701, 452] on input "Yes" at bounding box center [695, 446] width 11 height 11
radio input "true"
radio input "false"
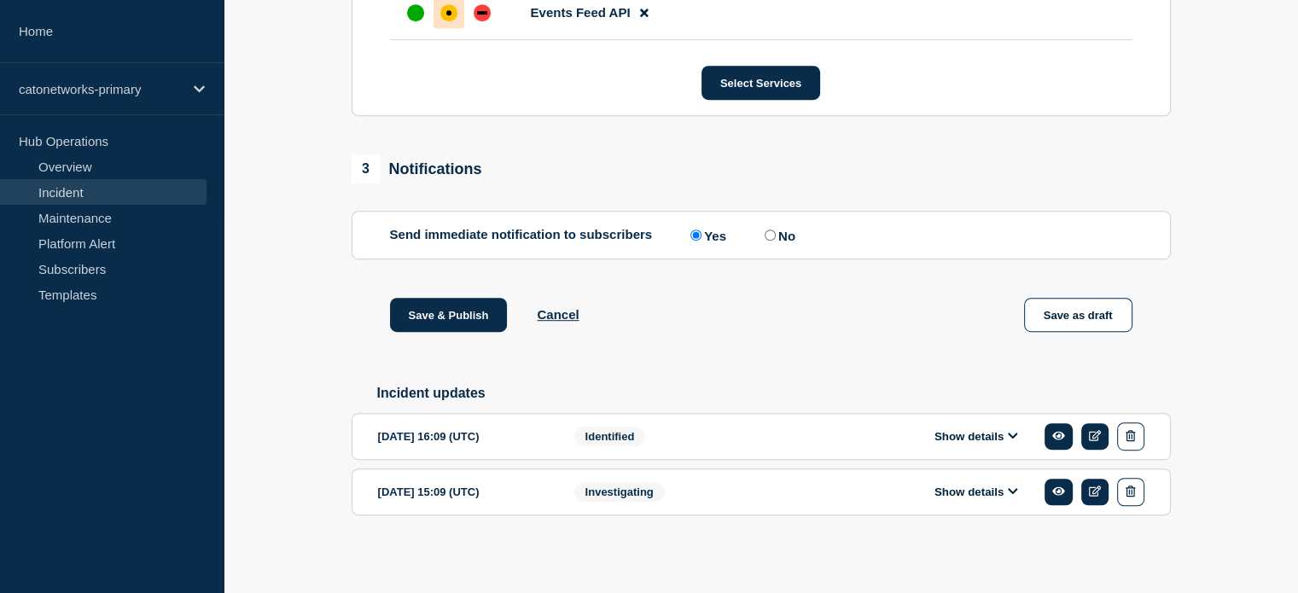
scroll to position [962, 0]
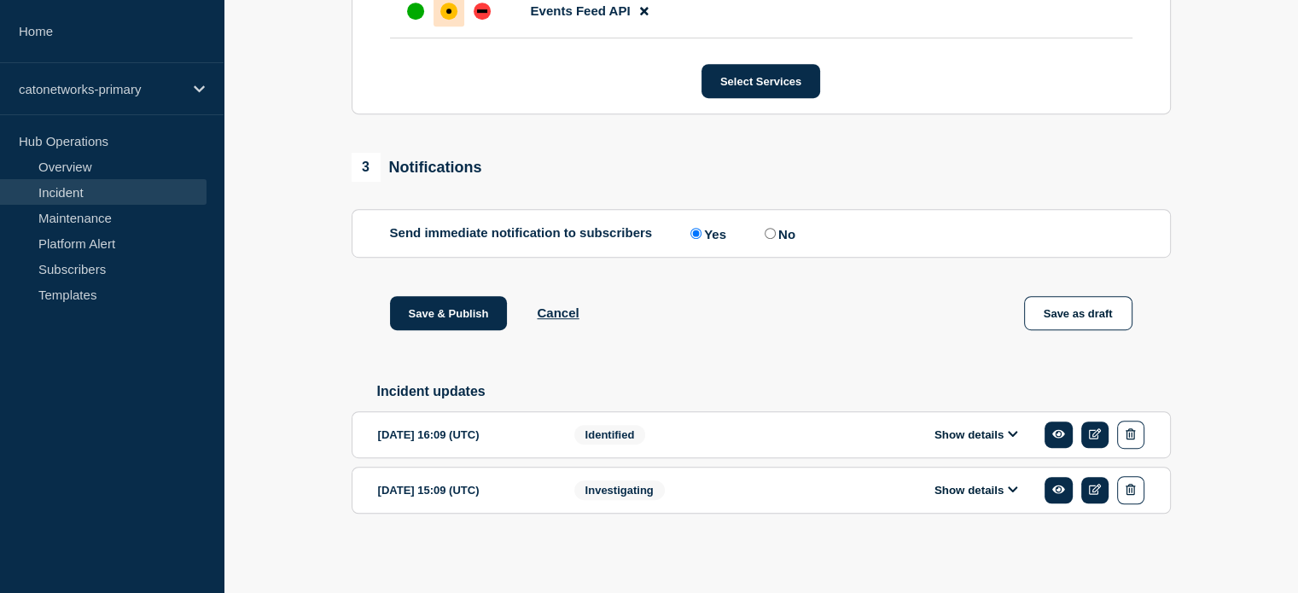
click at [949, 435] on button "Show details" at bounding box center [976, 434] width 94 height 15
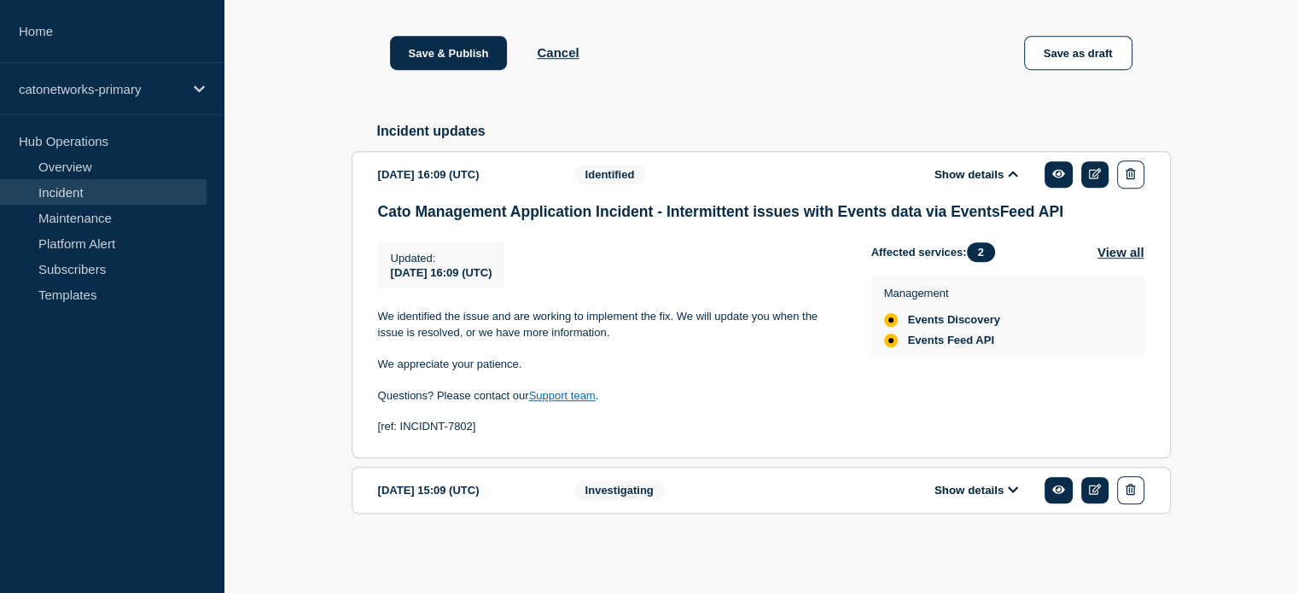
scroll to position [1225, 0]
drag, startPoint x: 480, startPoint y: 431, endPoint x: 369, endPoint y: 422, distance: 111.2
click at [369, 422] on section "2025-10-15 16:09 (UTC) Show details Identified Cato Management Application Inci…" at bounding box center [761, 304] width 819 height 307
copy p "[ref: INCIDNT-7802]"
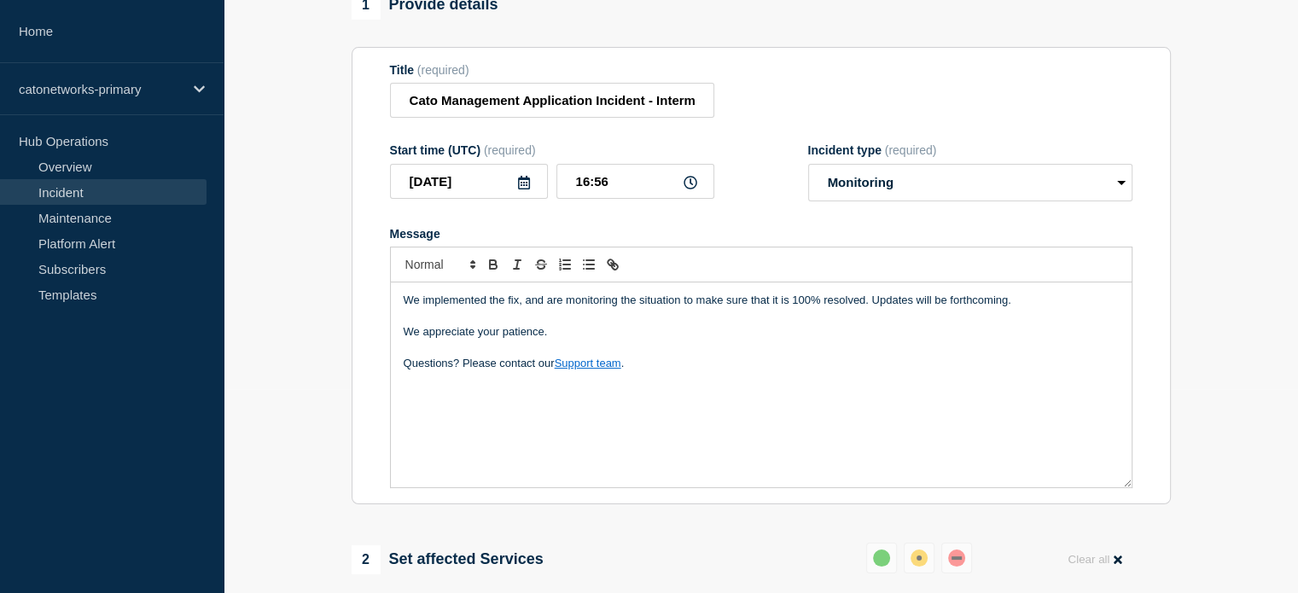
scroll to position [201, 0]
click at [595, 419] on div "We implemented the fix, and are monitoring the situation to make sure that it i…" at bounding box center [761, 387] width 741 height 205
click at [645, 398] on div "We implemented the fix, and are monitoring the situation to make sure that it i…" at bounding box center [761, 387] width 741 height 205
click at [860, 311] on p "We implemented the fix, and are monitoring the situation to make sure that it i…" at bounding box center [761, 302] width 715 height 15
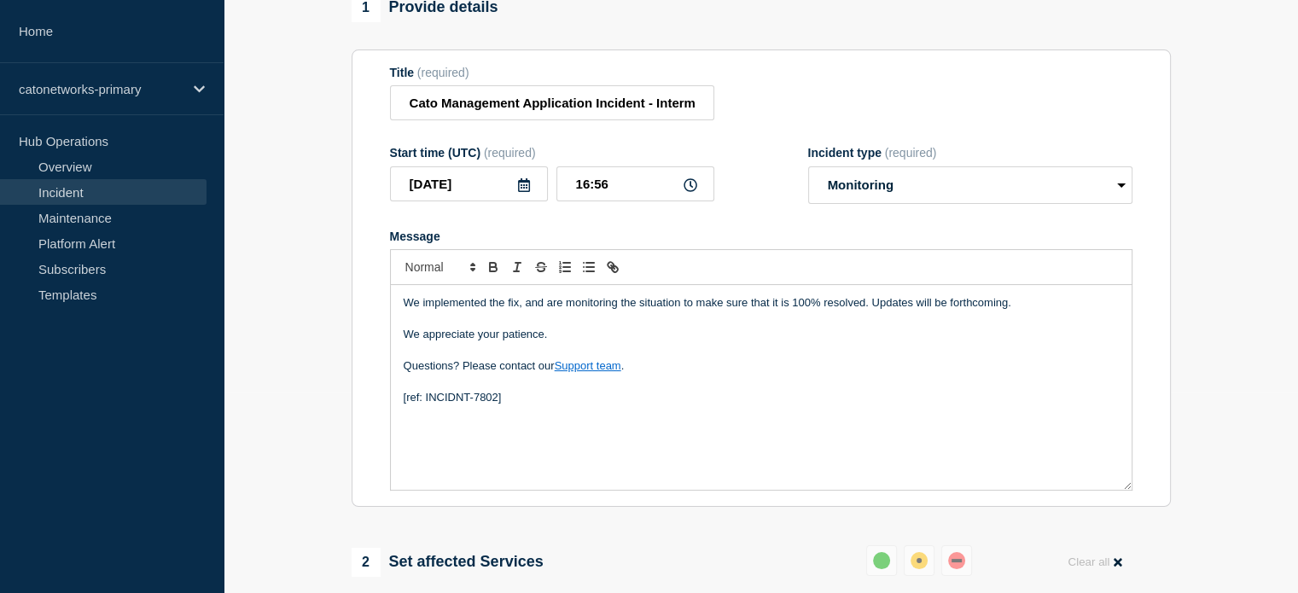
click at [865, 311] on p "We implemented the fix, and are monitoring the situation to make sure that it i…" at bounding box center [761, 302] width 715 height 15
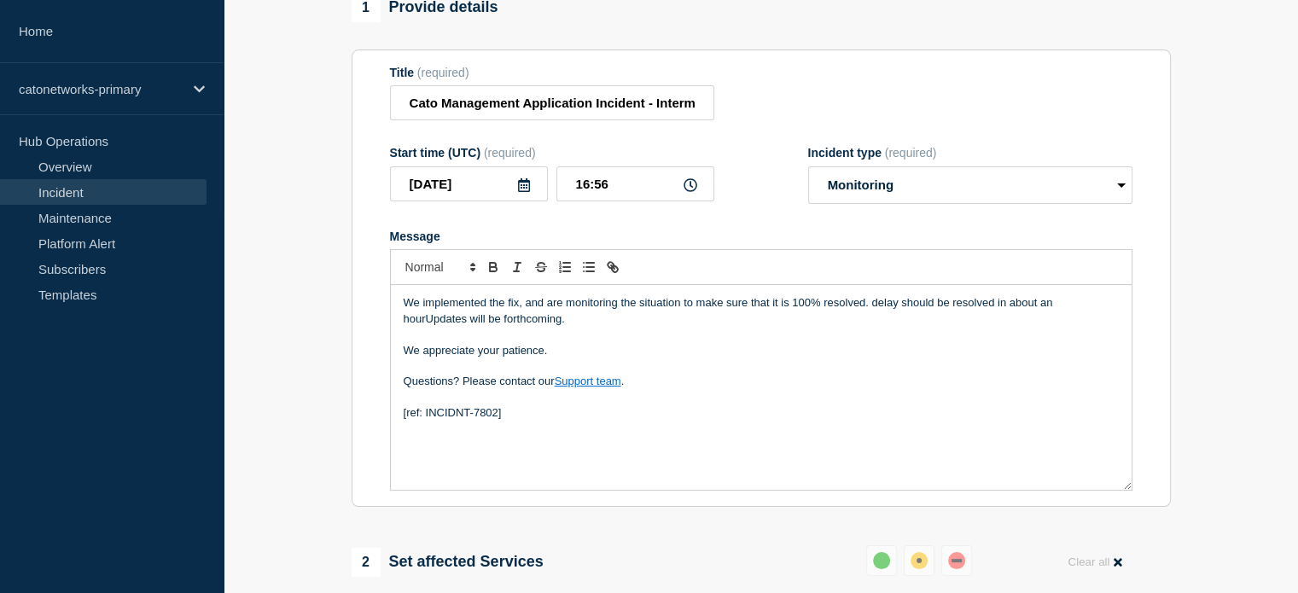
click at [877, 317] on p "We implemented the fix, and are monitoring the situation to make sure that it i…" at bounding box center [761, 311] width 715 height 32
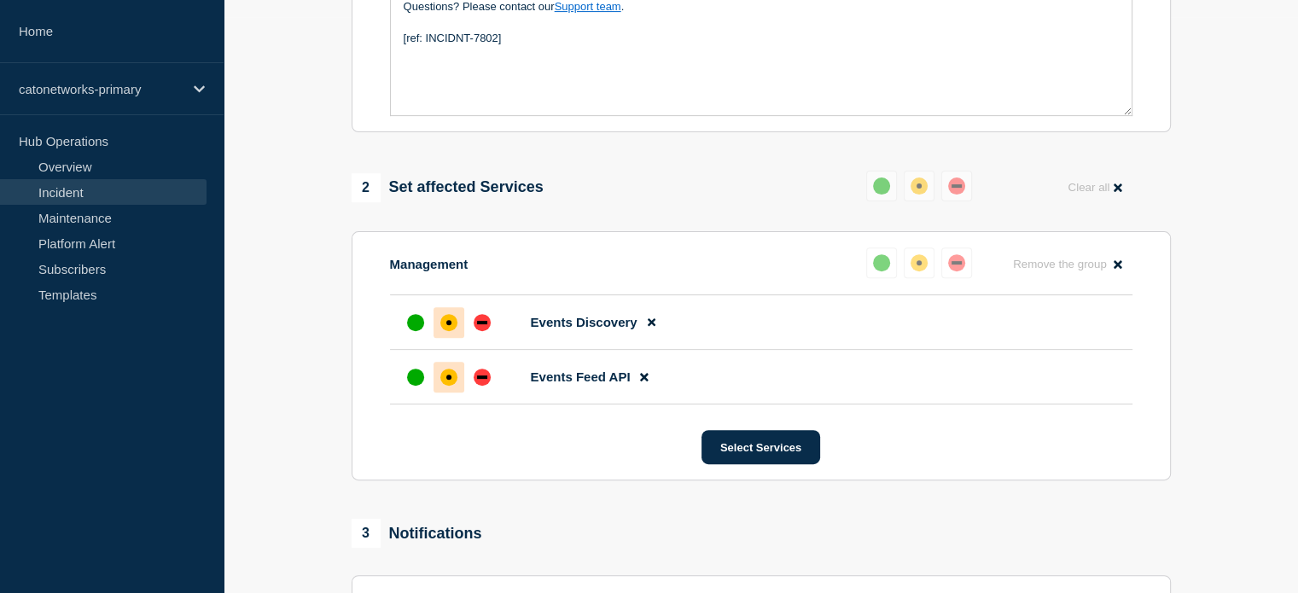
scroll to position [768, 0]
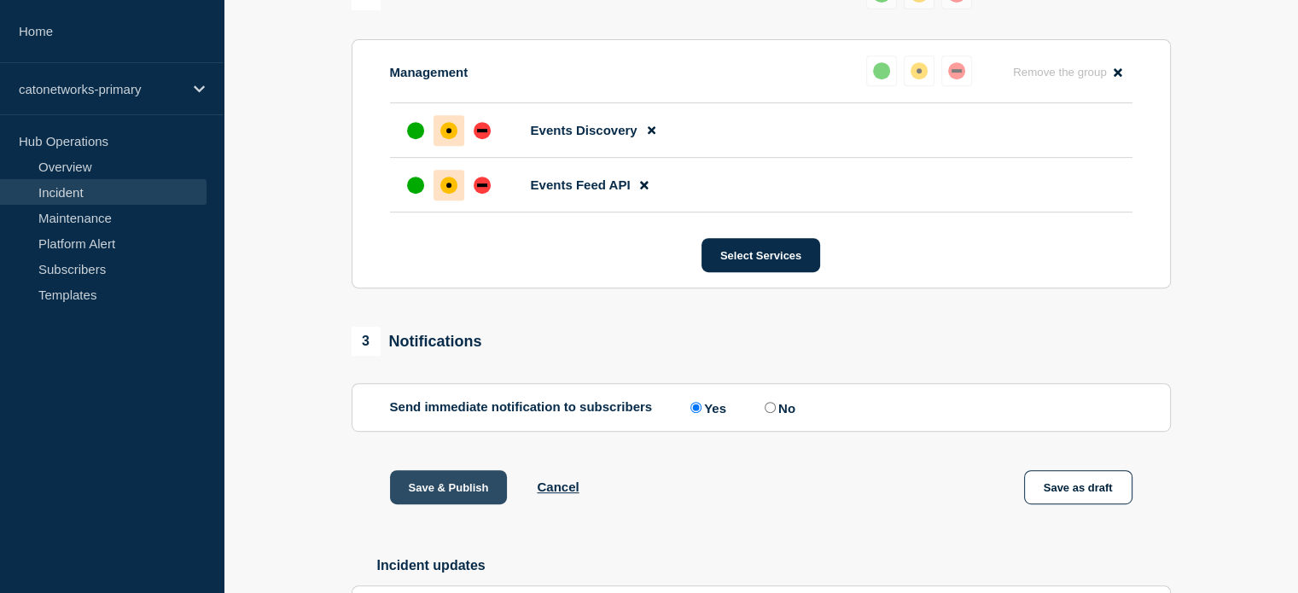
click at [421, 500] on button "Save & Publish" at bounding box center [449, 487] width 118 height 34
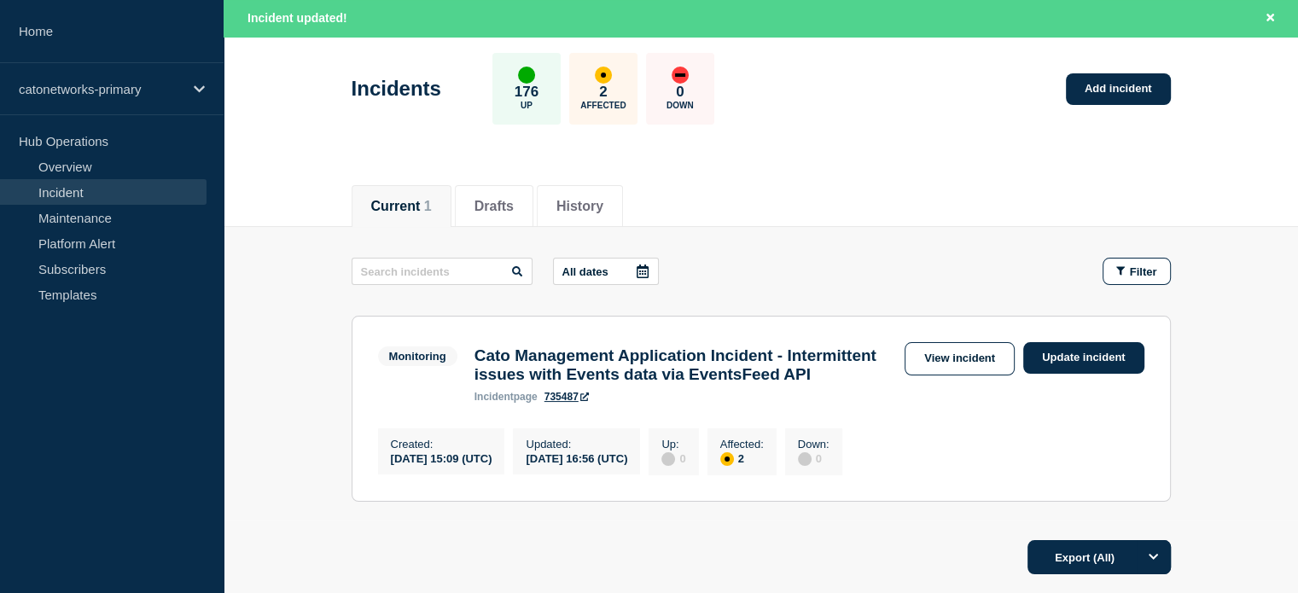
scroll to position [171, 0]
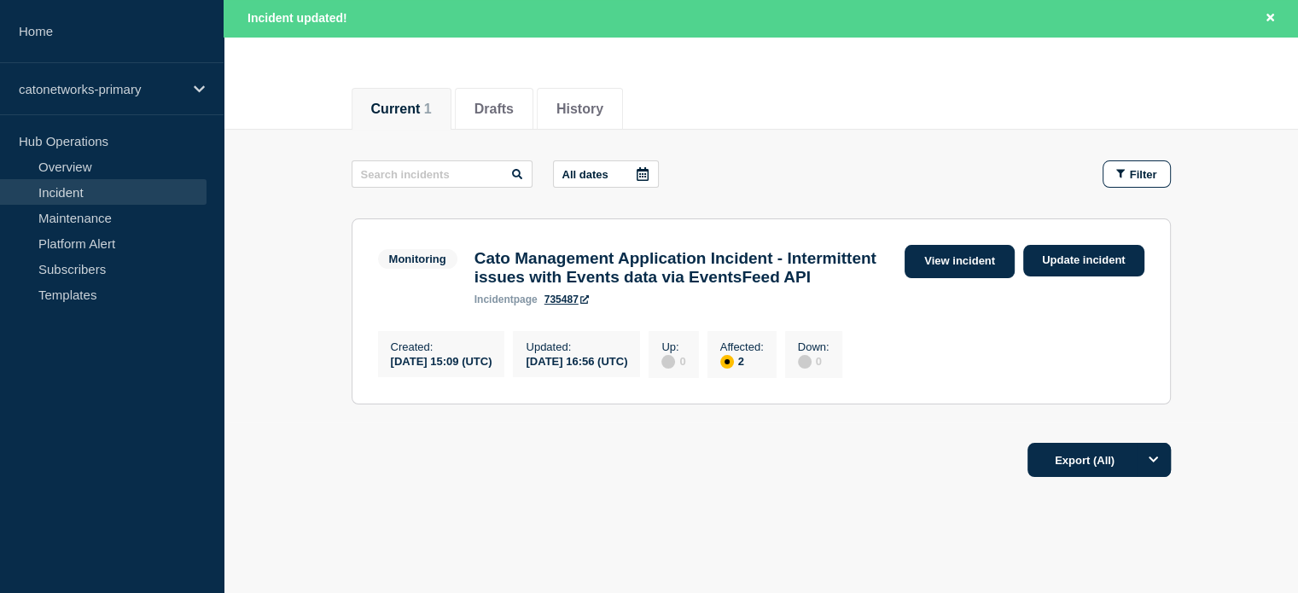
click at [967, 265] on link "View incident" at bounding box center [959, 261] width 110 height 33
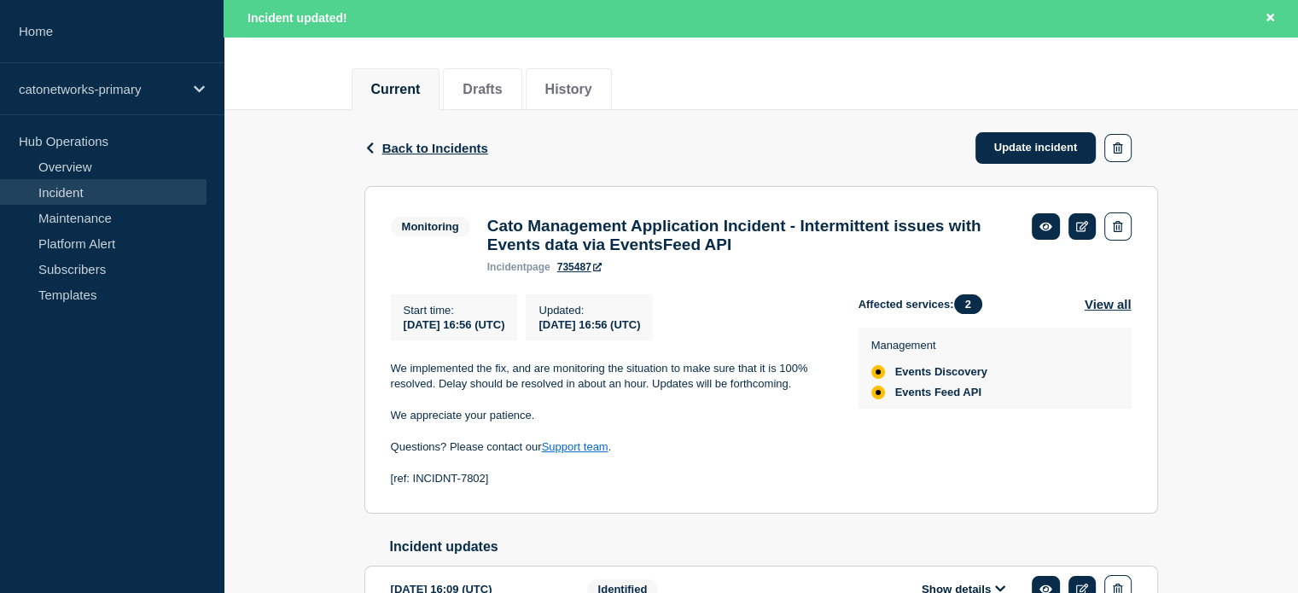
scroll to position [186, 0]
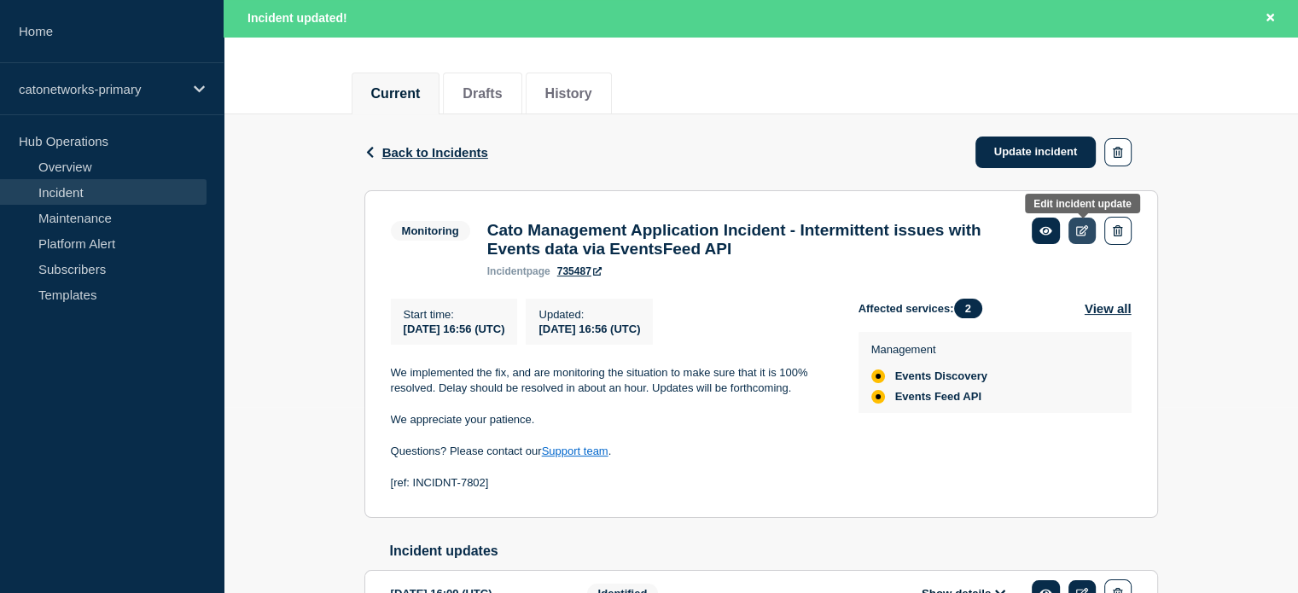
click at [1085, 231] on icon at bounding box center [1082, 230] width 13 height 11
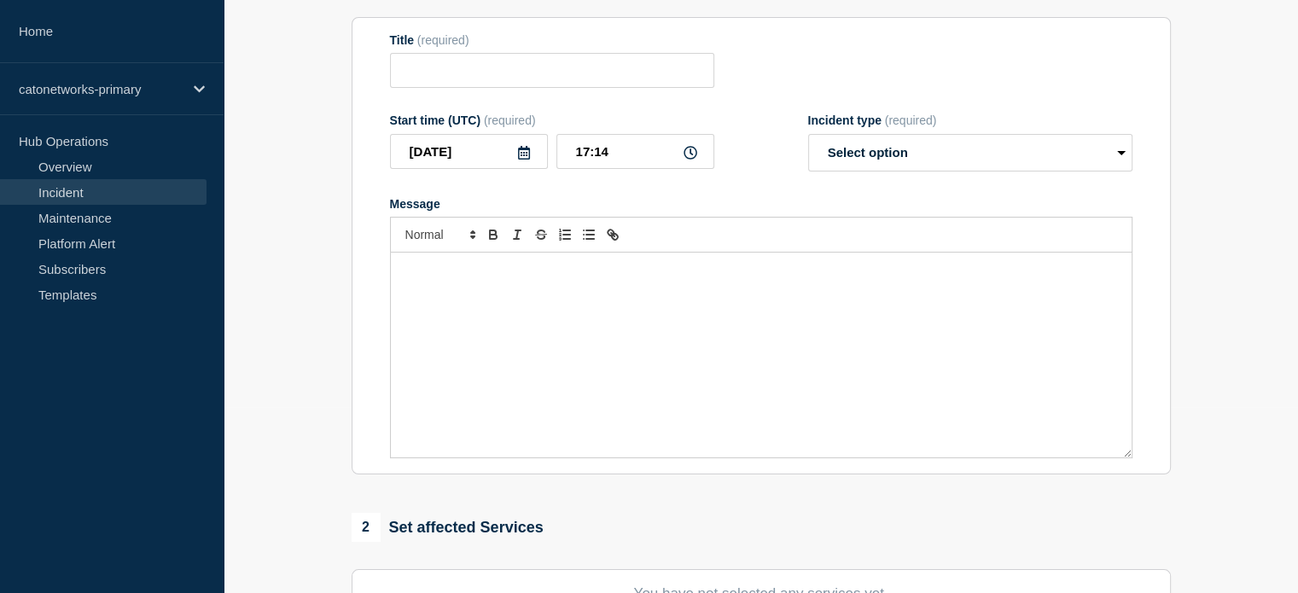
type input "Cato Management Application Incident - Intermittent issues with Events data via…"
type input "16:56"
select select "monitoring"
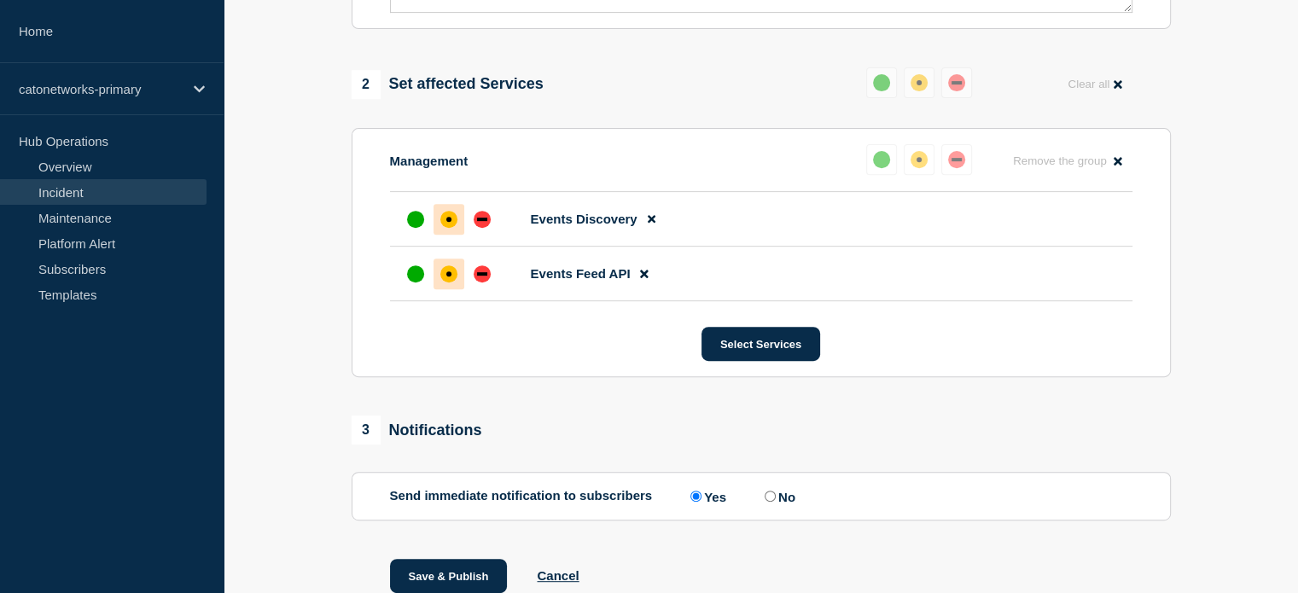
scroll to position [698, 0]
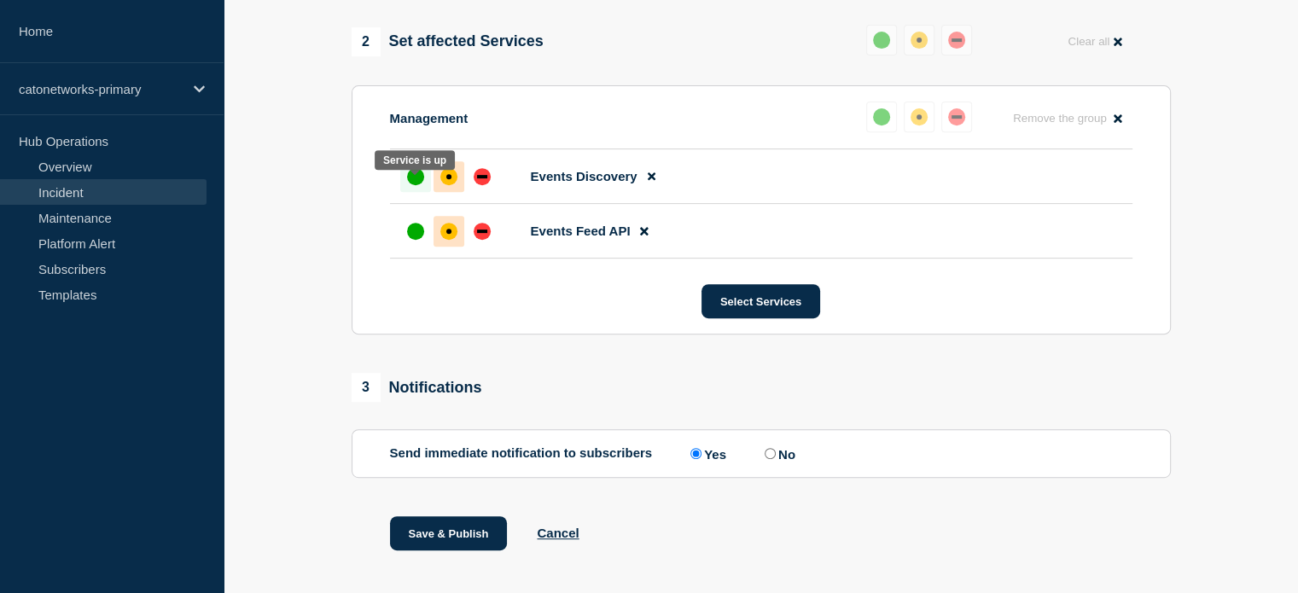
click at [420, 183] on div "up" at bounding box center [415, 176] width 17 height 17
click at [416, 238] on div "up" at bounding box center [415, 231] width 17 height 17
click at [778, 462] on label "No" at bounding box center [777, 453] width 35 height 16
click at [776, 459] on input "No" at bounding box center [769, 453] width 11 height 11
radio input "true"
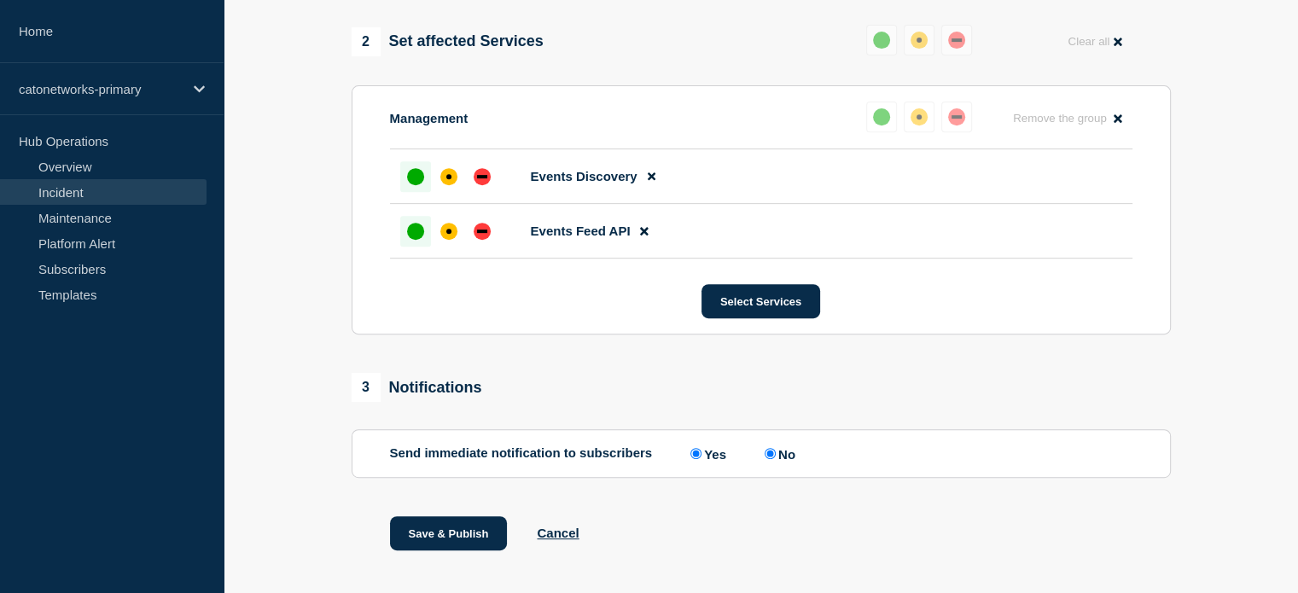
radio input "false"
click at [450, 543] on button "Save & Publish" at bounding box center [449, 533] width 118 height 34
